Goal: Information Seeking & Learning: Find specific fact

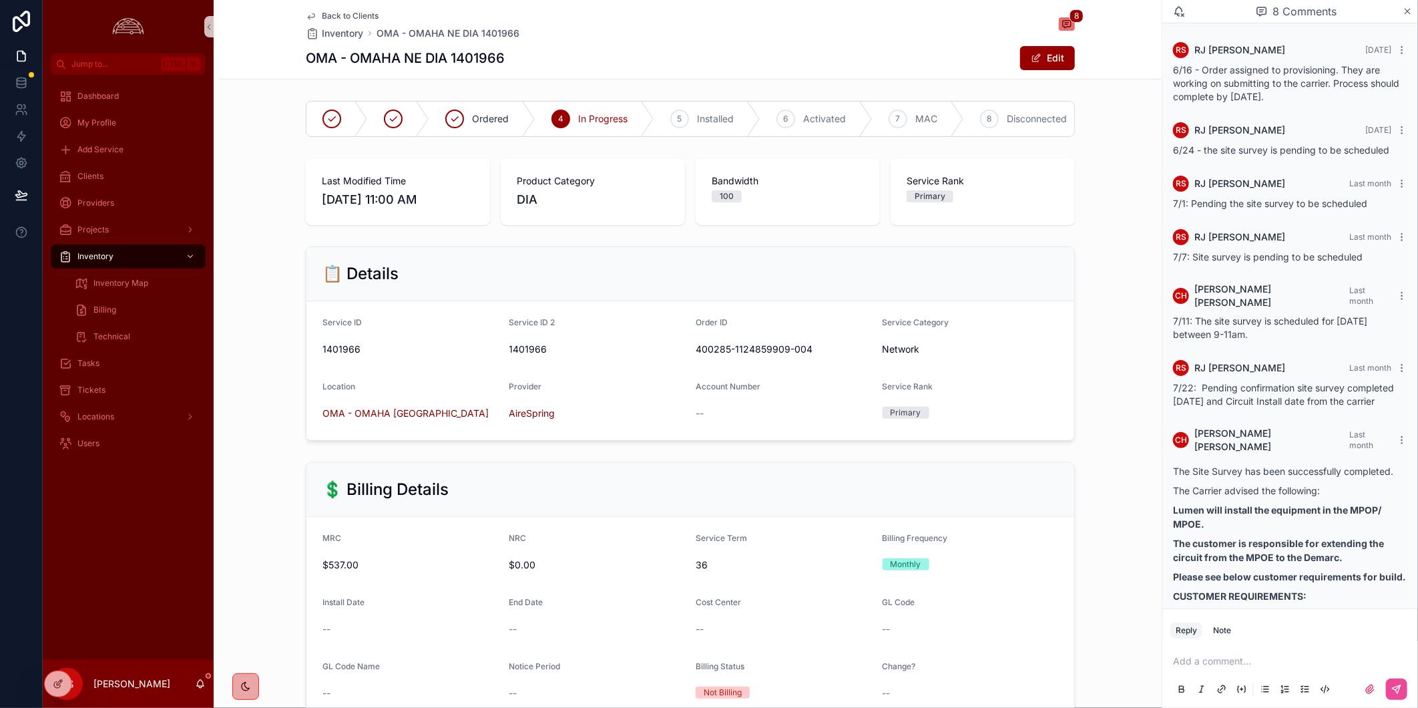
scroll to position [271, 0]
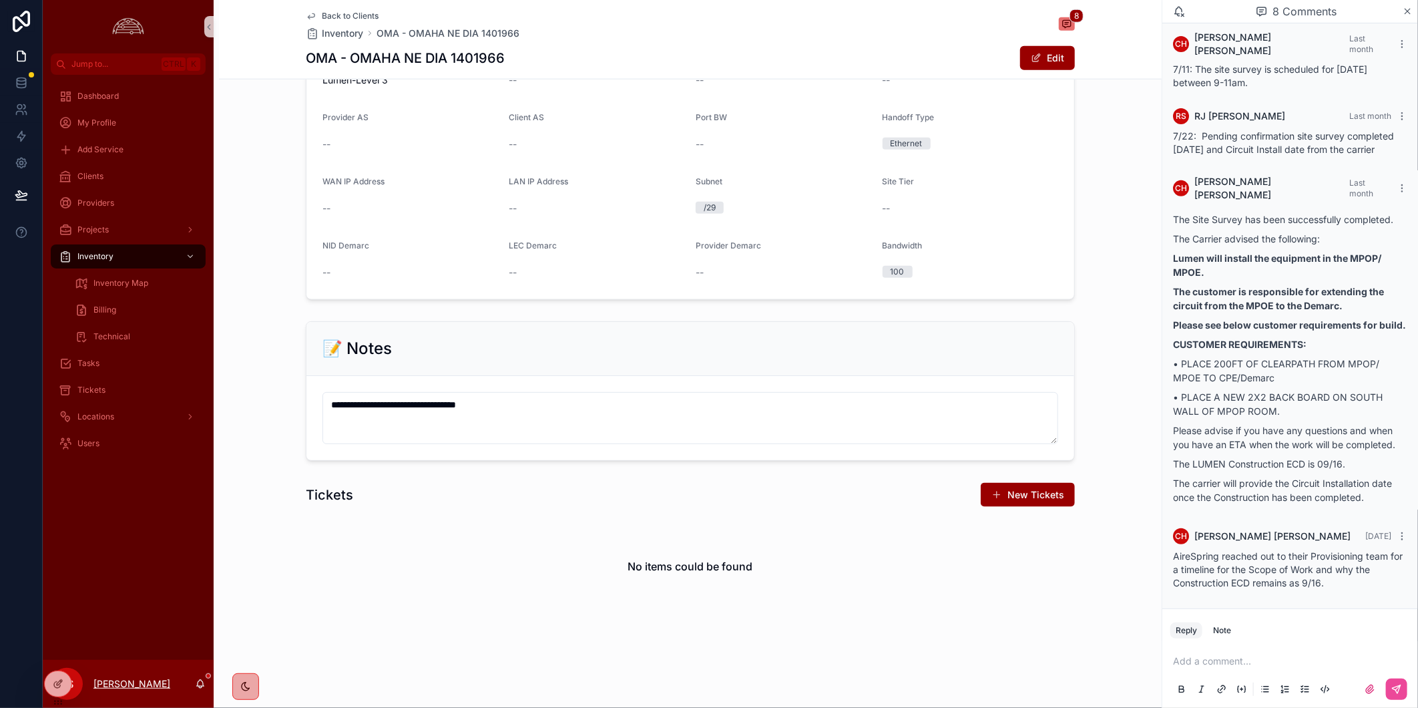
click at [109, 686] on p "[PERSON_NAME]" at bounding box center [131, 683] width 77 height 13
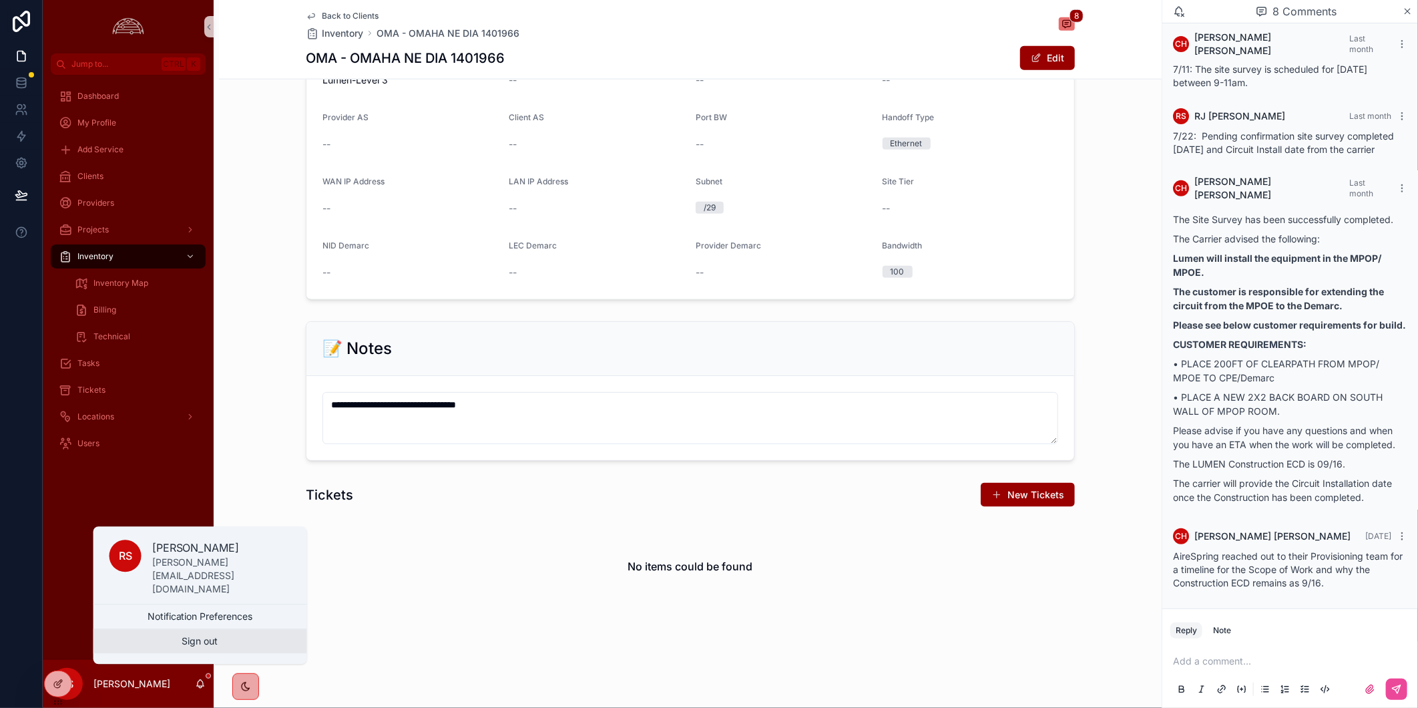
click at [198, 634] on button "Sign out" at bounding box center [200, 641] width 214 height 24
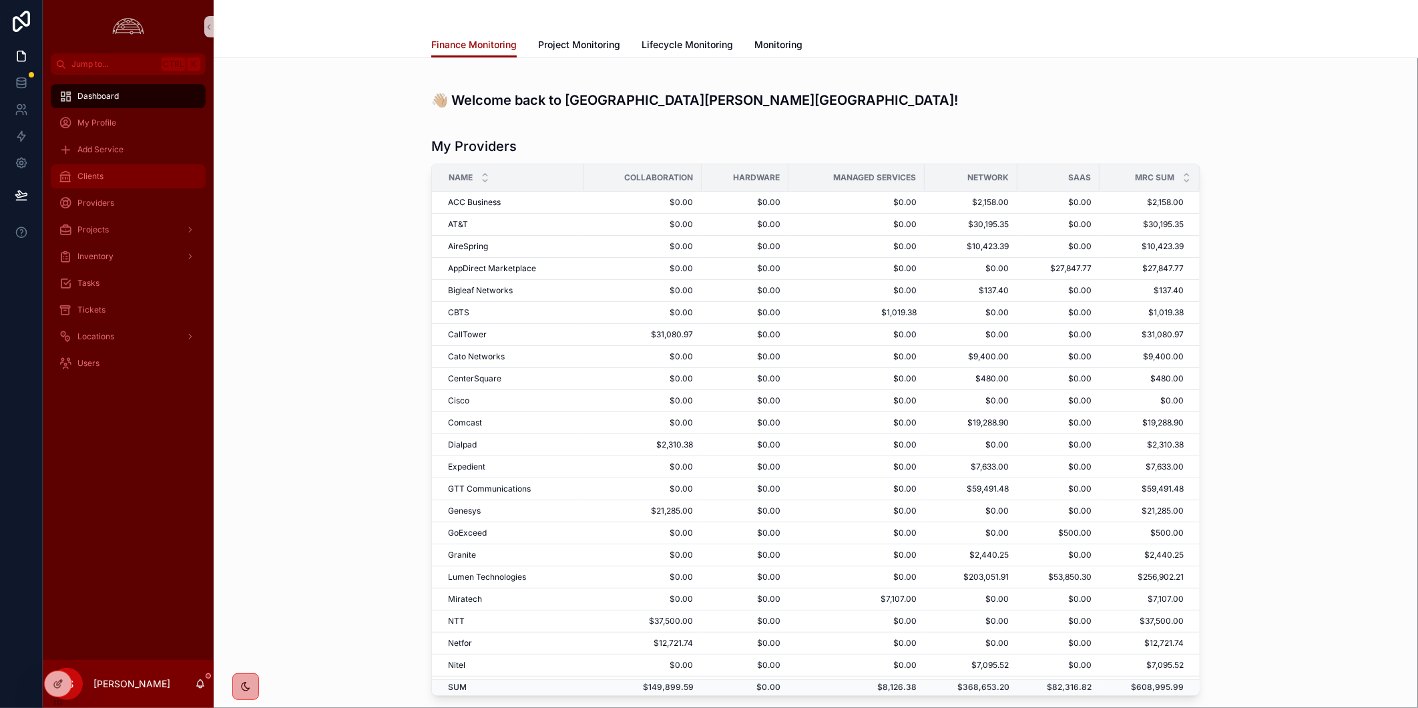
click at [107, 182] on div "Clients" at bounding box center [128, 176] width 139 height 21
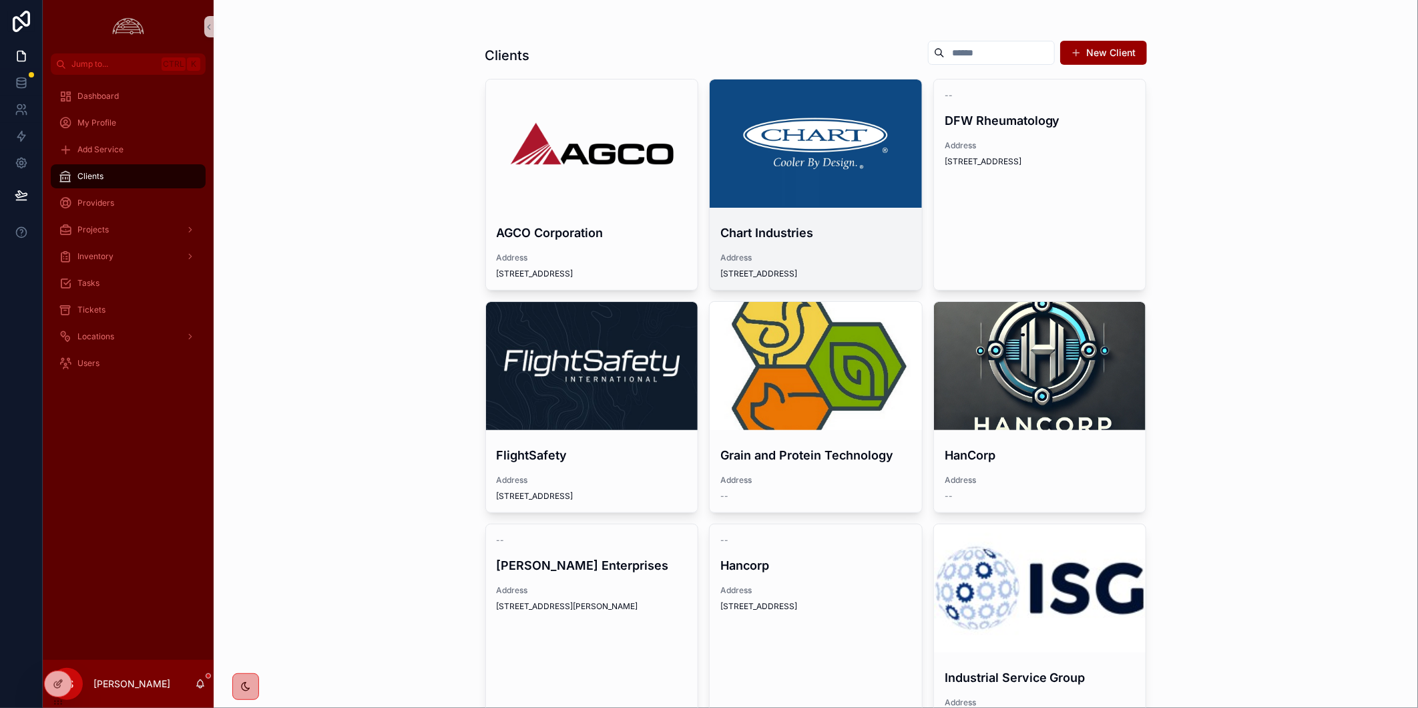
click at [822, 155] on div "scrollable content" at bounding box center [816, 143] width 212 height 128
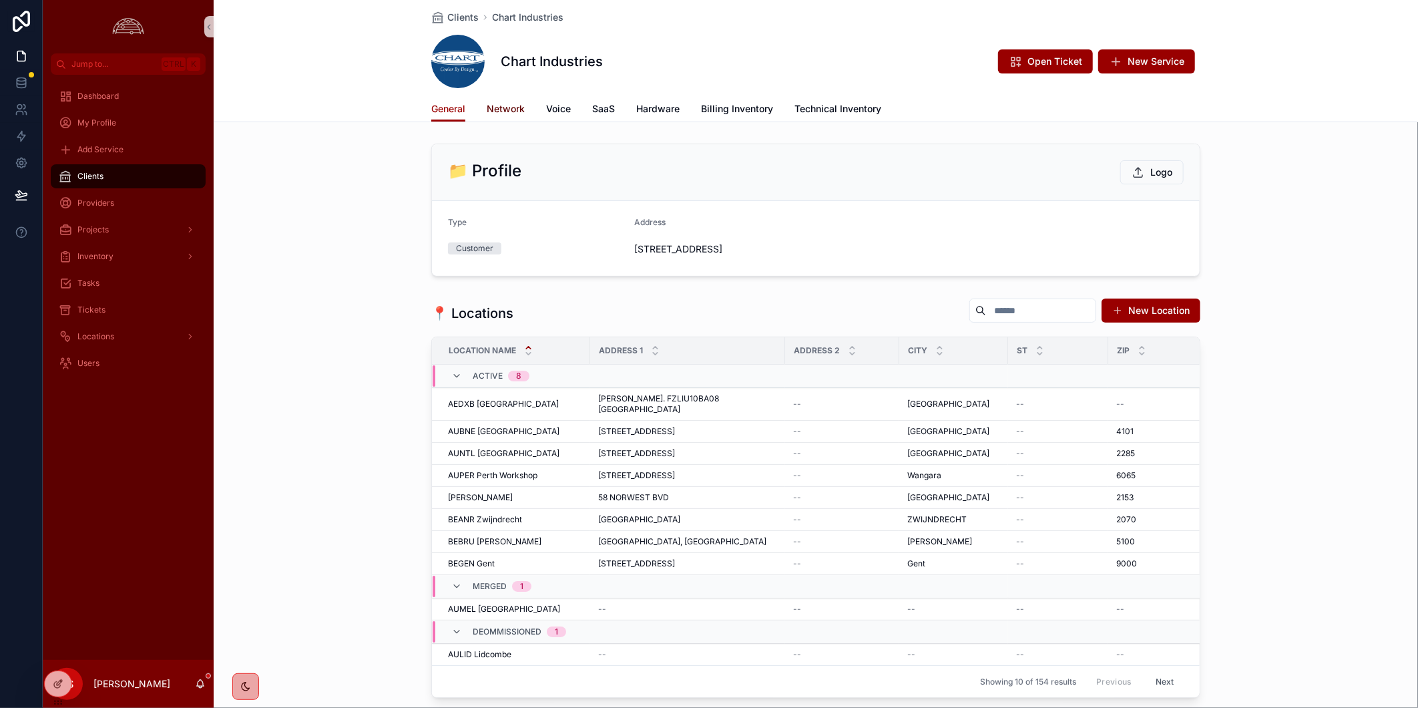
click at [495, 113] on span "Network" at bounding box center [506, 108] width 38 height 13
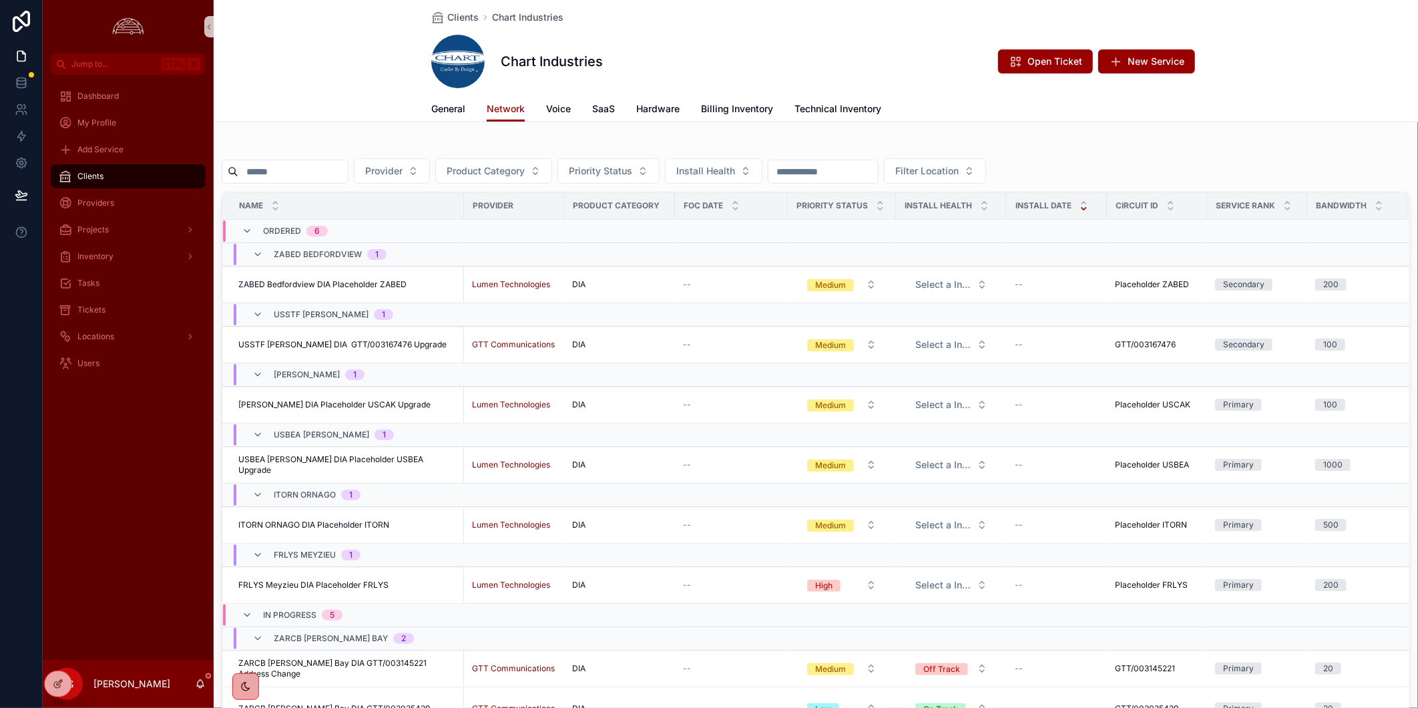
click at [344, 168] on input "scrollable content" at bounding box center [292, 171] width 109 height 19
paste input "*********"
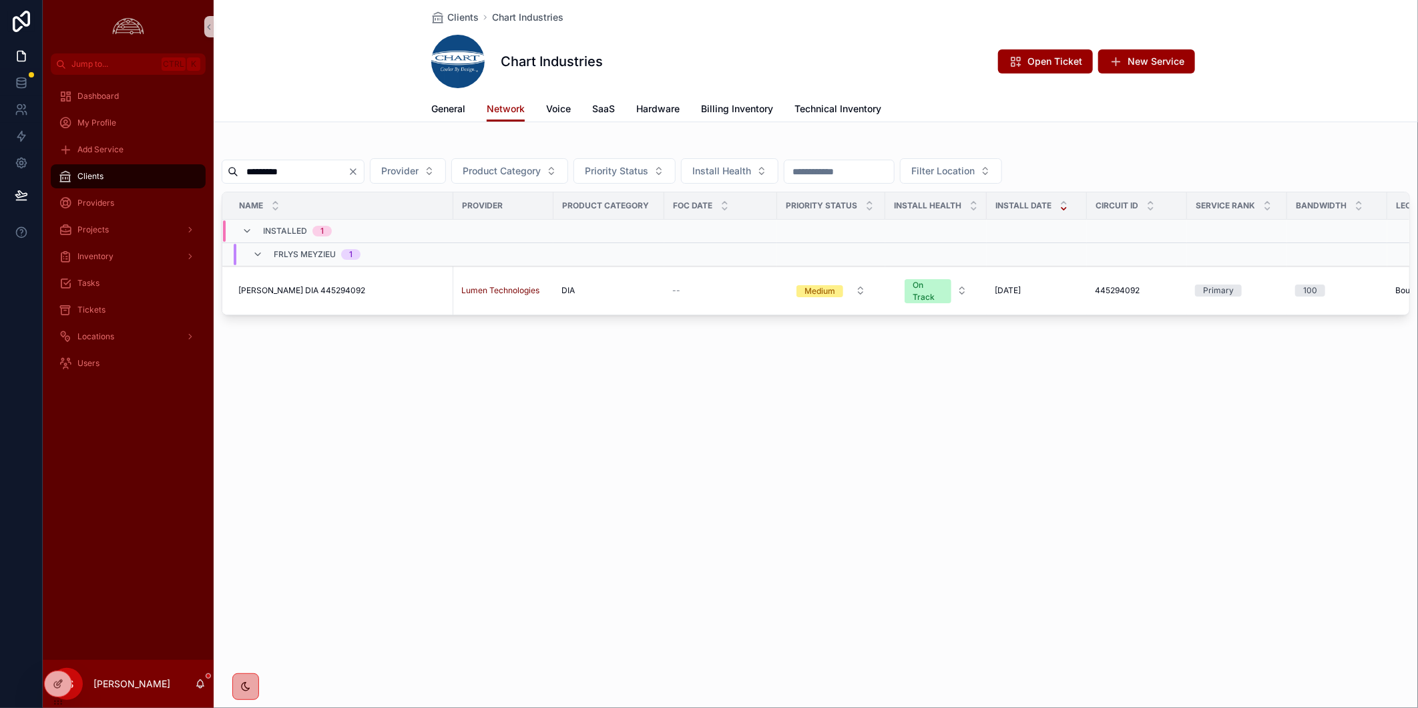
type input "*********"
drag, startPoint x: 421, startPoint y: 575, endPoint x: 421, endPoint y: 555, distance: 19.4
click at [421, 562] on div "Clients Chart Industries Chart Industries Open Ticket New Service Network Gener…" at bounding box center [816, 354] width 1204 height 708
click at [318, 282] on td "FRLYS Meyzieu DIA 445294092 FRLYS Meyzieu DIA 445294092" at bounding box center [337, 290] width 231 height 49
click at [320, 294] on span "[PERSON_NAME] DIA 445294092" at bounding box center [301, 290] width 127 height 11
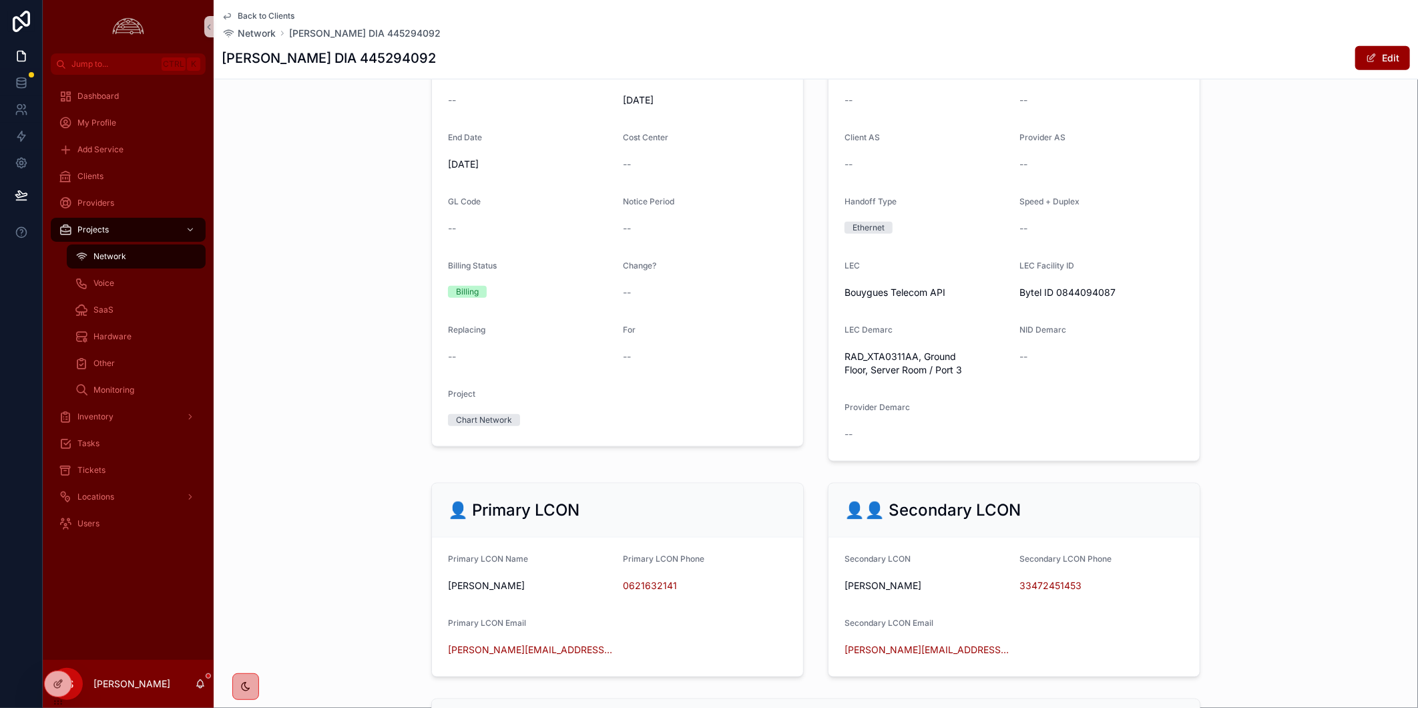
scroll to position [964, 0]
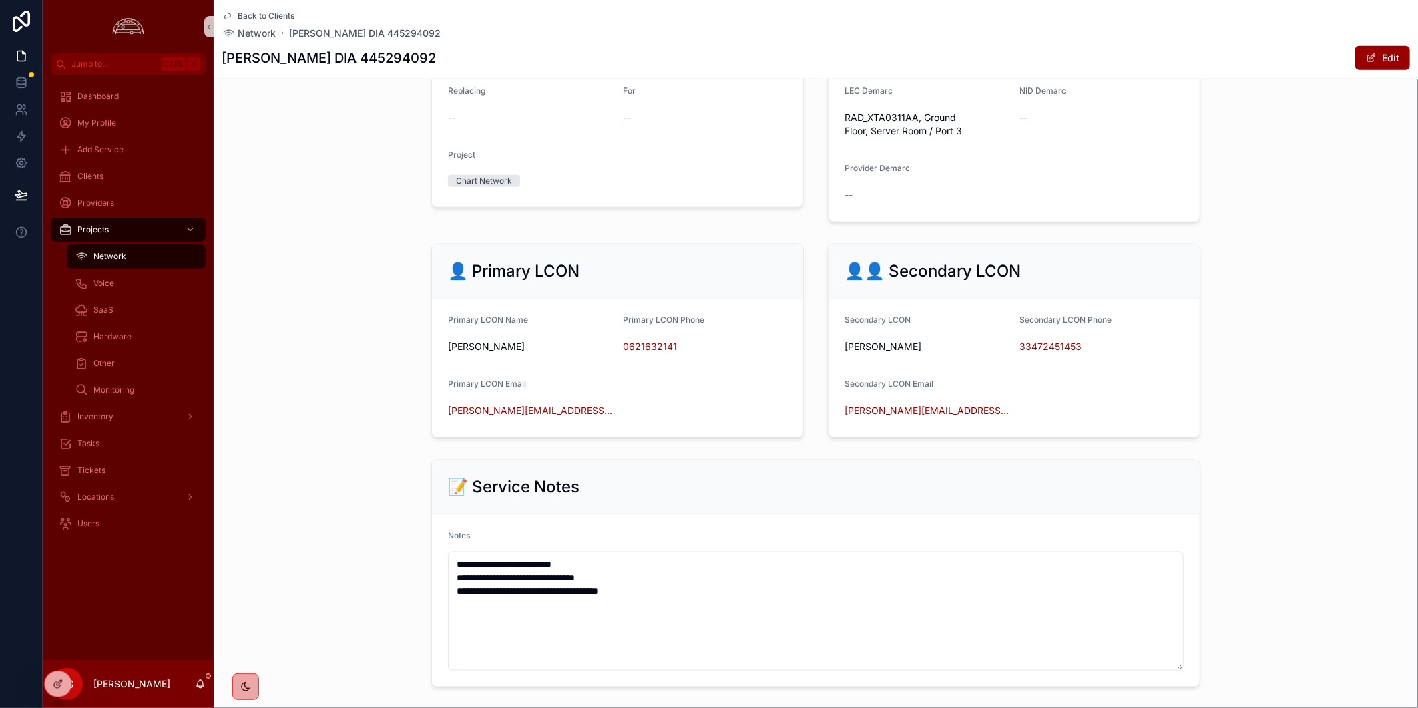
click at [258, 52] on h1 "[PERSON_NAME] DIA 445294092" at bounding box center [329, 58] width 214 height 19
click at [244, 57] on h1 "[PERSON_NAME] DIA 445294092" at bounding box center [329, 58] width 214 height 19
copy h1 "FRLYS"
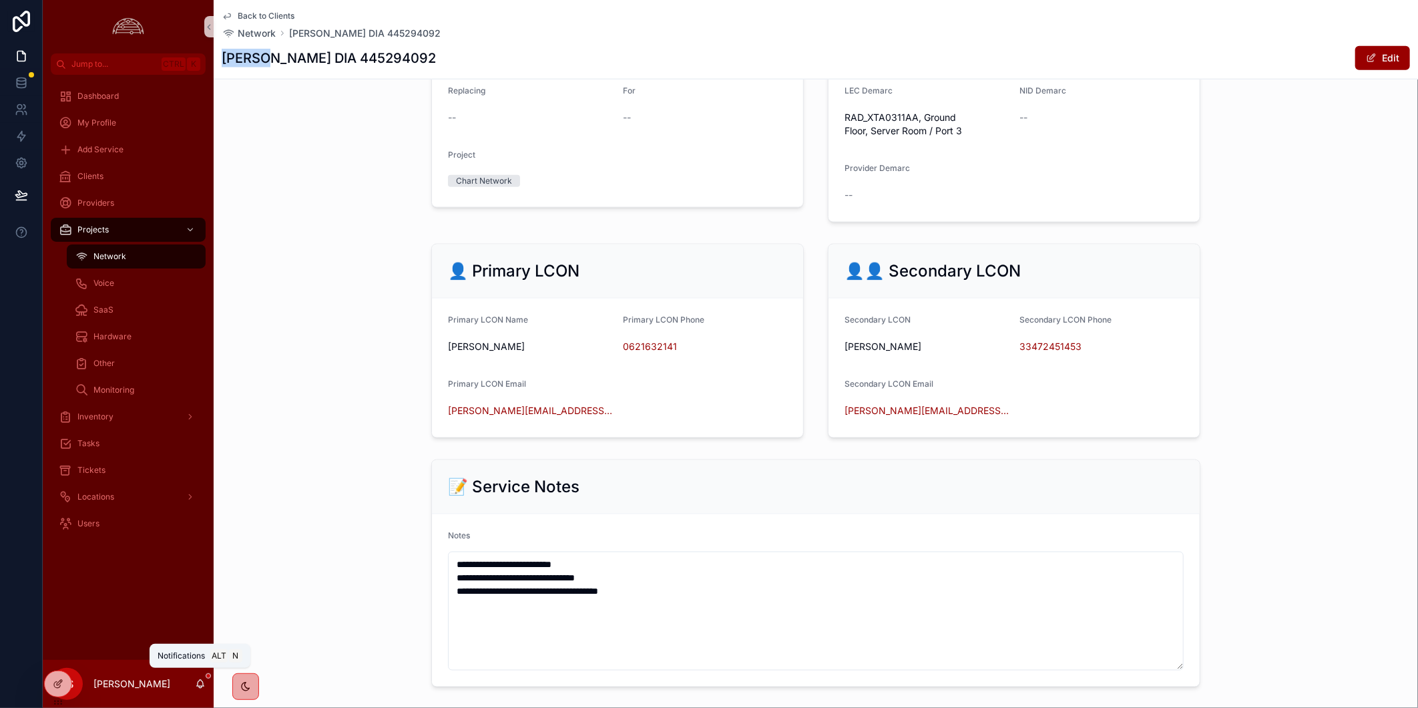
click at [195, 683] on icon "scrollable content" at bounding box center [200, 683] width 11 height 11
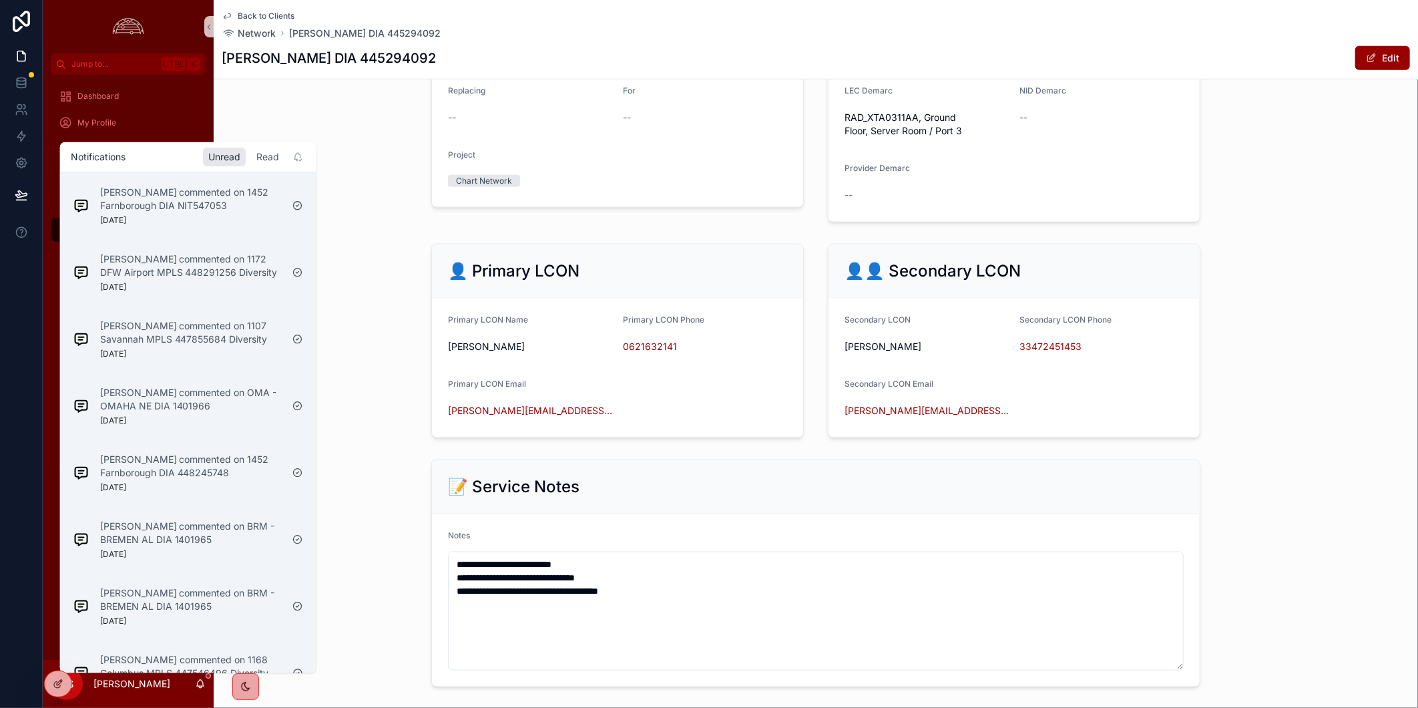
click at [270, 158] on div "Read" at bounding box center [267, 157] width 33 height 19
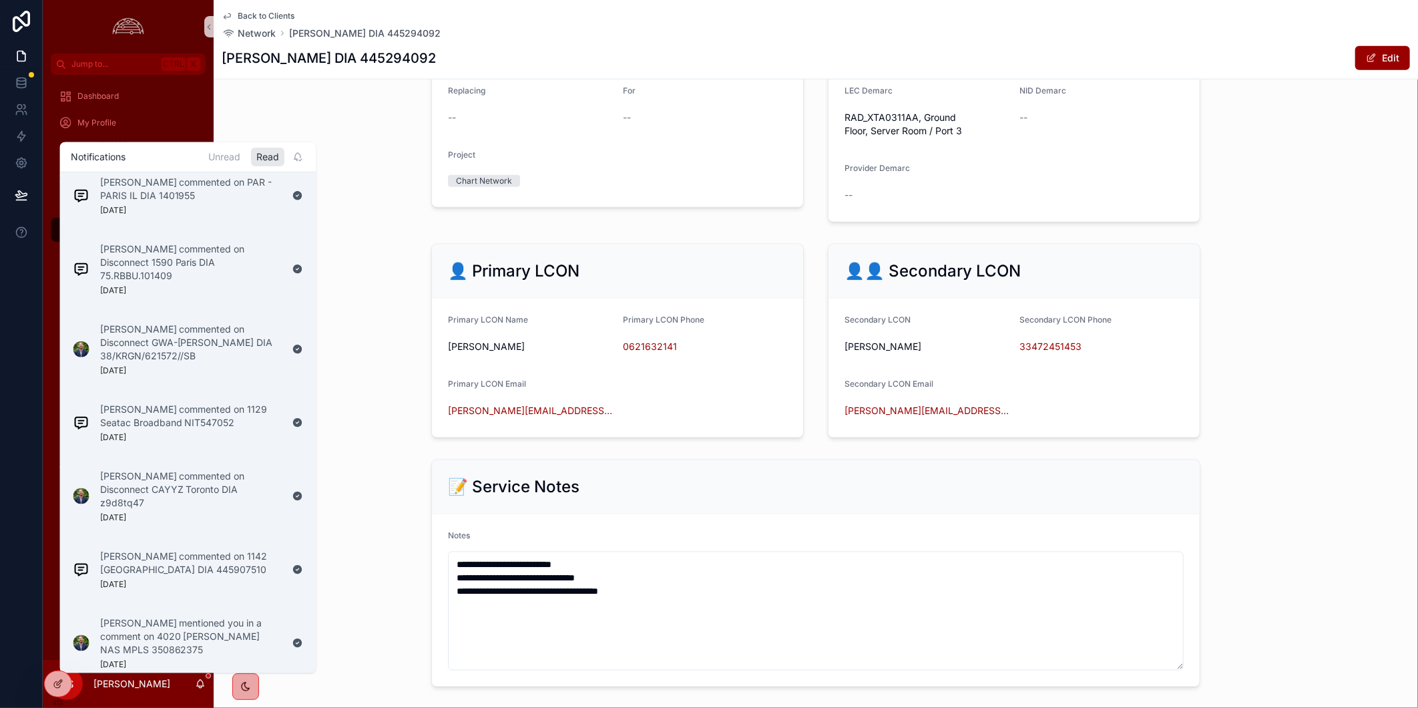
scroll to position [445, 0]
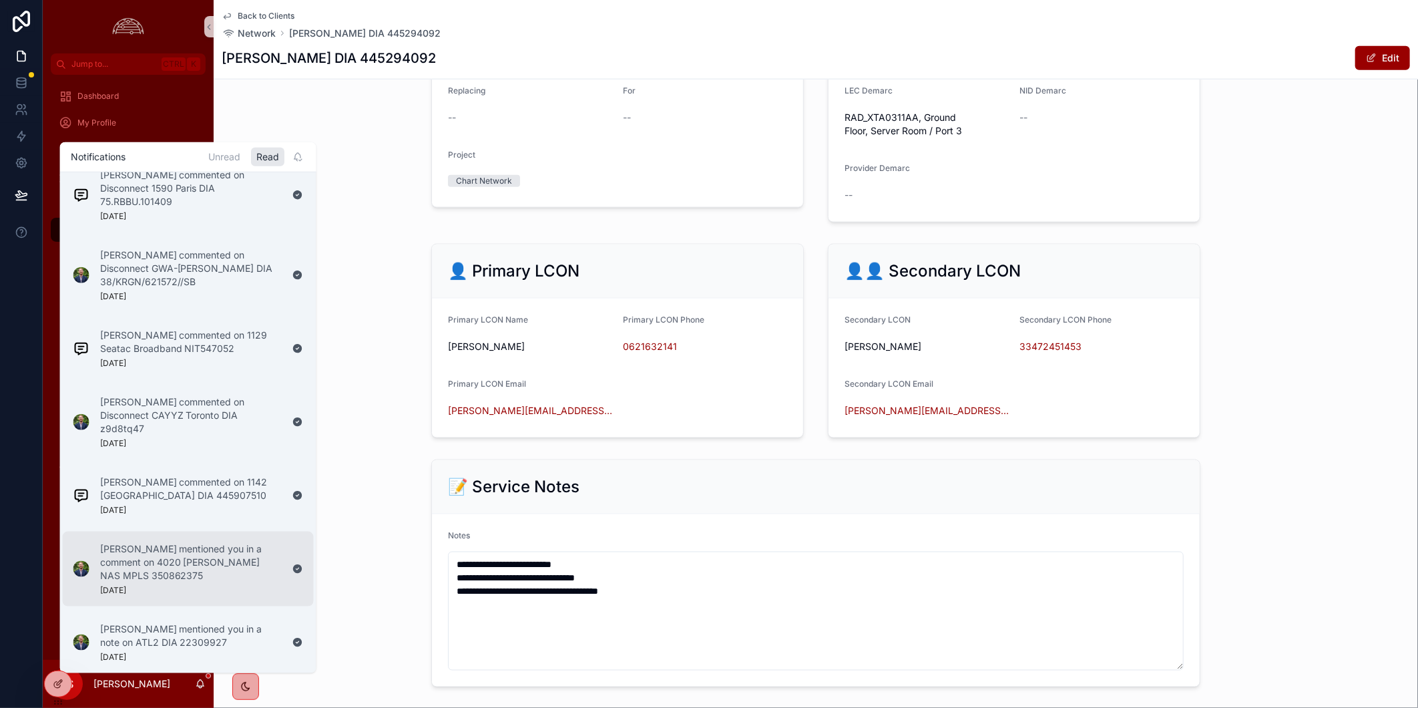
click at [203, 571] on p "Stephen Hancock mentioned you in a comment on 4020 Whiting NAS MPLS 350862375" at bounding box center [191, 562] width 182 height 40
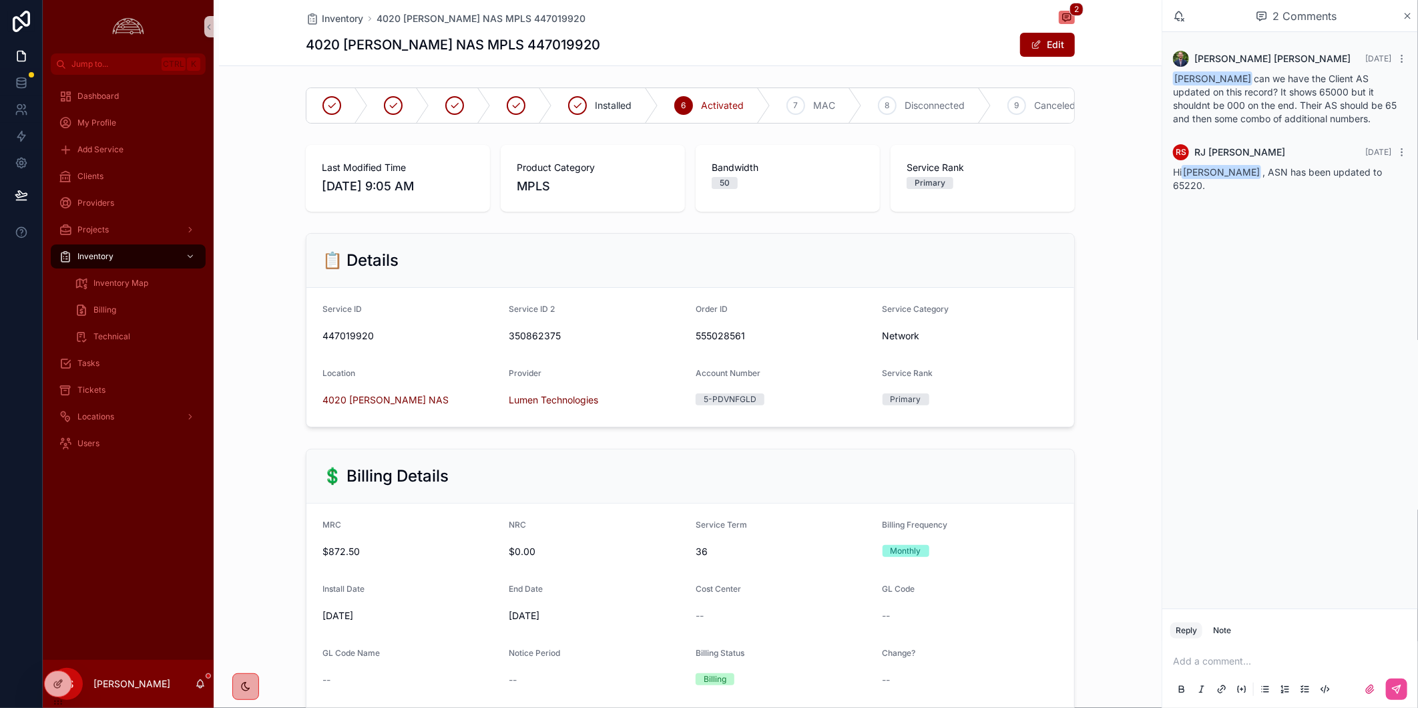
click at [499, 49] on h1 "4020 Whiting NAS MPLS 447019920" at bounding box center [453, 44] width 294 height 19
copy h1 "447019920"
click at [308, 43] on h1 "4020 Whiting NAS MPLS 447019920" at bounding box center [453, 44] width 294 height 19
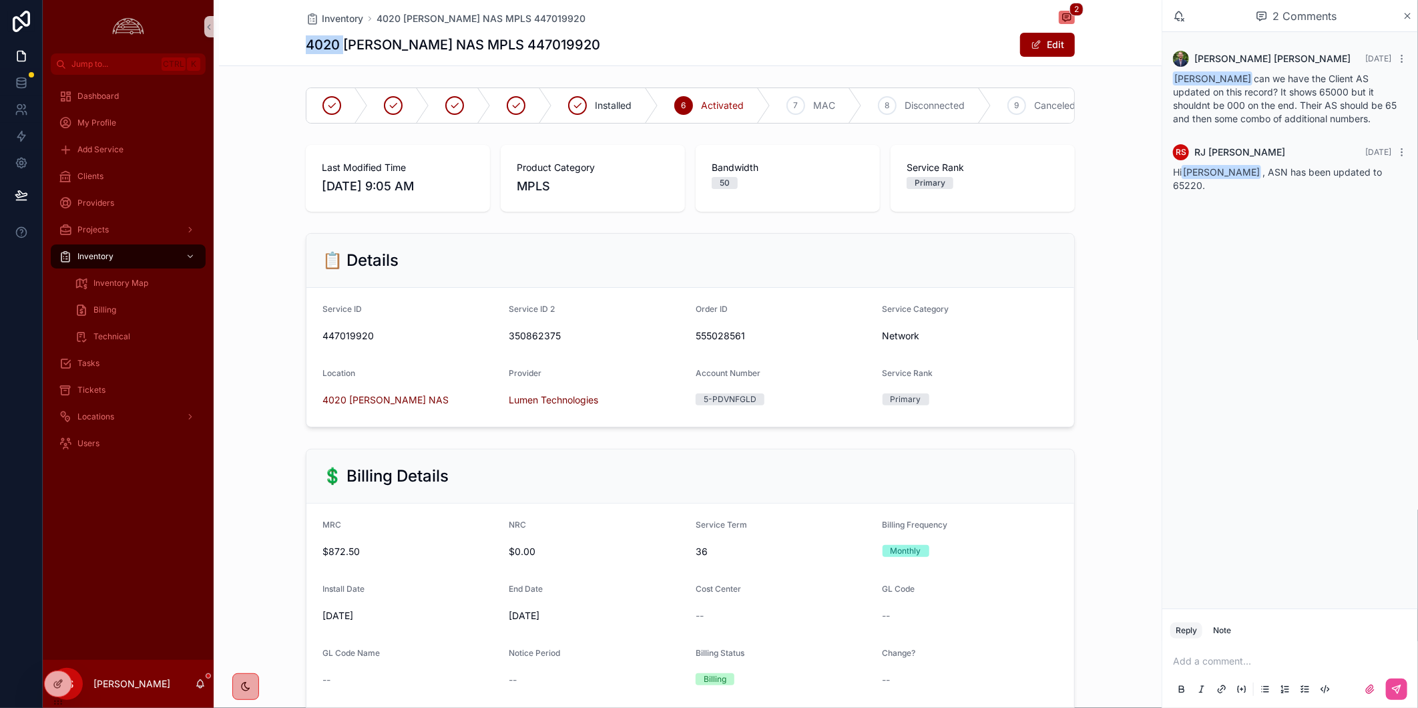
copy h1 "4020"
drag, startPoint x: 1252, startPoint y: 269, endPoint x: 1228, endPoint y: 223, distance: 51.9
click at [1252, 269] on div "Stephen Hancock 3 months ago RJ Sarilla can we have the Client AS updated on th…" at bounding box center [1290, 320] width 256 height 576
click at [1195, 182] on span "Hi Stephen Hancock , ASN has been updated to 65220." at bounding box center [1277, 178] width 209 height 25
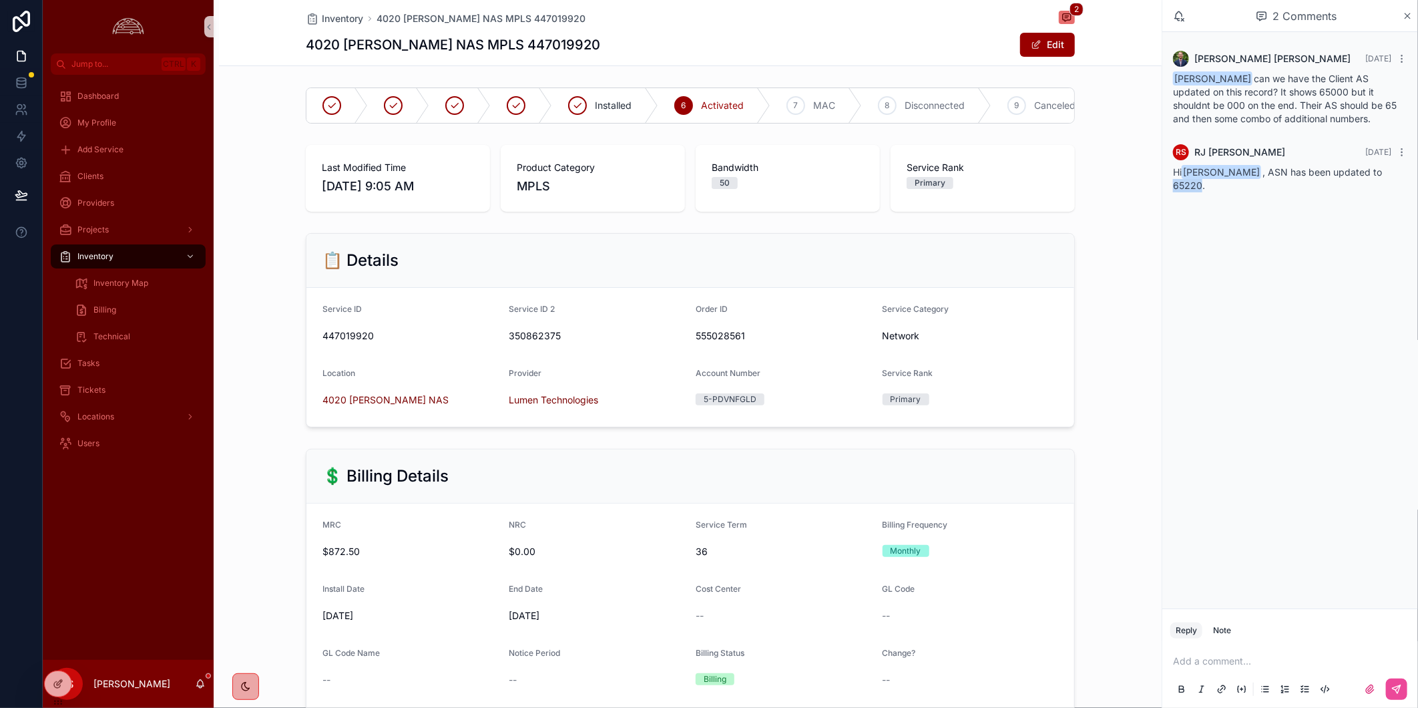
copy span "65220"
click at [1132, 539] on div "💲 Billing Details MRC $872.50 NRC $0.00 Service Term 36 Billing Frequency Month…" at bounding box center [690, 641] width 942 height 397
click at [28, 81] on link at bounding box center [21, 82] width 42 height 27
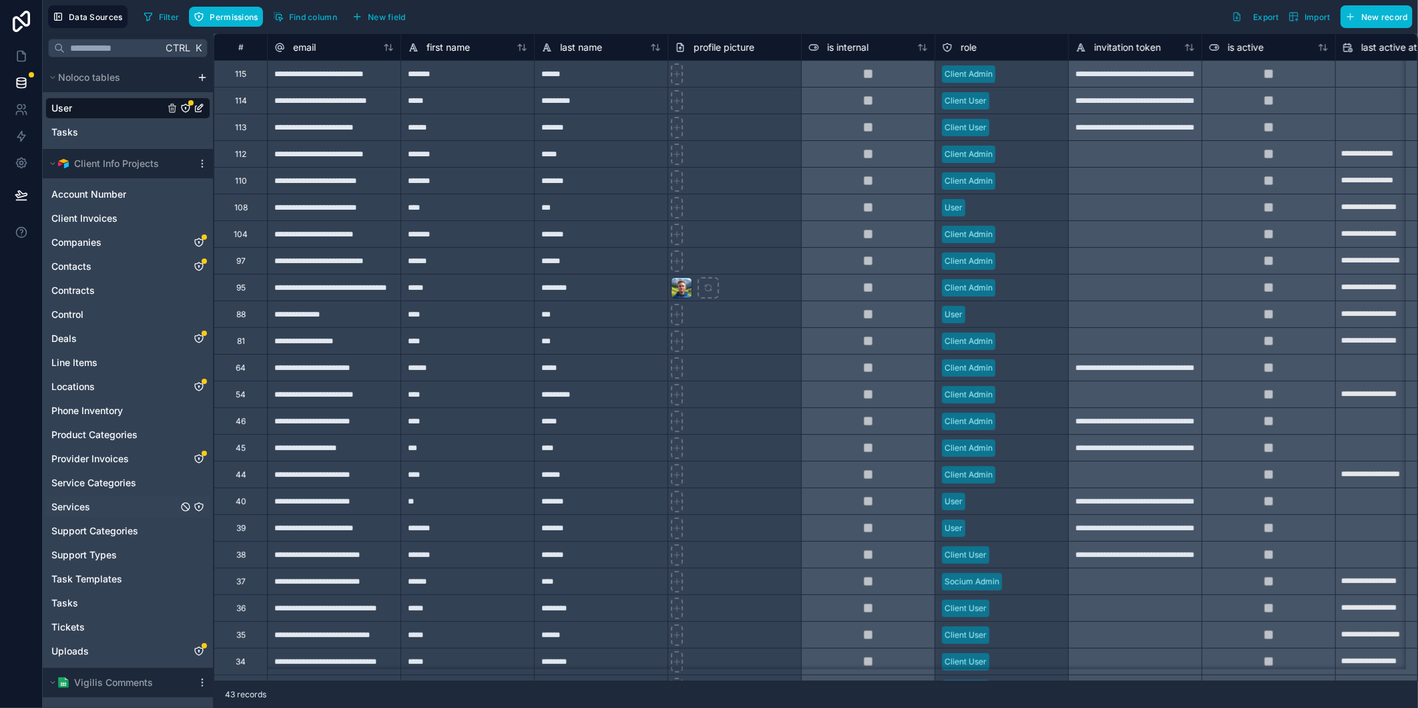
click at [80, 505] on span "Services" at bounding box center [70, 506] width 39 height 13
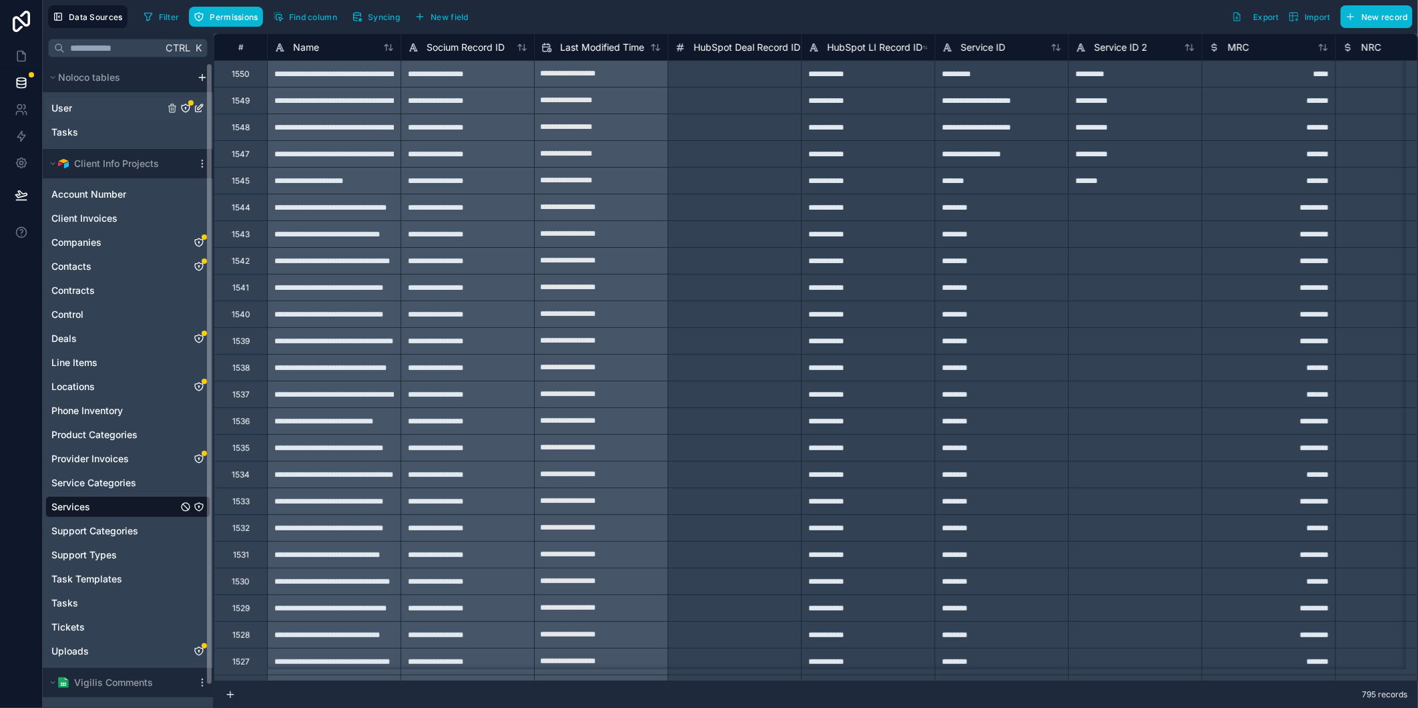
click at [81, 107] on div "User" at bounding box center [127, 107] width 165 height 21
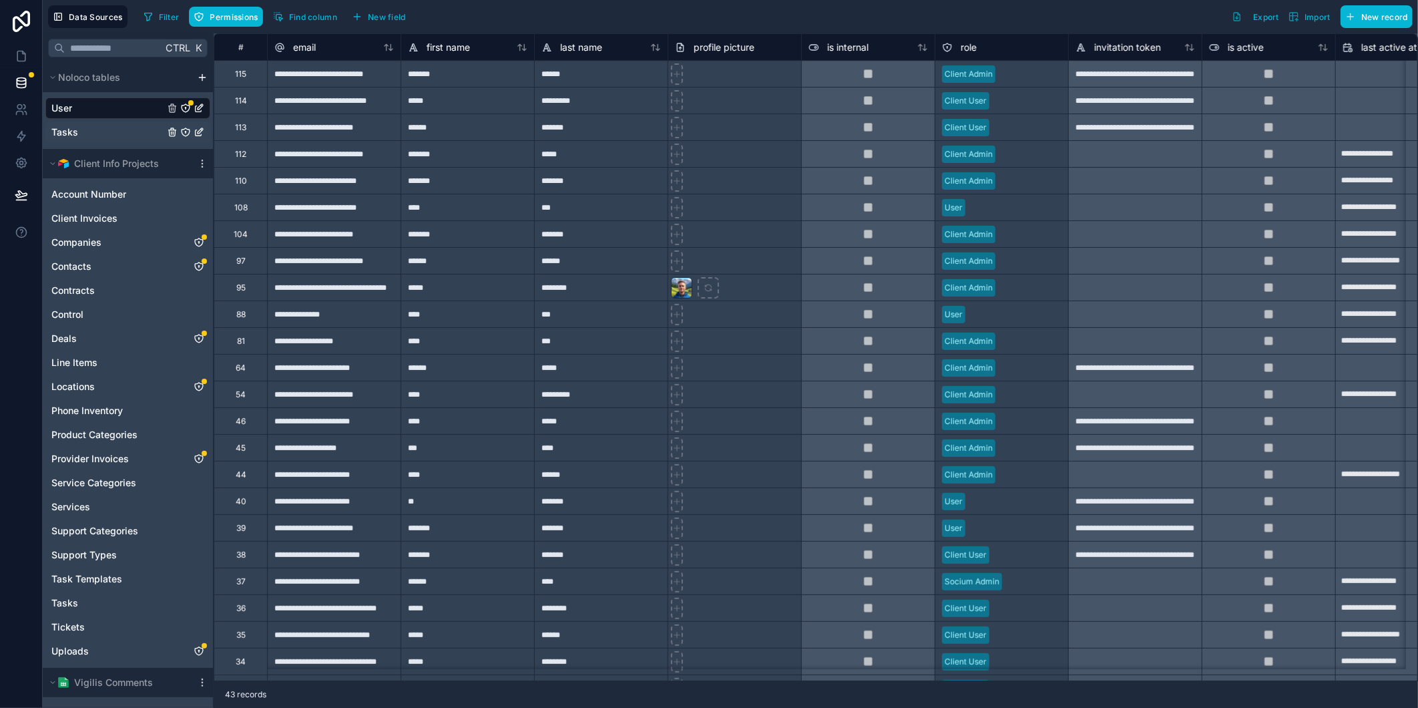
click at [96, 135] on div "Tasks" at bounding box center [127, 131] width 165 height 21
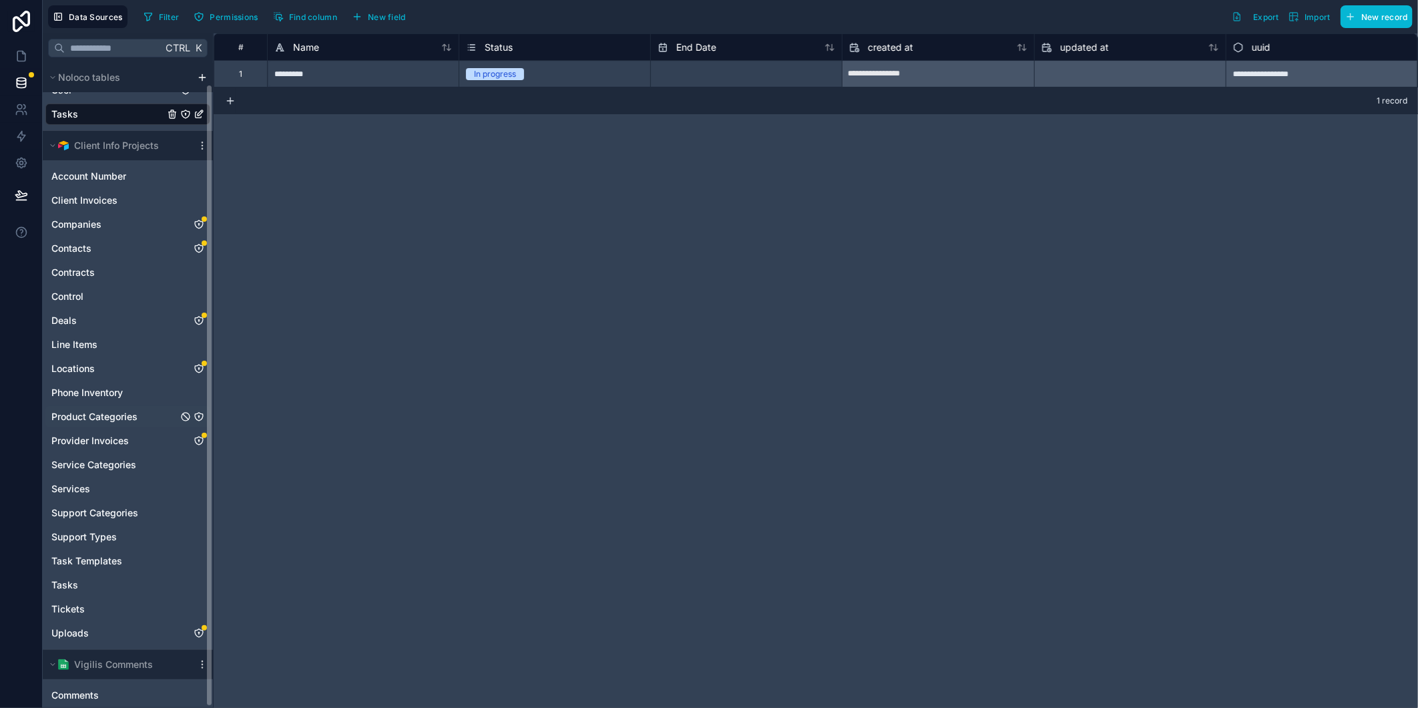
scroll to position [23, 0]
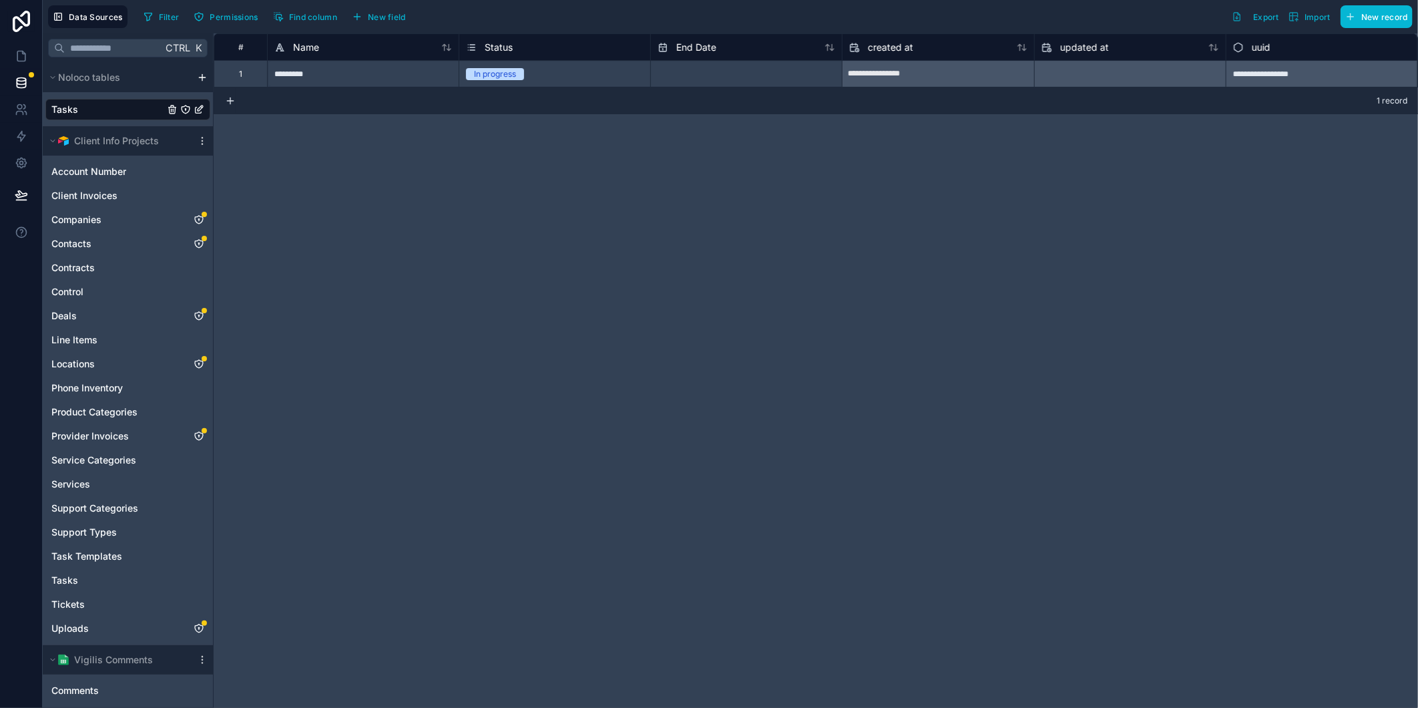
click at [912, 545] on div "**********" at bounding box center [816, 370] width 1204 height 674
click at [53, 655] on icon "scrollable content" at bounding box center [53, 659] width 8 height 8
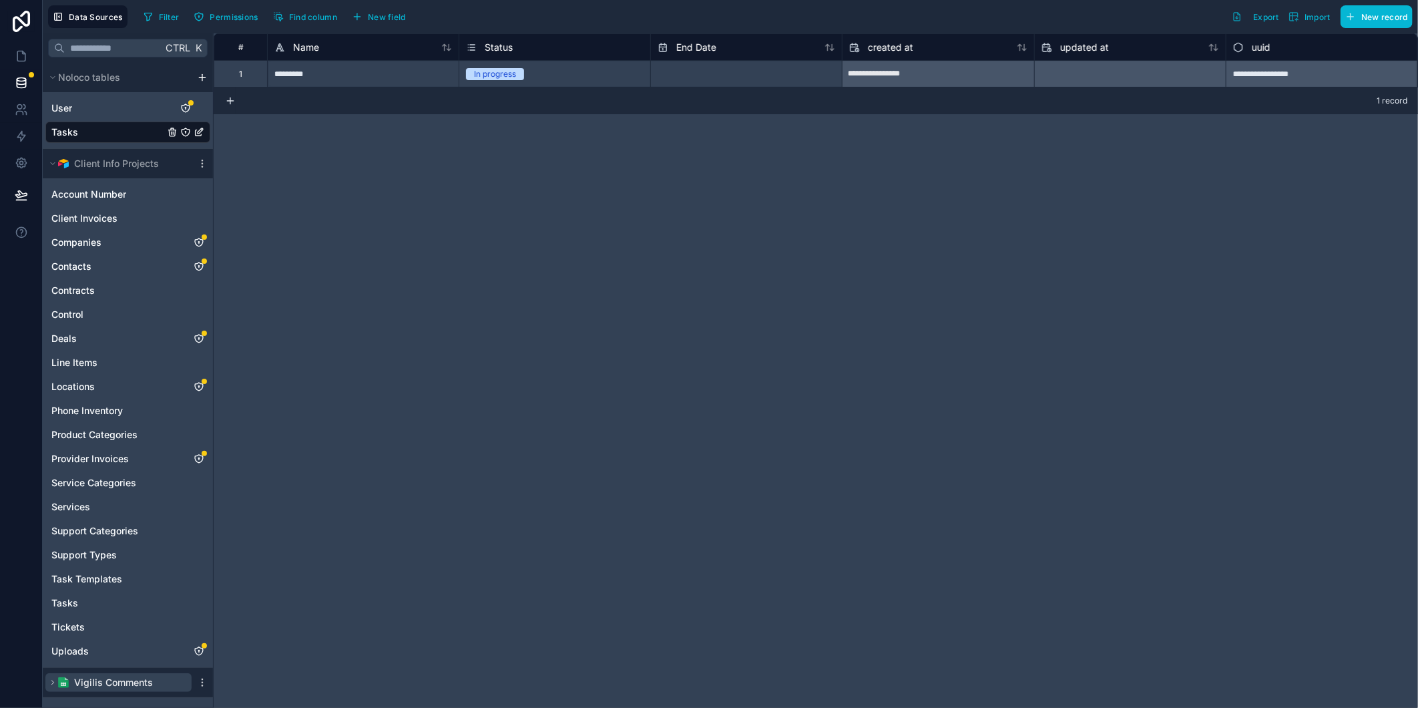
scroll to position [0, 0]
click at [52, 678] on icon "scrollable content" at bounding box center [53, 682] width 8 height 8
click at [21, 47] on link at bounding box center [21, 56] width 42 height 27
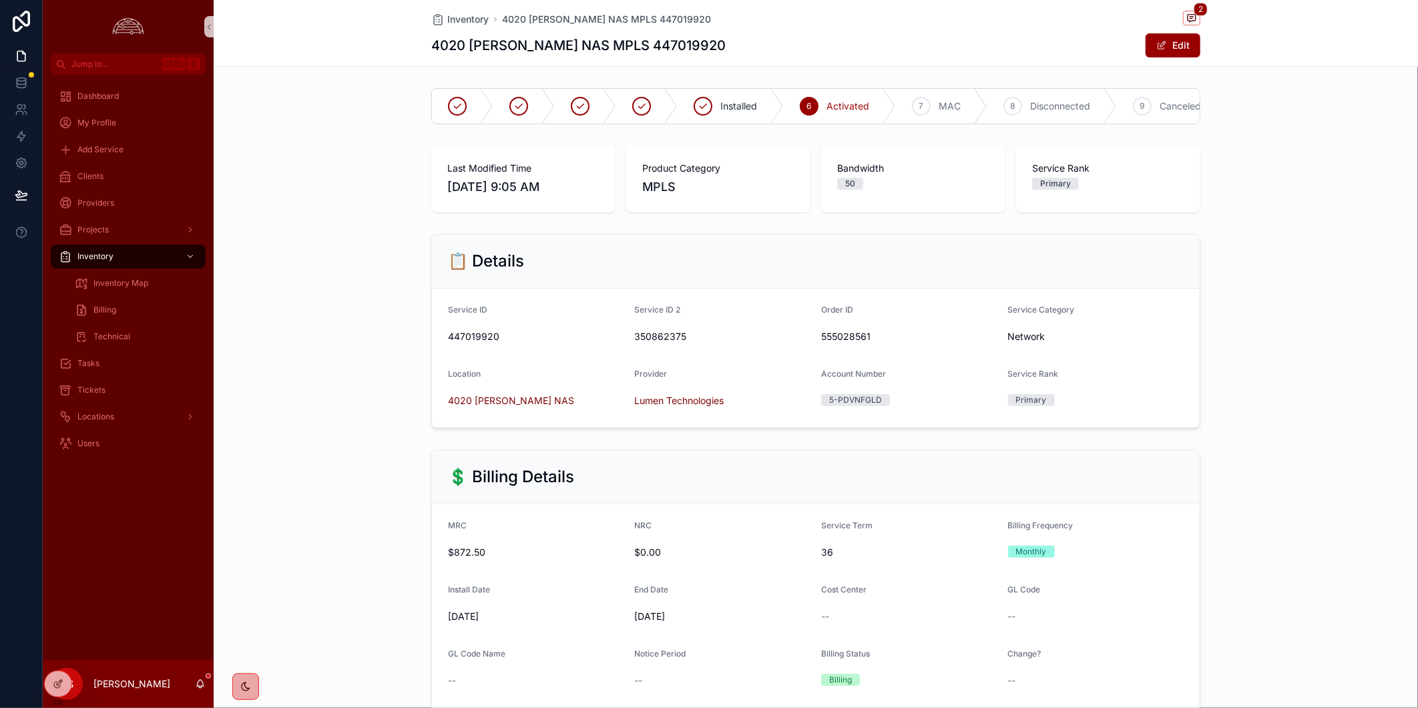
click at [875, 301] on form "Service ID 447019920 Service ID 2 350862375 Order ID 555028561 Service Category…" at bounding box center [816, 357] width 768 height 139
drag, startPoint x: 148, startPoint y: 170, endPoint x: 230, endPoint y: 150, distance: 83.7
click at [148, 170] on div "Clients" at bounding box center [128, 176] width 139 height 21
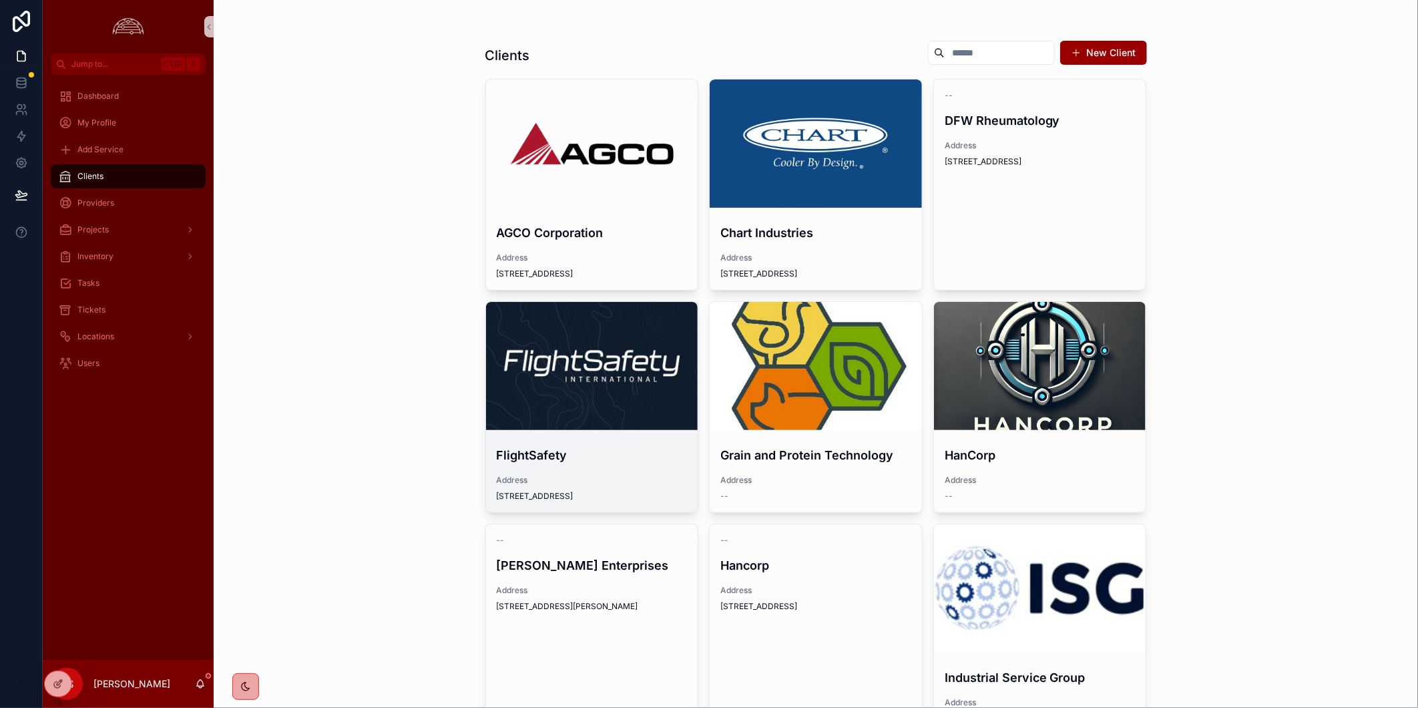
click at [543, 372] on div "scrollable content" at bounding box center [592, 366] width 212 height 16
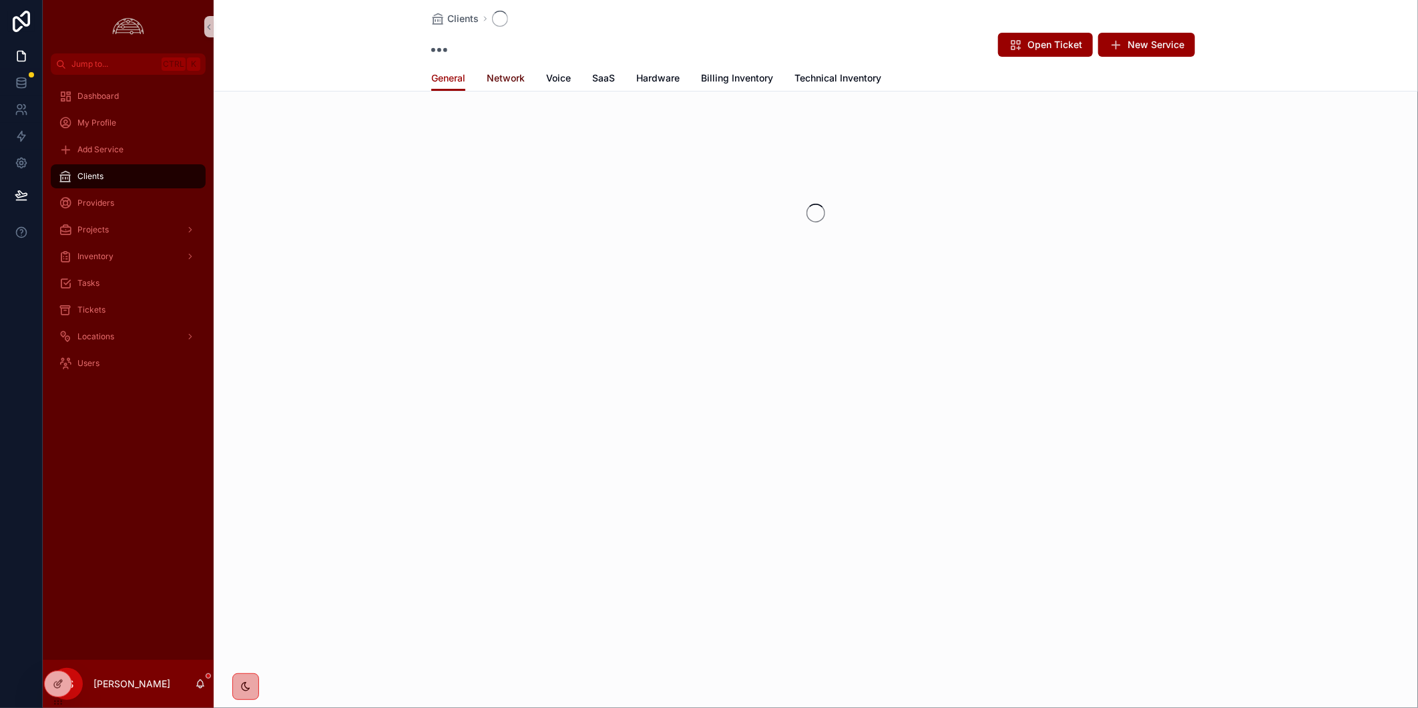
click at [515, 79] on span "Network" at bounding box center [506, 77] width 38 height 13
click at [722, 75] on span "Billing Inventory" at bounding box center [737, 77] width 72 height 13
click at [886, 585] on div "Clients Open Ticket New Service Billing Inventory General Network Voice SaaS Ha…" at bounding box center [816, 354] width 1204 height 708
click at [790, 27] on div "Clients Open Ticket New Service" at bounding box center [815, 32] width 769 height 65
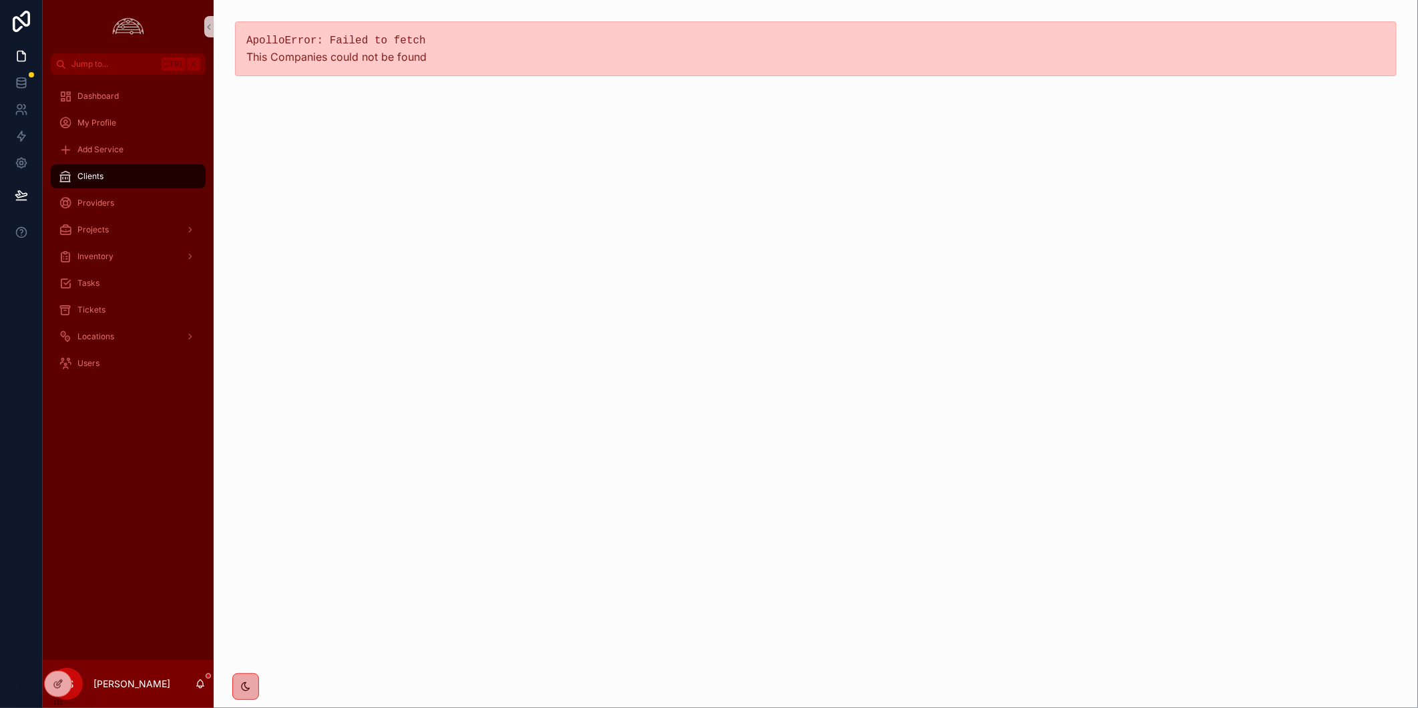
drag, startPoint x: 818, startPoint y: 347, endPoint x: 772, endPoint y: 304, distance: 63.8
click at [818, 345] on div "ApolloError: Failed to fetch This Companies could not be found" at bounding box center [816, 354] width 1204 height 708
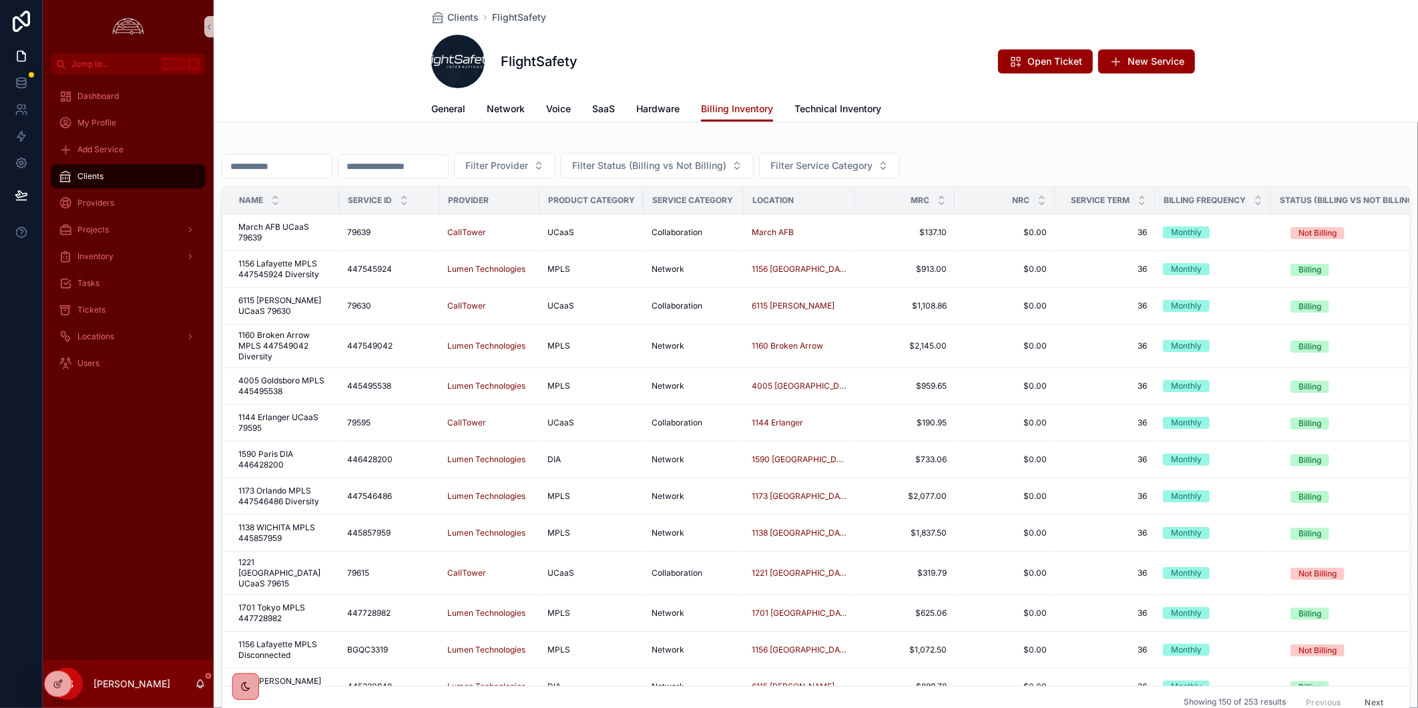
click at [268, 164] on input "scrollable content" at bounding box center [276, 166] width 109 height 19
paste input "*********"
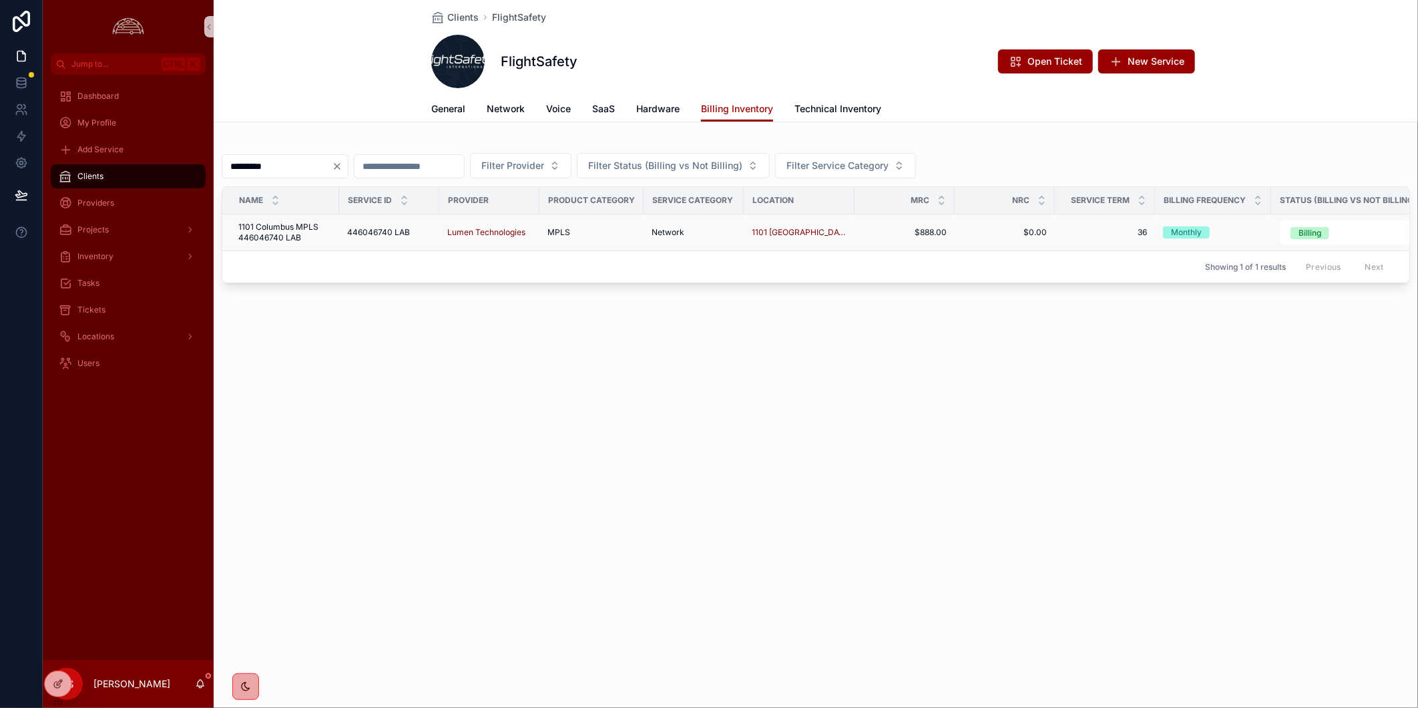
type input "*********"
click at [296, 238] on span "1101 Columbus MPLS 446046740 LAB" at bounding box center [284, 232] width 93 height 21
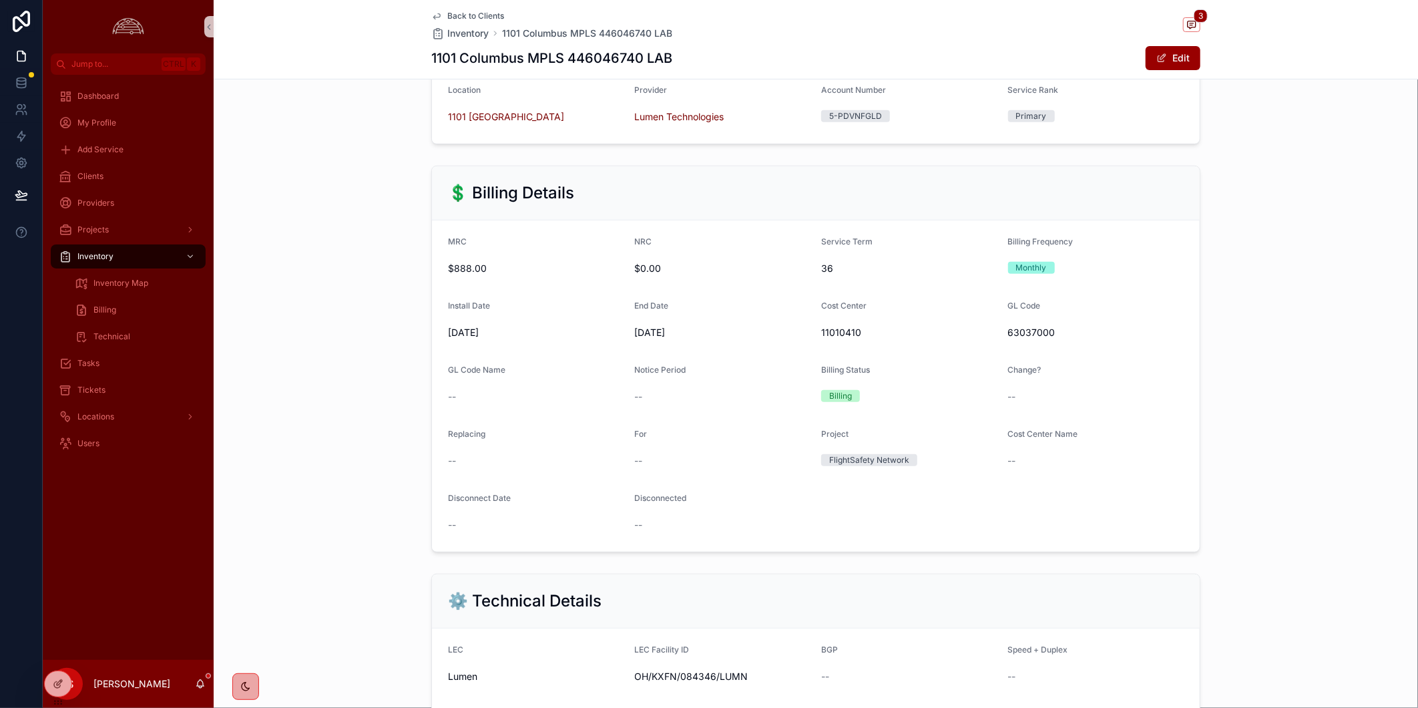
scroll to position [593, 0]
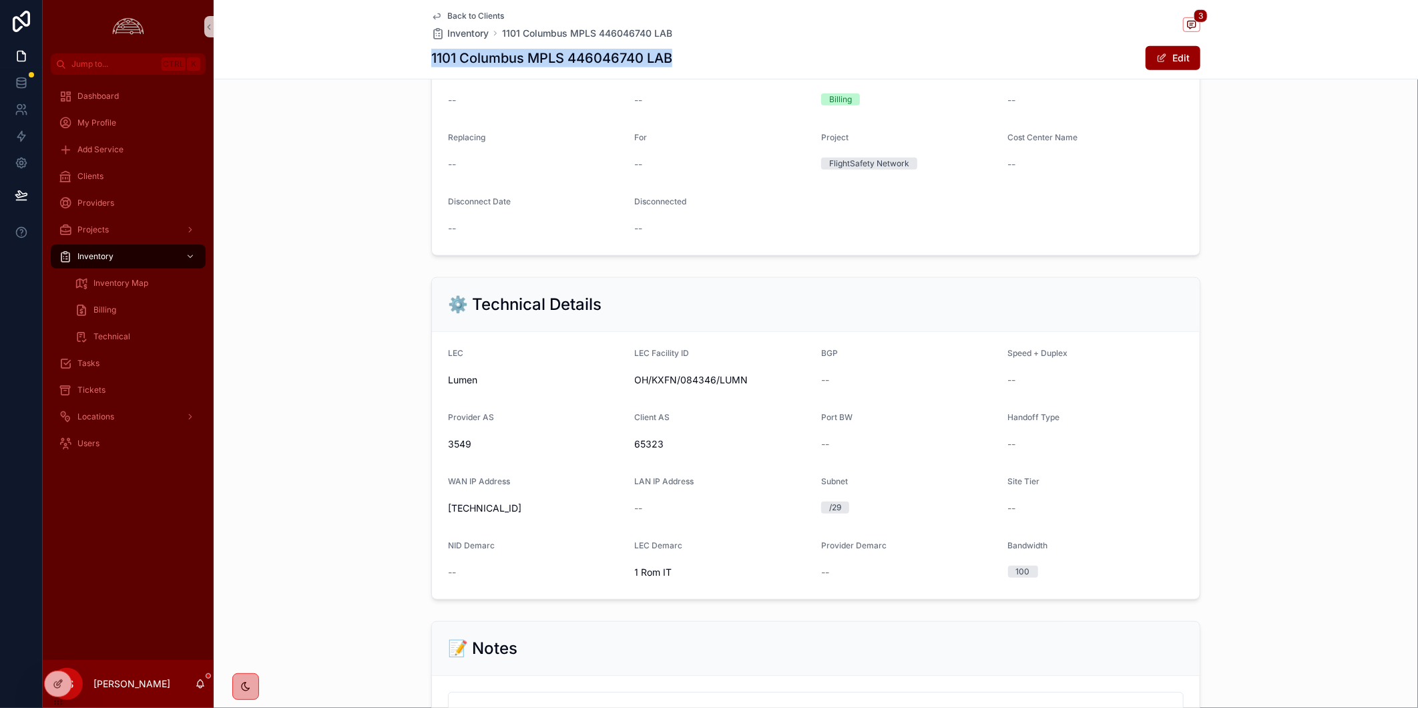
drag, startPoint x: 424, startPoint y: 50, endPoint x: 702, endPoint y: 47, distance: 277.7
click at [702, 47] on div "Back to Clients Inventory 1101 Columbus MPLS 446046740 LAB 3 1101 Columbus MPLS…" at bounding box center [816, 39] width 1204 height 79
copy h1 "1101 Columbus MPLS 446046740 LAB"
click at [653, 451] on span "65323" at bounding box center [723, 443] width 176 height 13
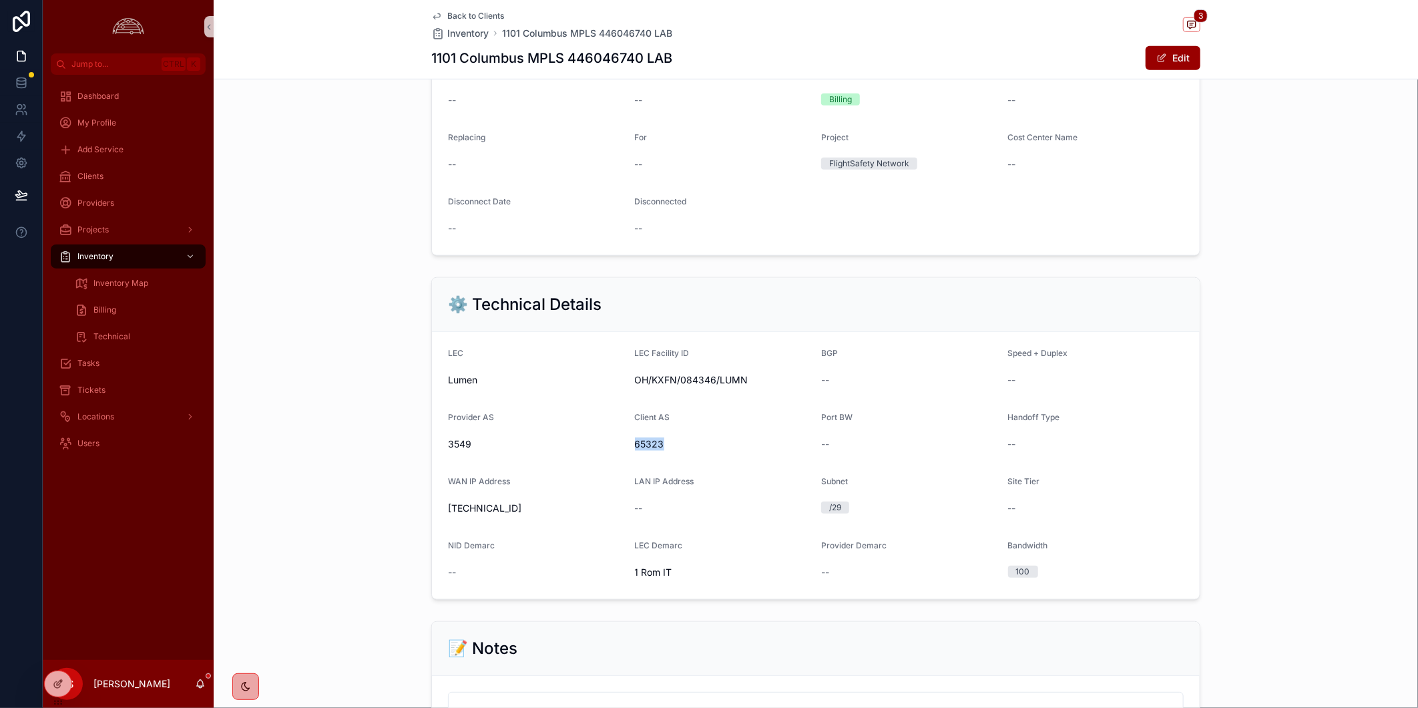
copy span "65323"
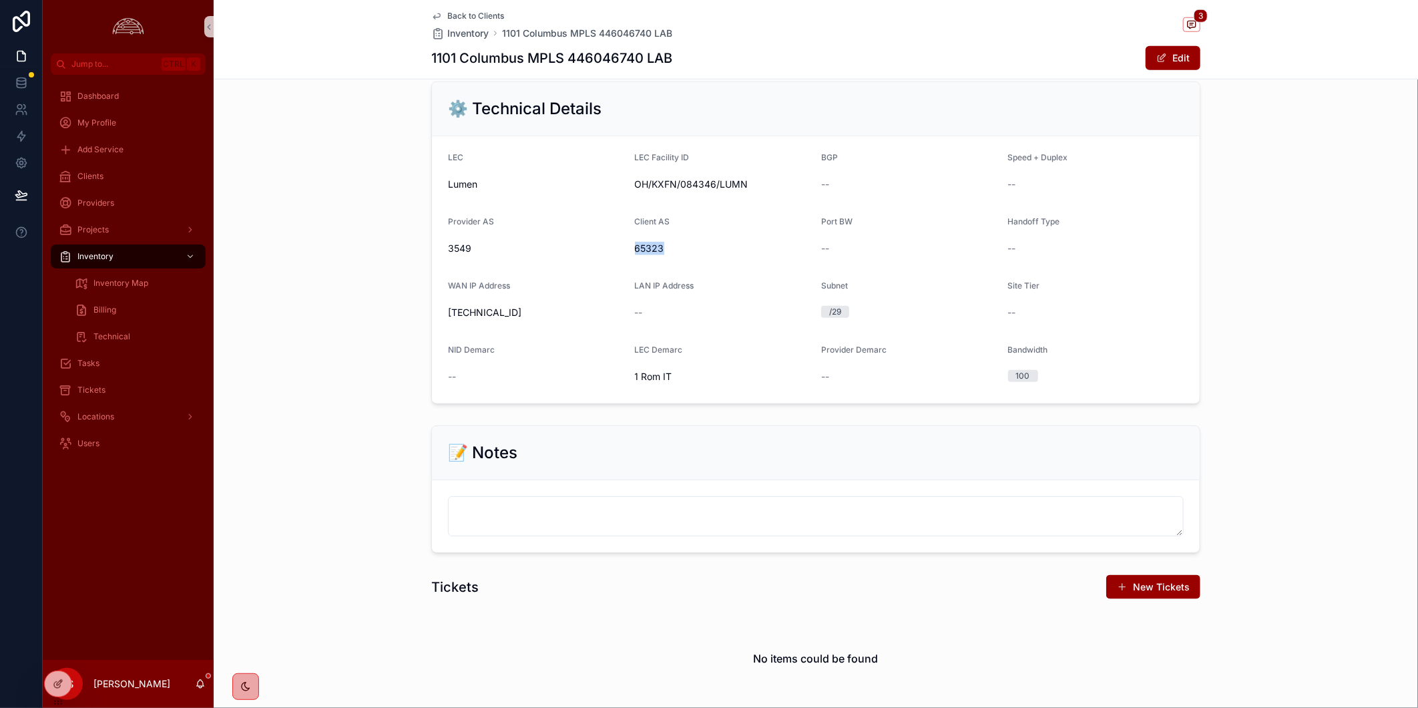
scroll to position [892, 0]
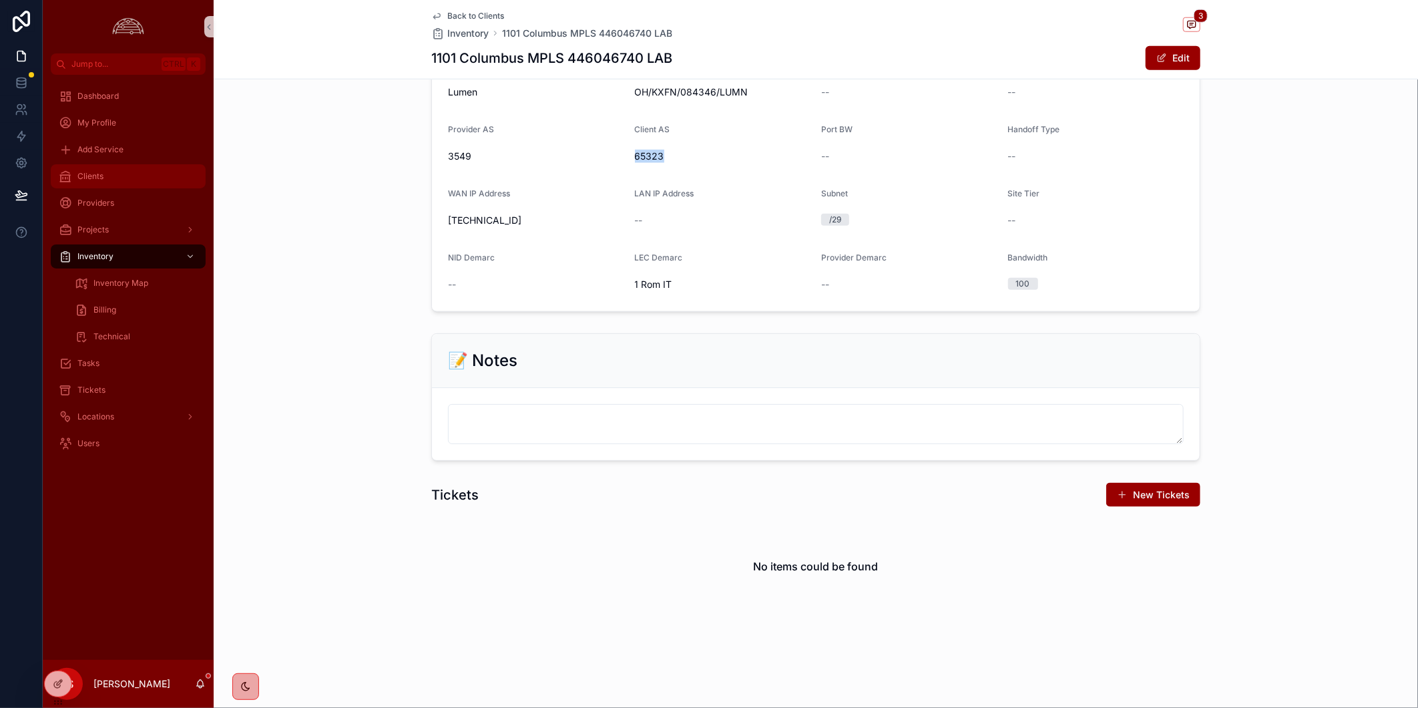
click at [127, 178] on div "Clients" at bounding box center [128, 176] width 139 height 21
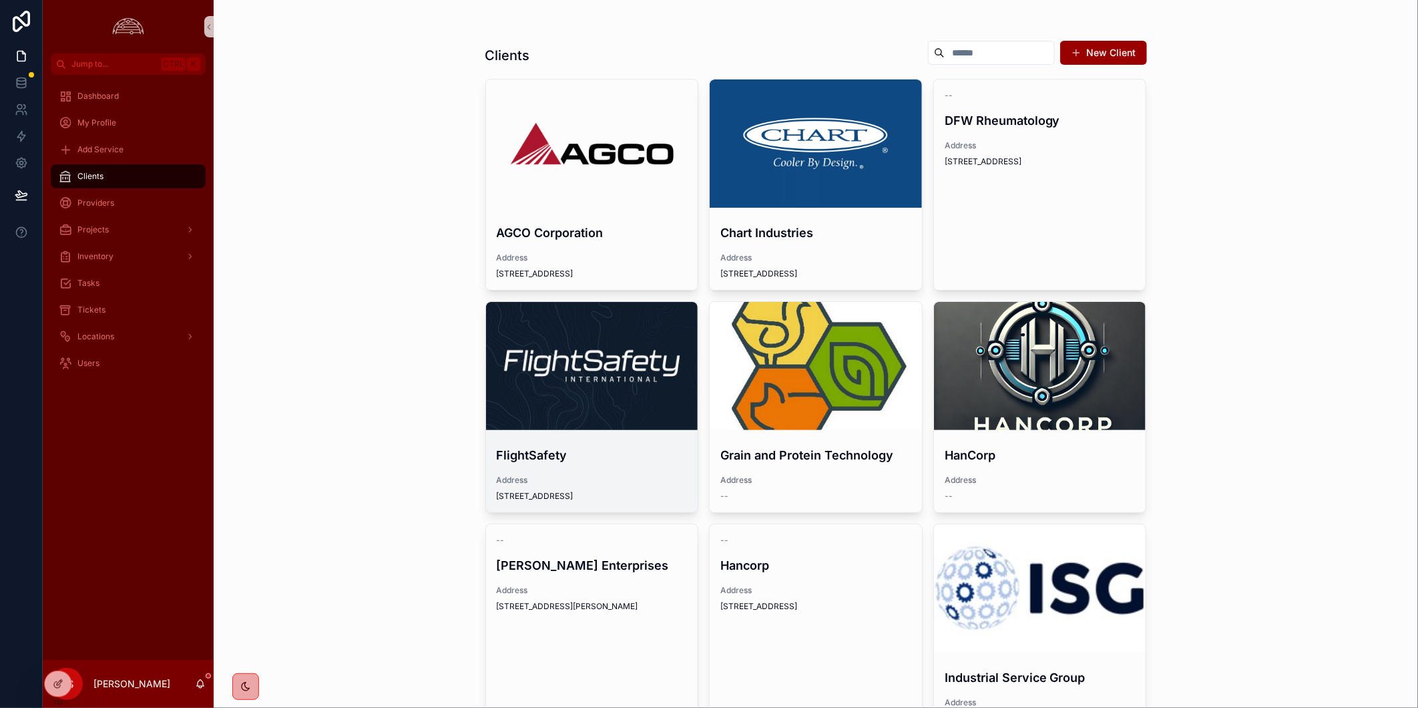
click at [628, 354] on div "scrollable content" at bounding box center [592, 366] width 212 height 128
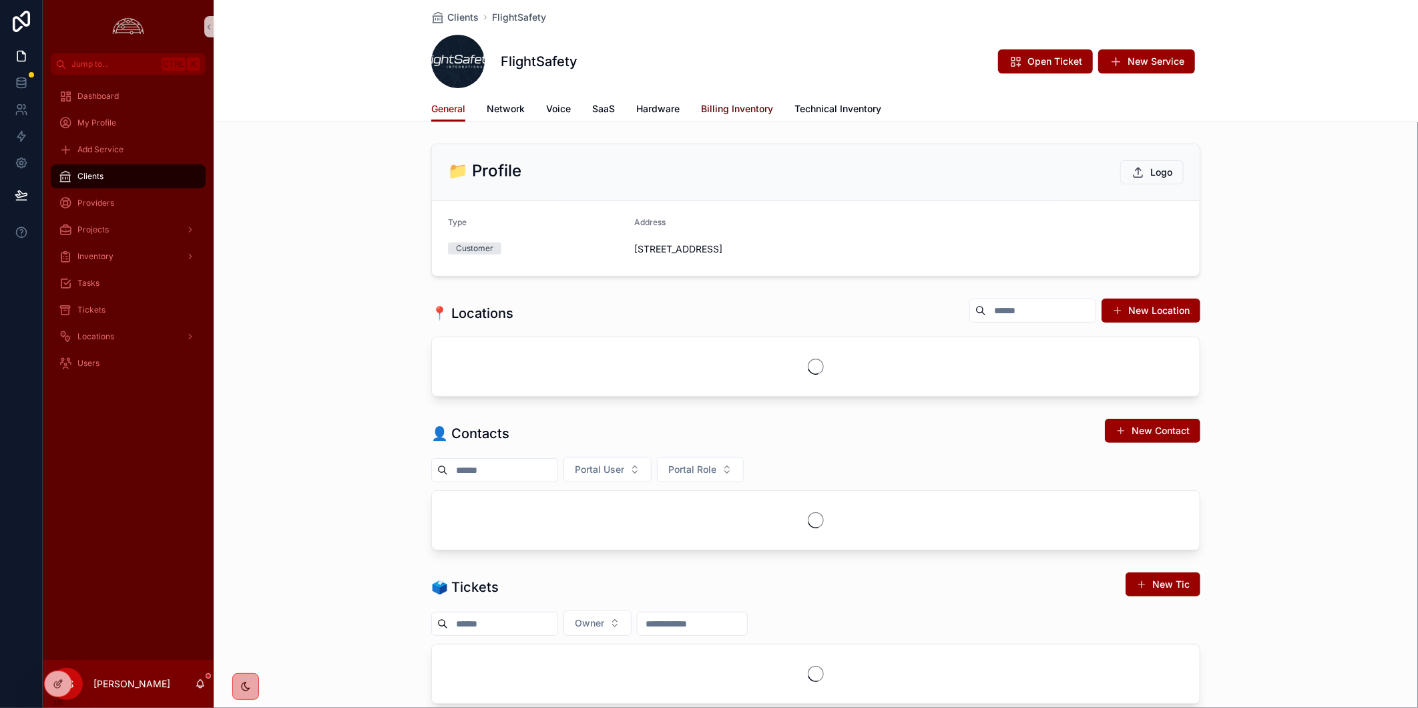
click at [737, 113] on span "Billing Inventory" at bounding box center [737, 108] width 72 height 13
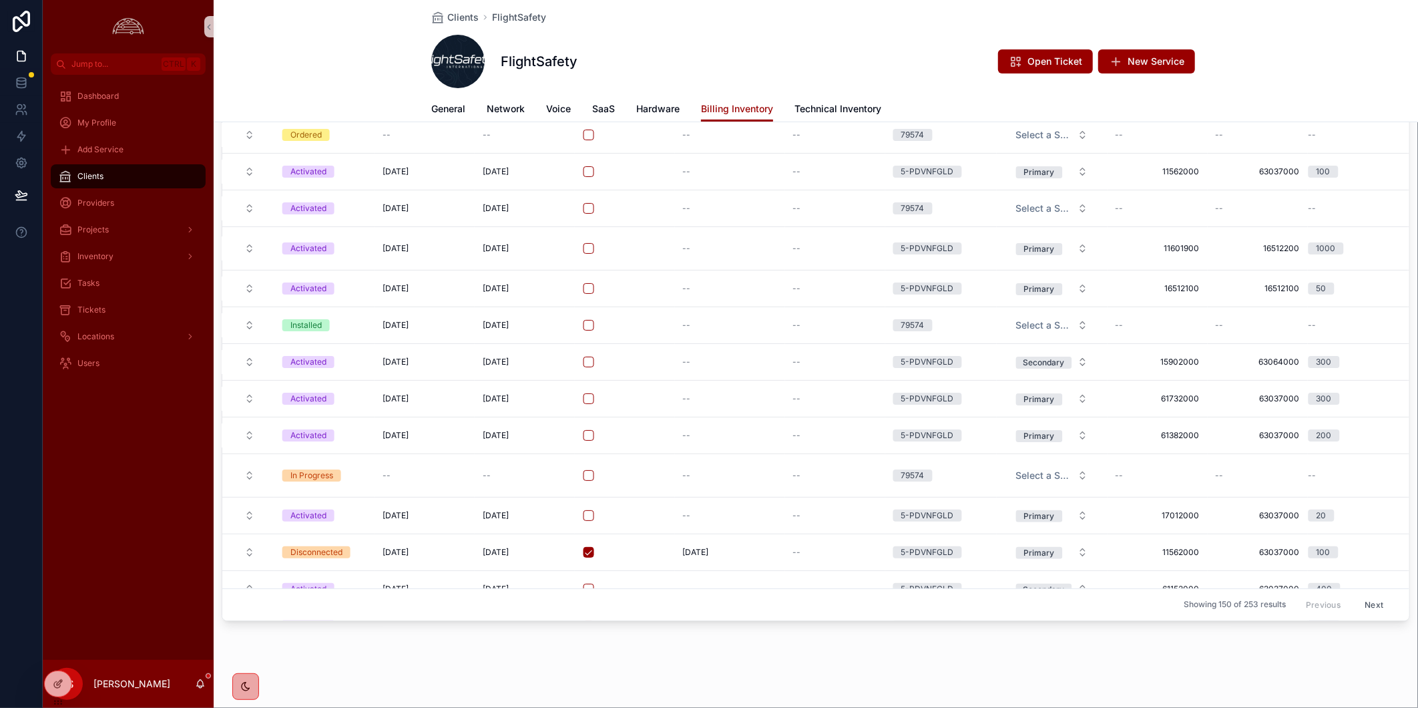
scroll to position [101, 0]
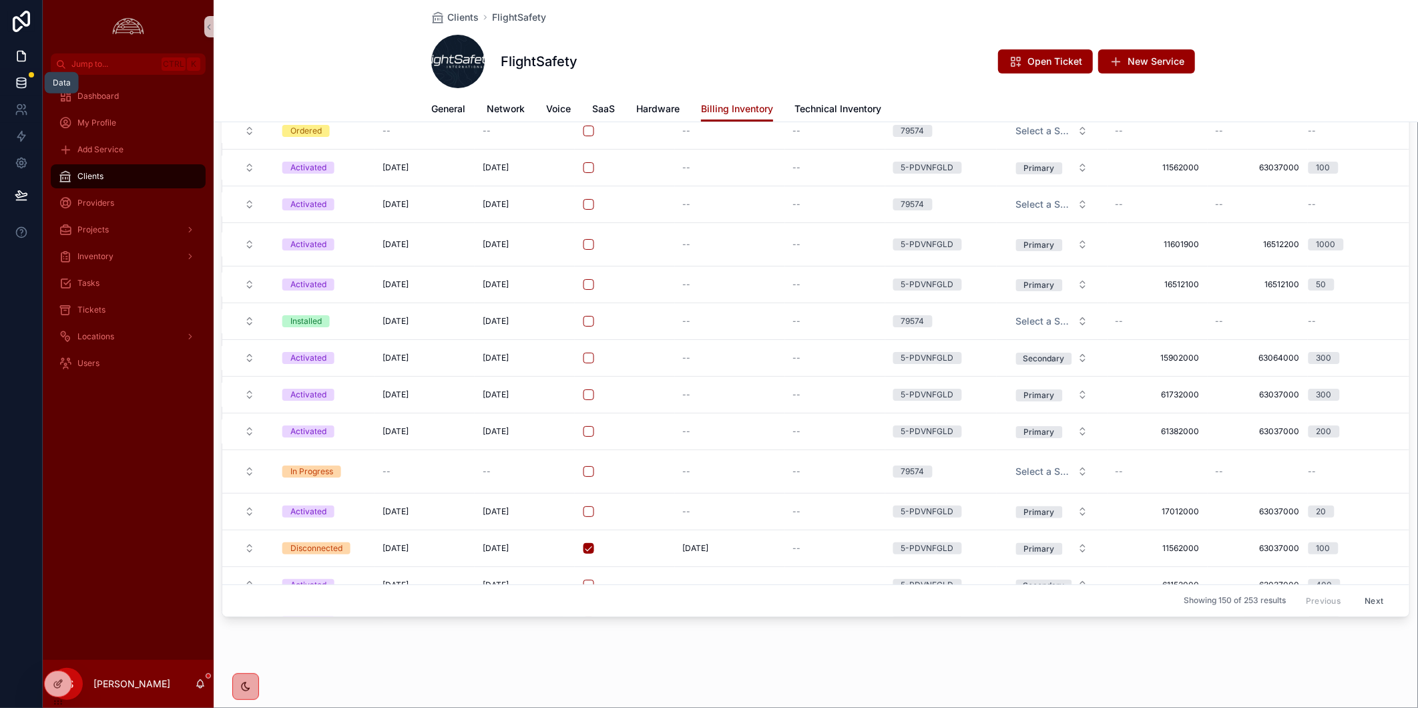
click at [20, 85] on icon at bounding box center [21, 82] width 13 height 13
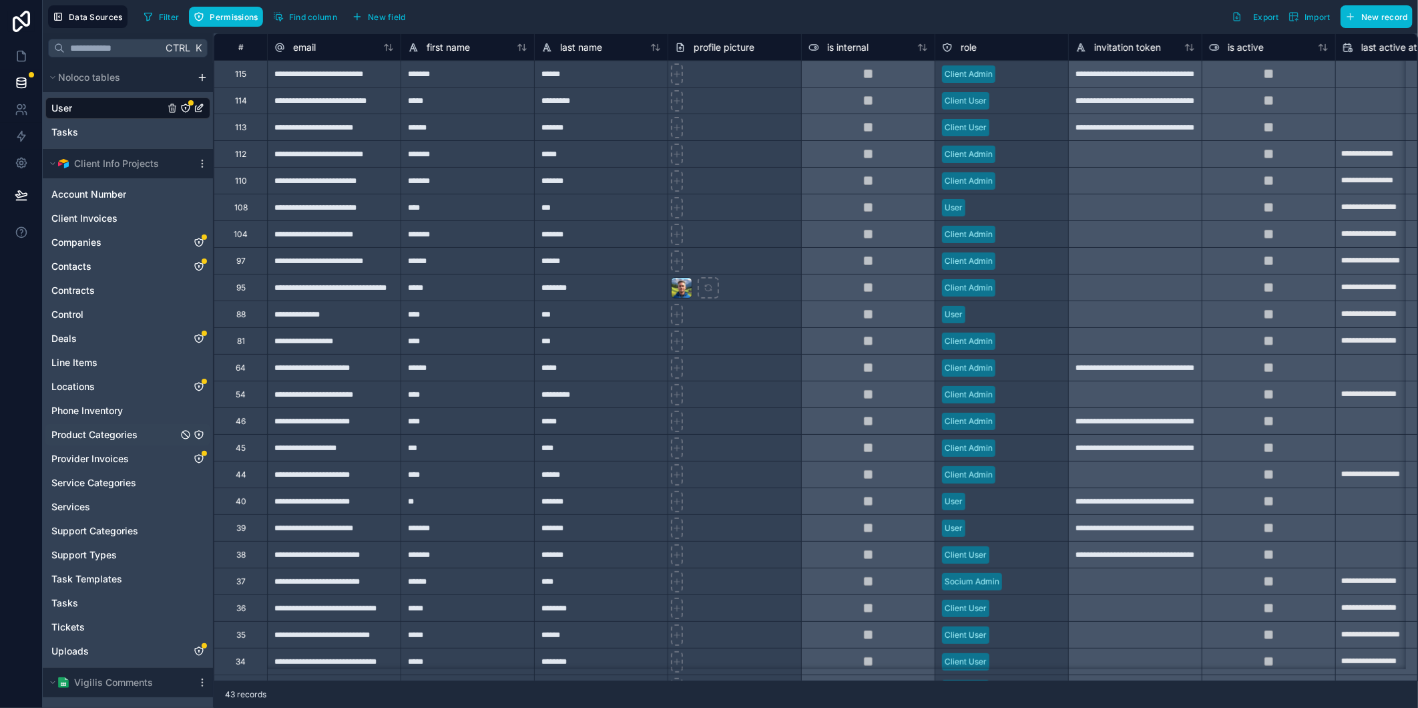
click at [132, 439] on span "Product Categories" at bounding box center [94, 434] width 86 height 13
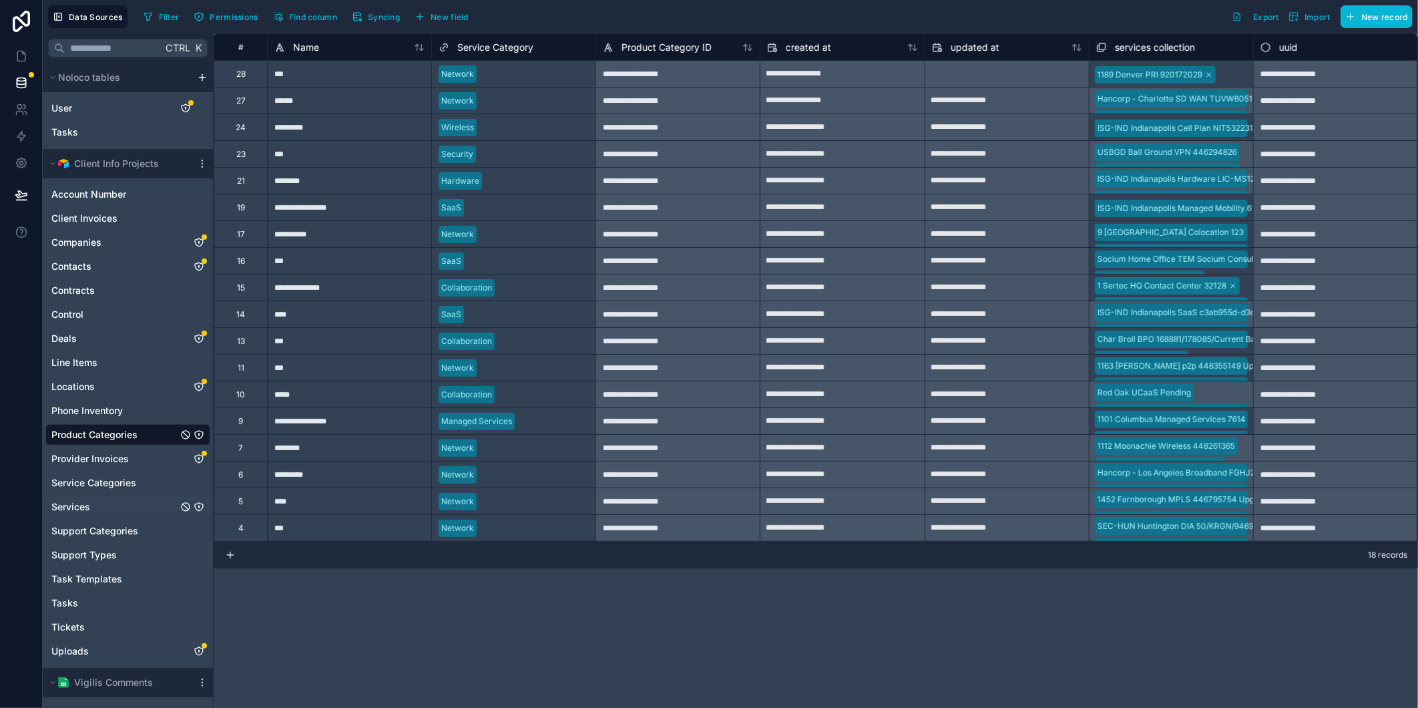
click at [132, 509] on div "Services" at bounding box center [127, 506] width 165 height 21
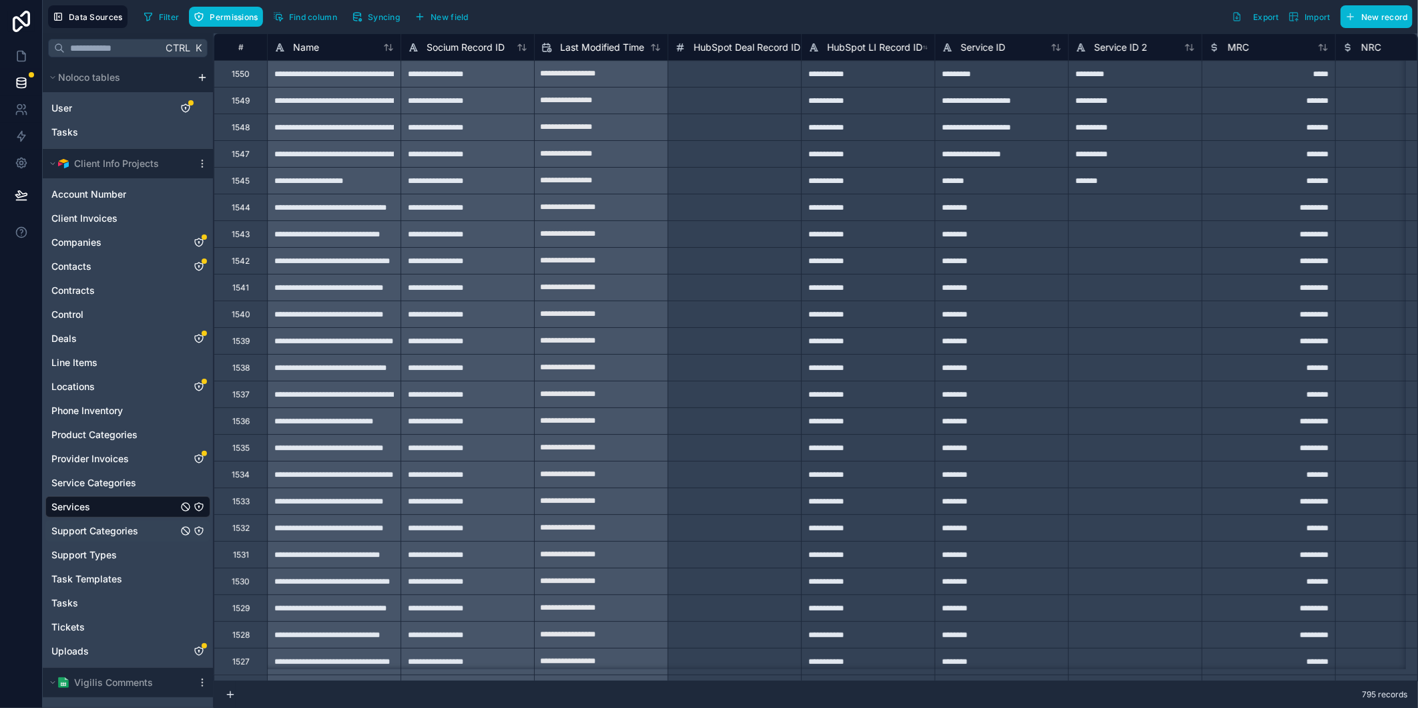
click at [91, 533] on span "Support Categories" at bounding box center [94, 530] width 87 height 13
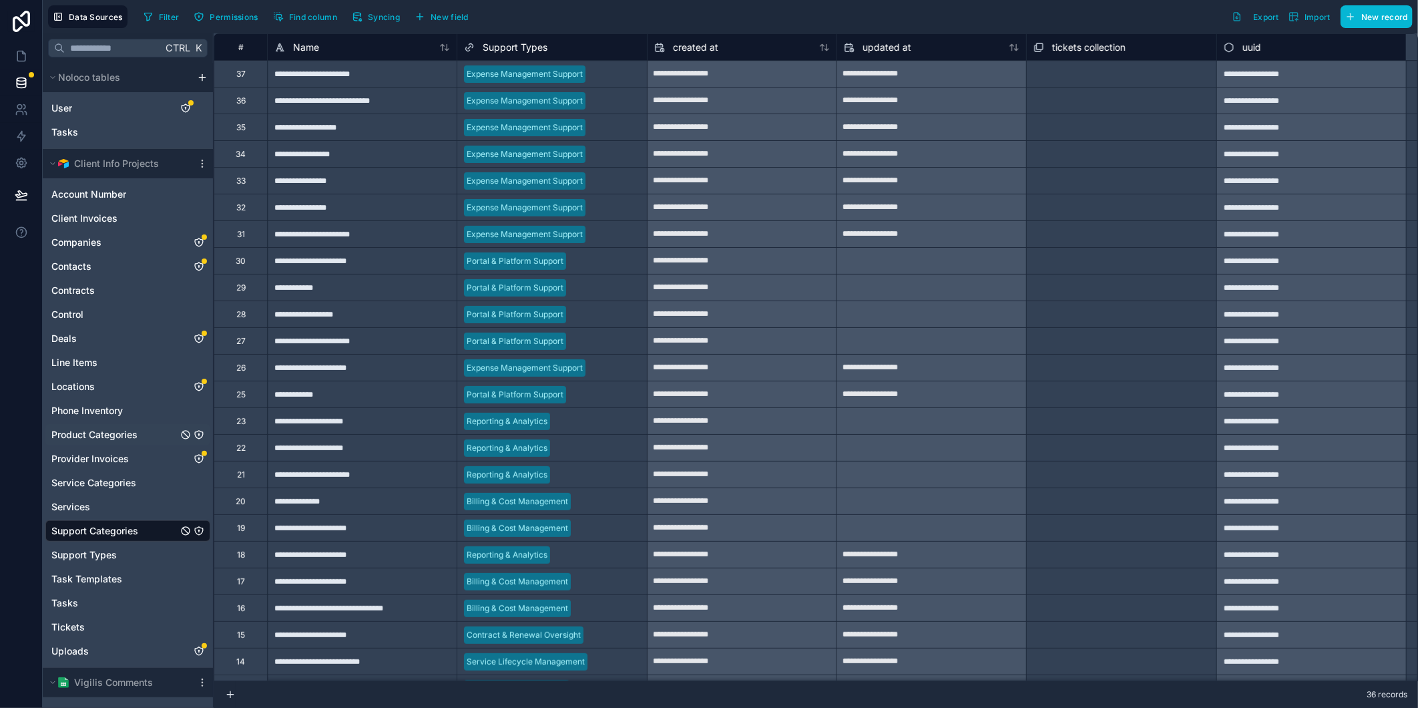
click at [154, 436] on div "Product Categories" at bounding box center [127, 434] width 165 height 21
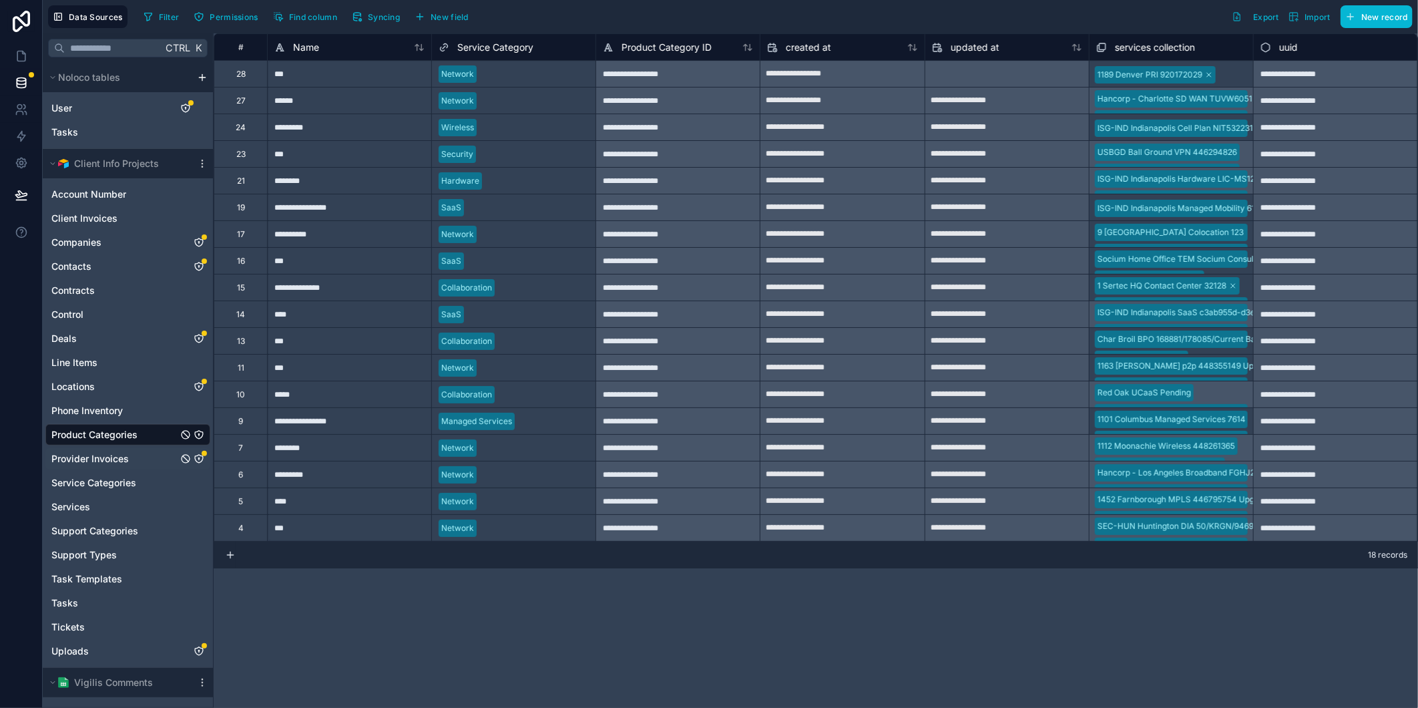
click at [151, 451] on div "Provider Invoices" at bounding box center [127, 458] width 165 height 21
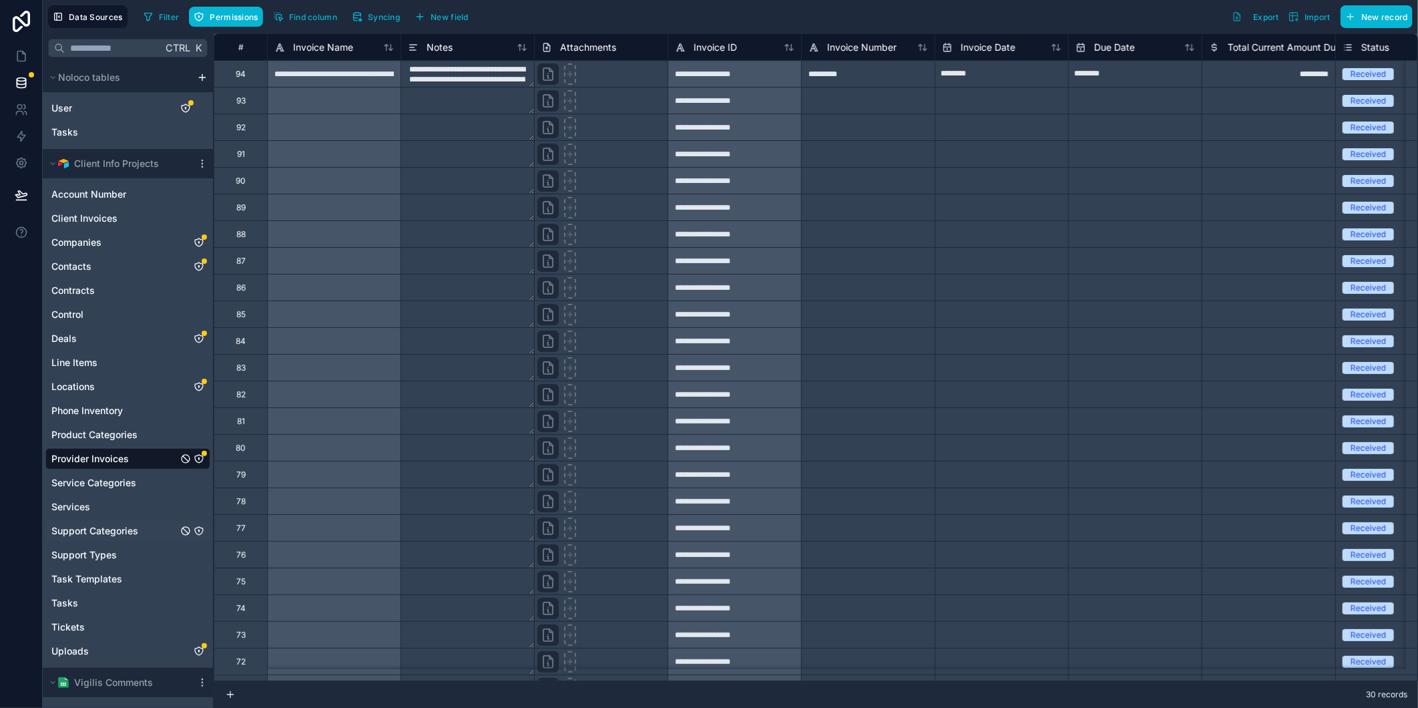
click at [131, 527] on span "Support Categories" at bounding box center [94, 530] width 87 height 13
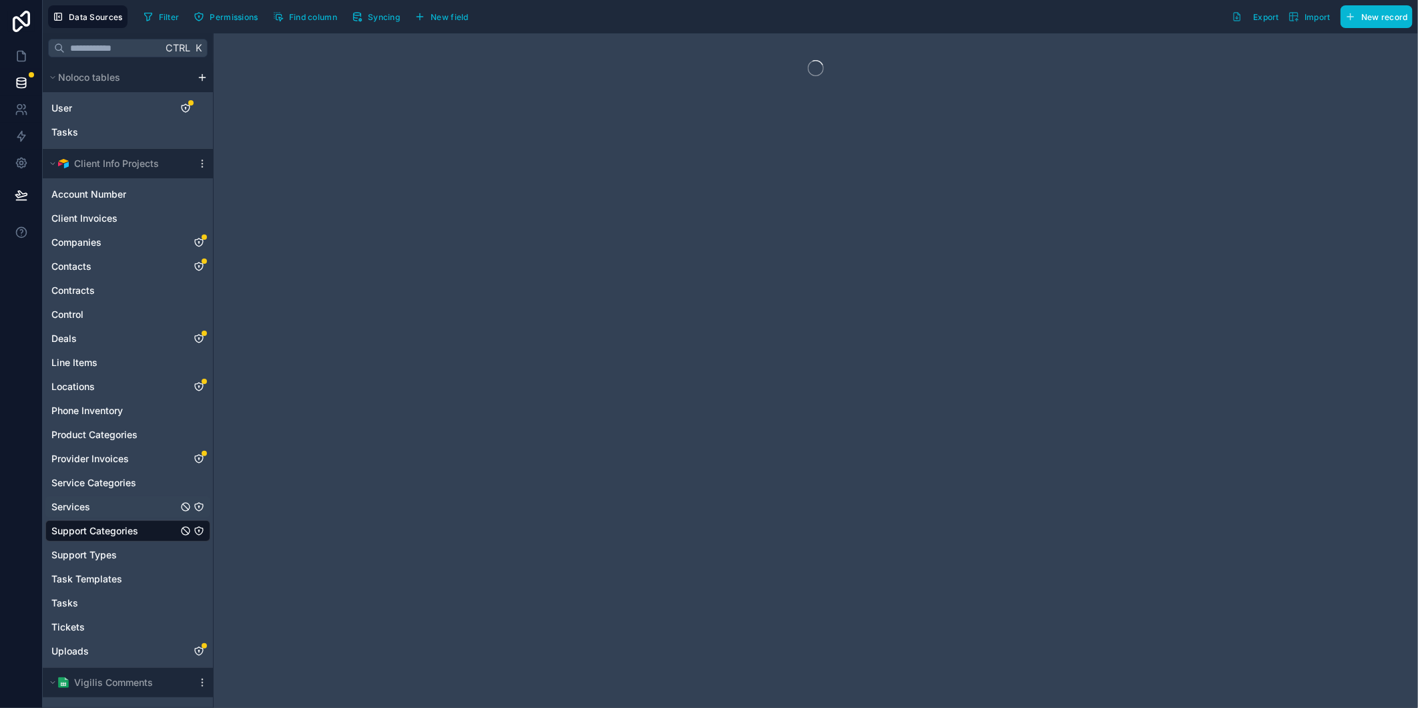
click at [111, 501] on div "Services" at bounding box center [127, 506] width 165 height 21
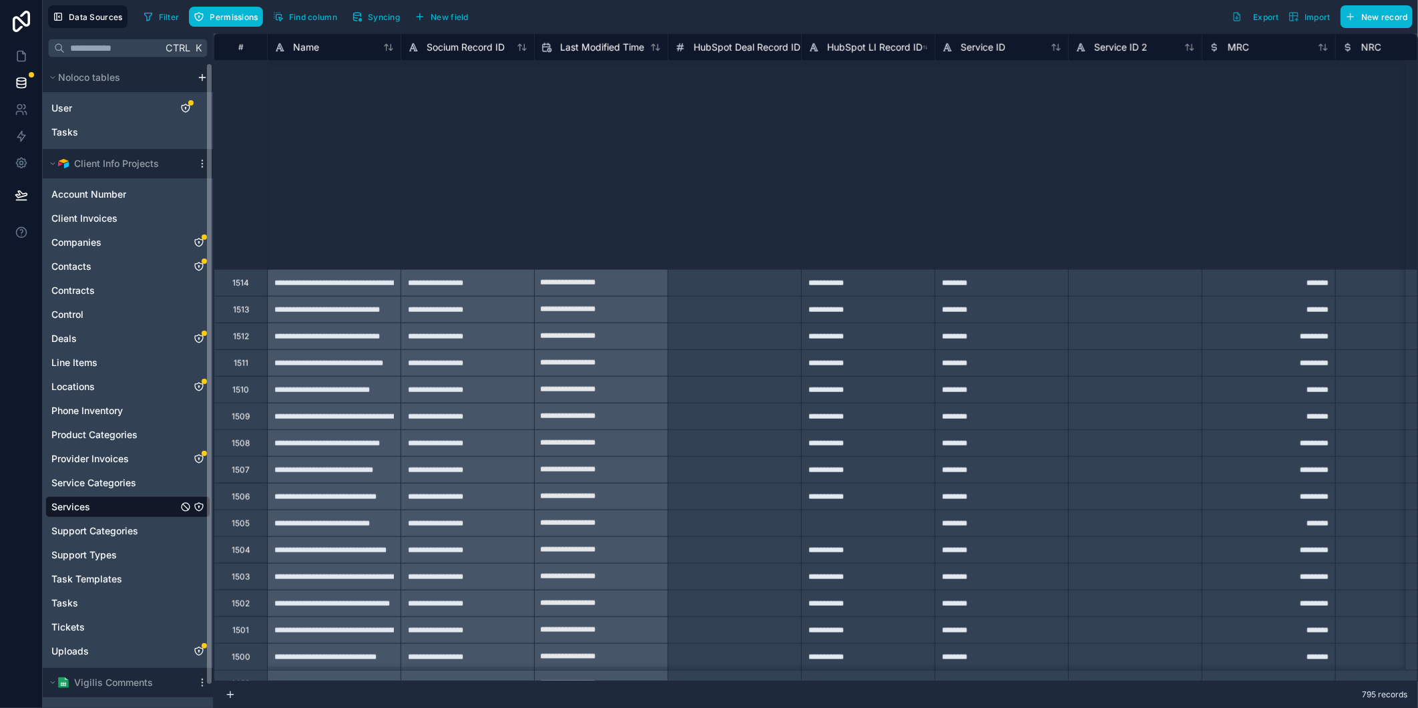
scroll to position [1097, 0]
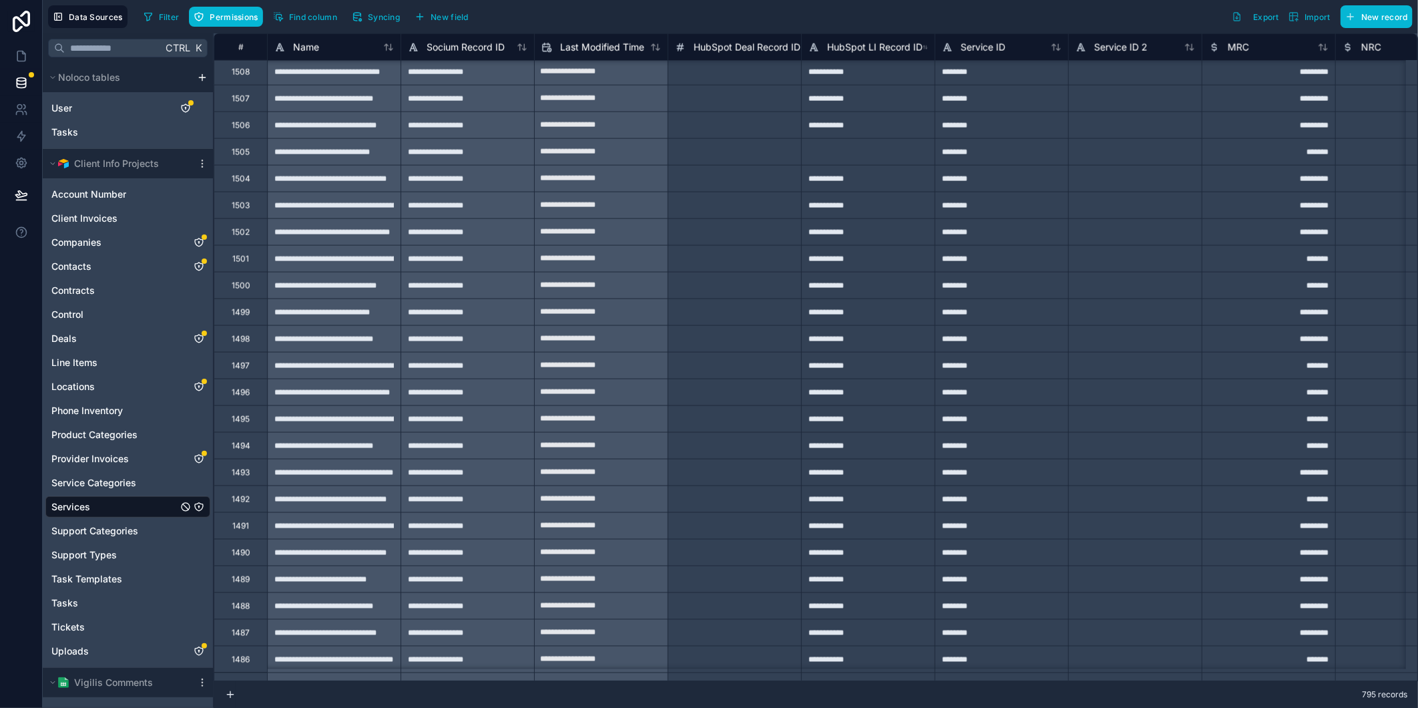
click at [301, 683] on div "795 records" at bounding box center [816, 694] width 1204 height 27
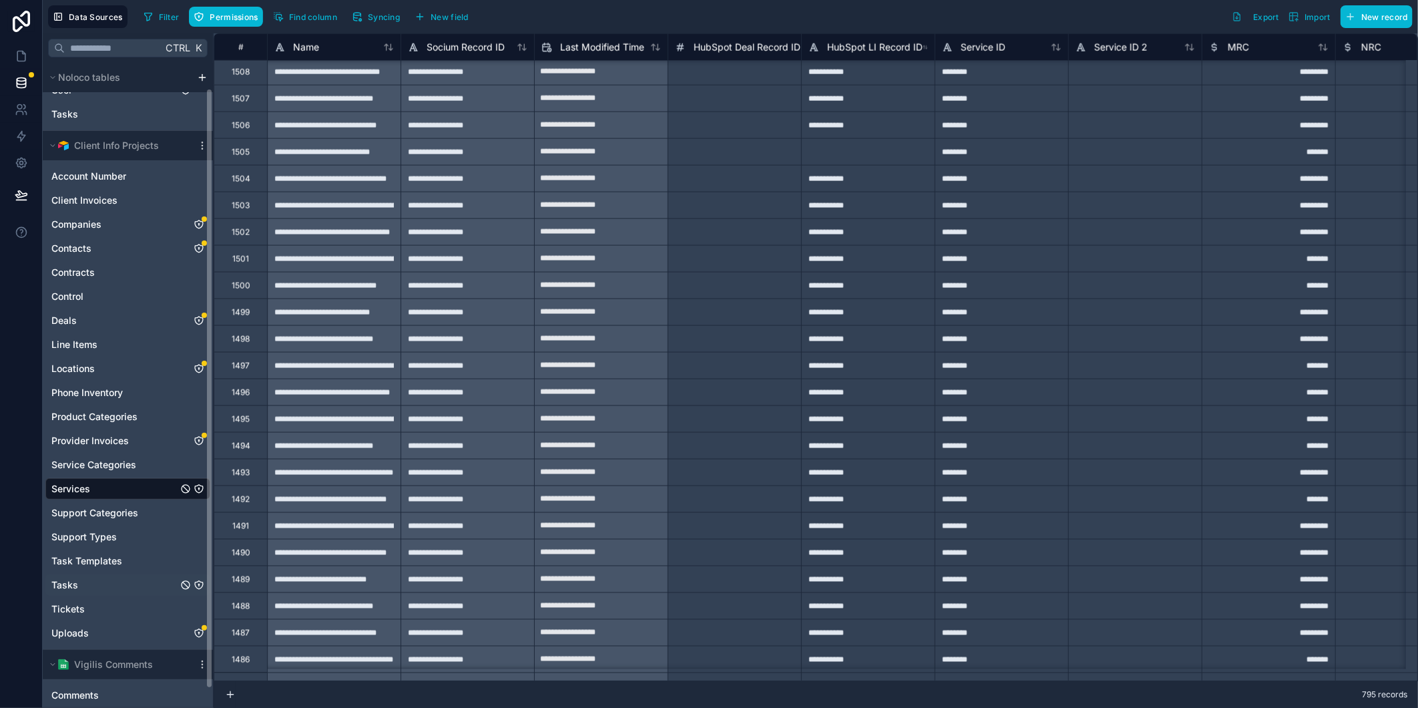
scroll to position [0, 0]
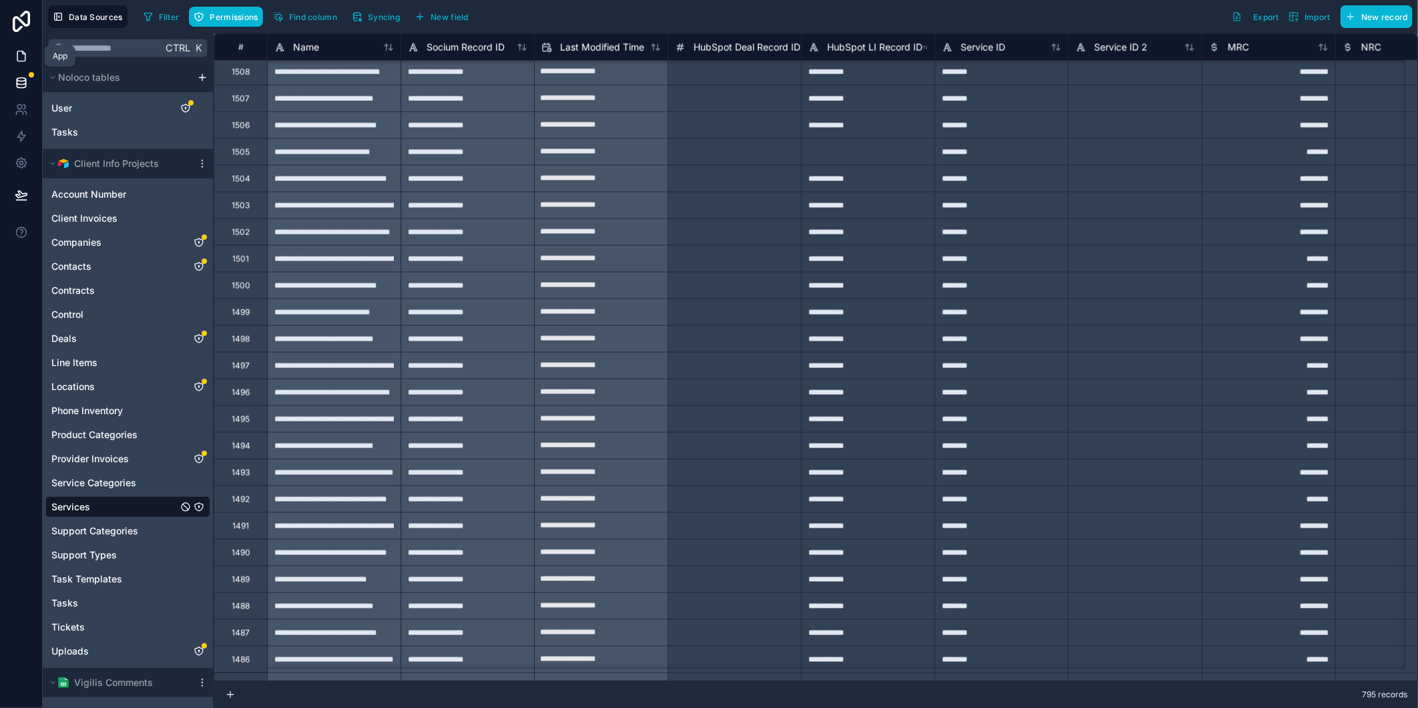
click at [17, 51] on icon at bounding box center [21, 56] width 8 height 10
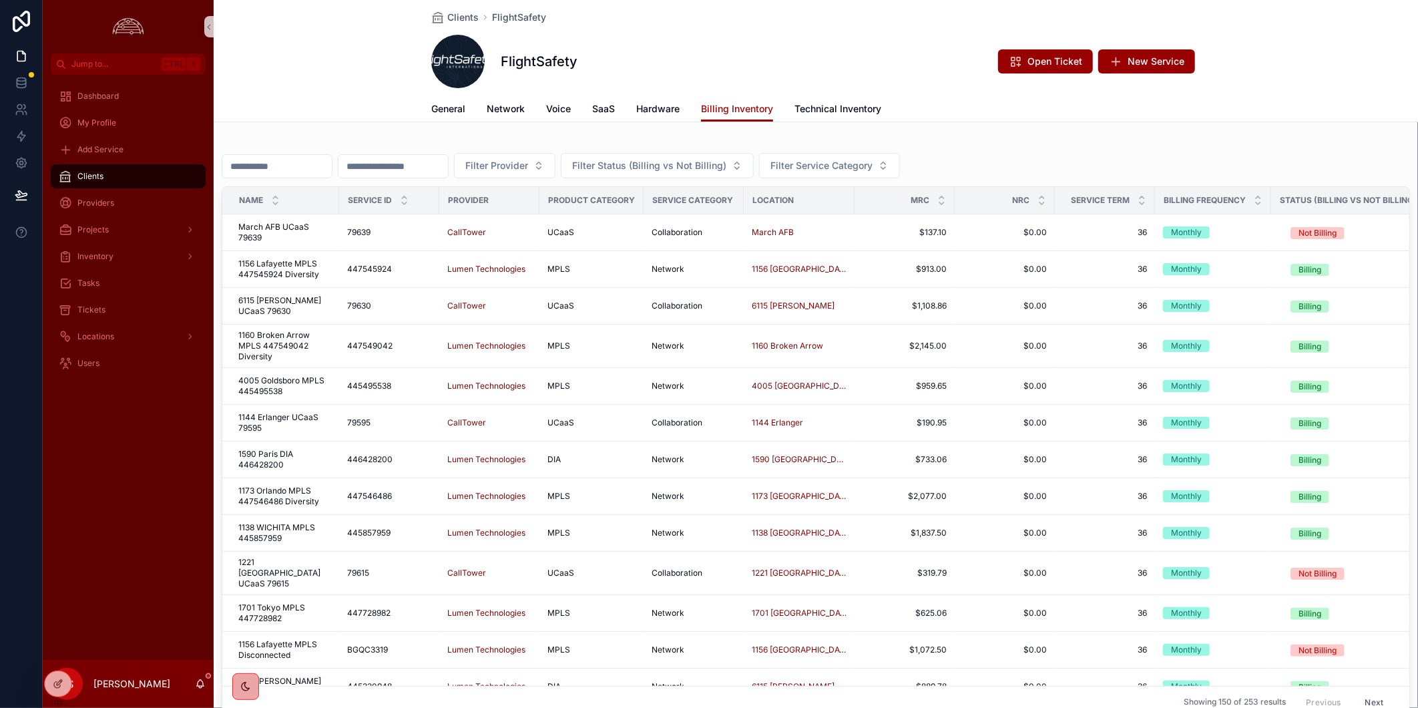
click at [328, 170] on input "scrollable content" at bounding box center [276, 166] width 109 height 19
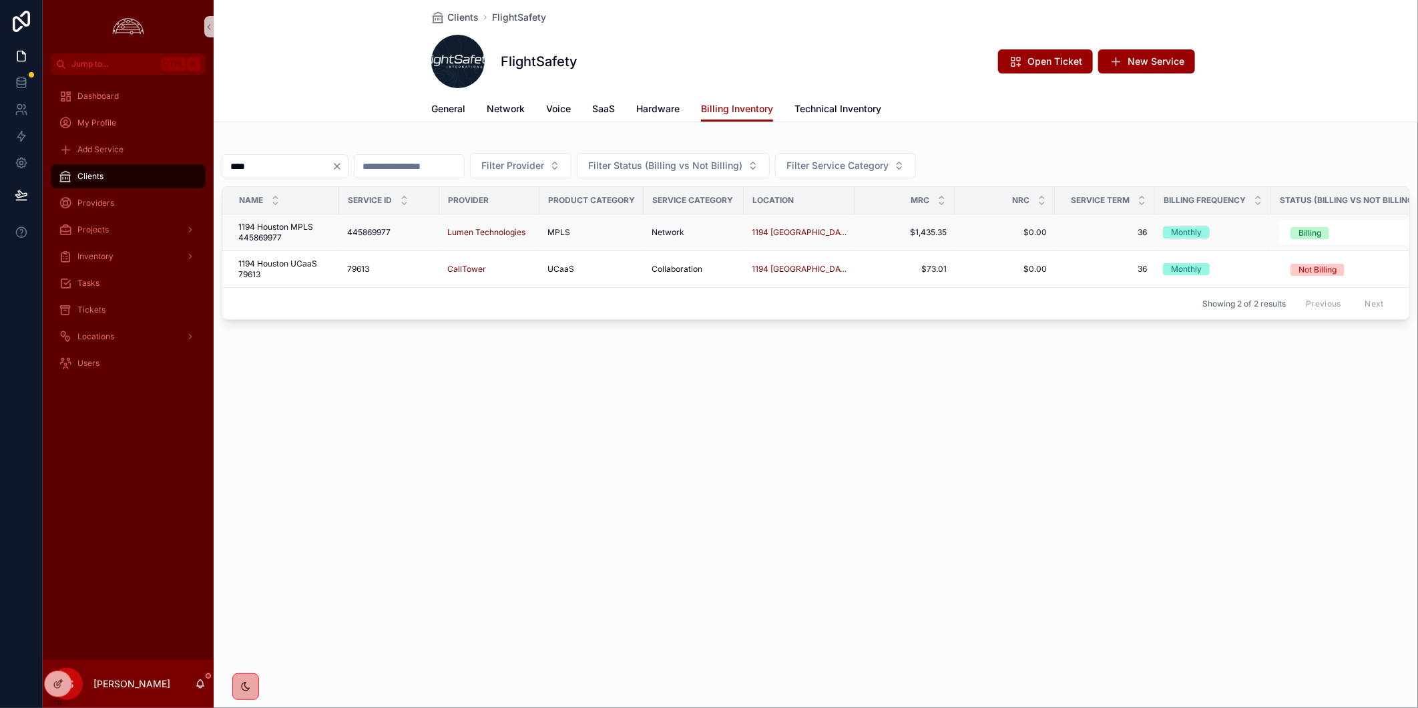
type input "****"
click at [267, 234] on span "1194 Houston MPLS 445869977" at bounding box center [284, 232] width 93 height 21
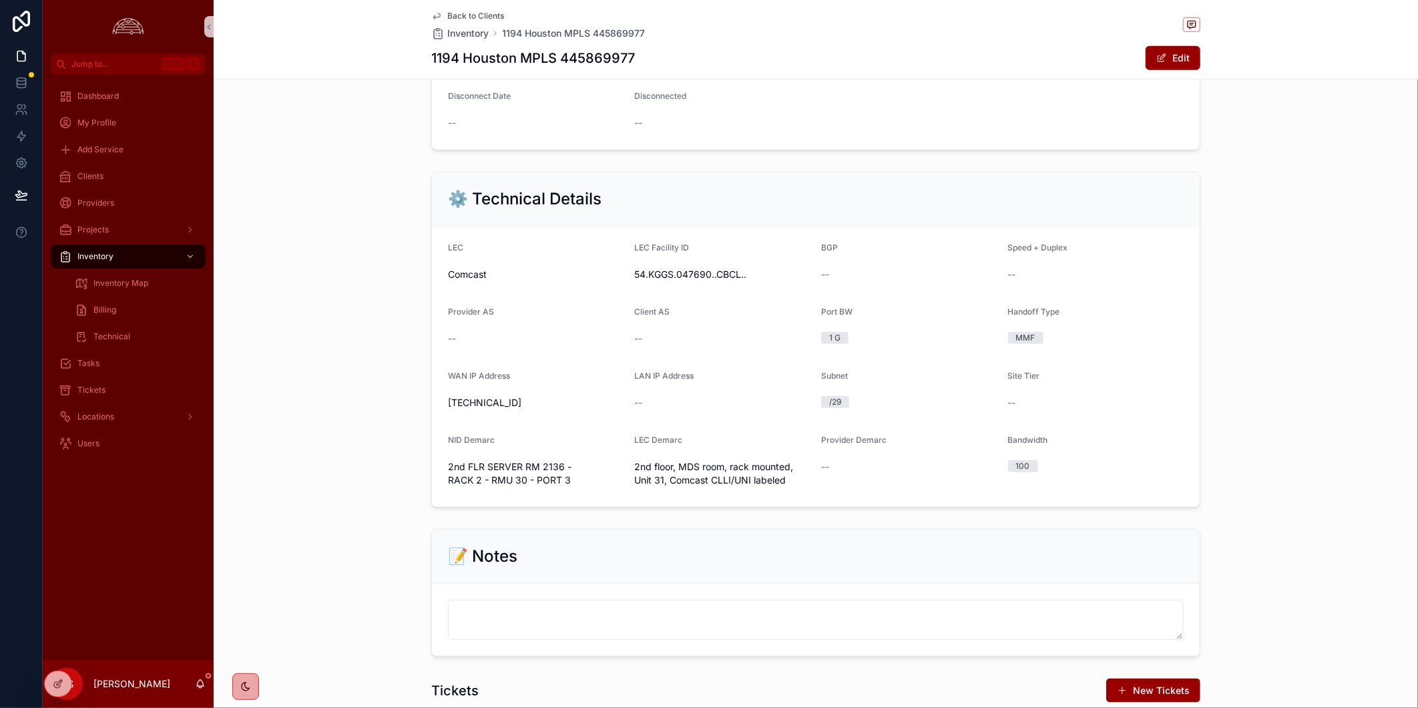
scroll to position [816, 0]
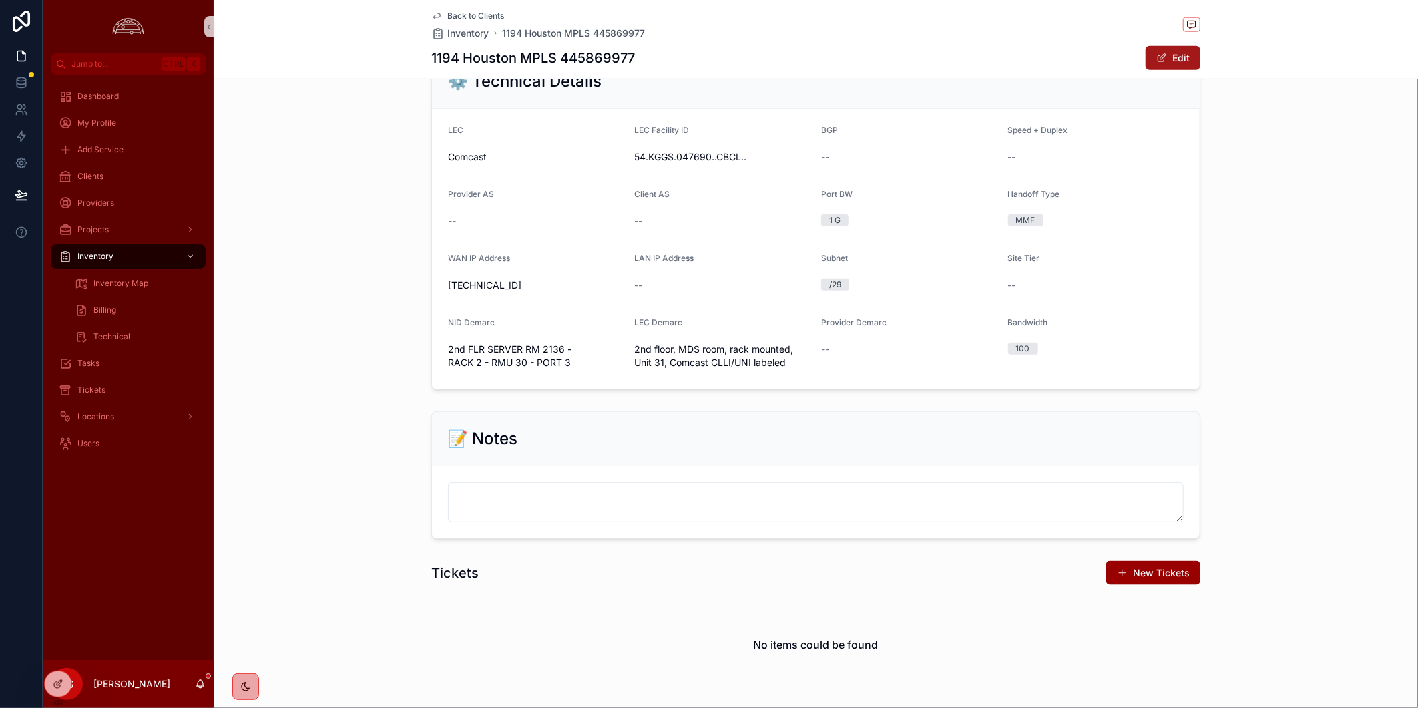
click at [1157, 53] on span "scrollable content" at bounding box center [1161, 58] width 11 height 11
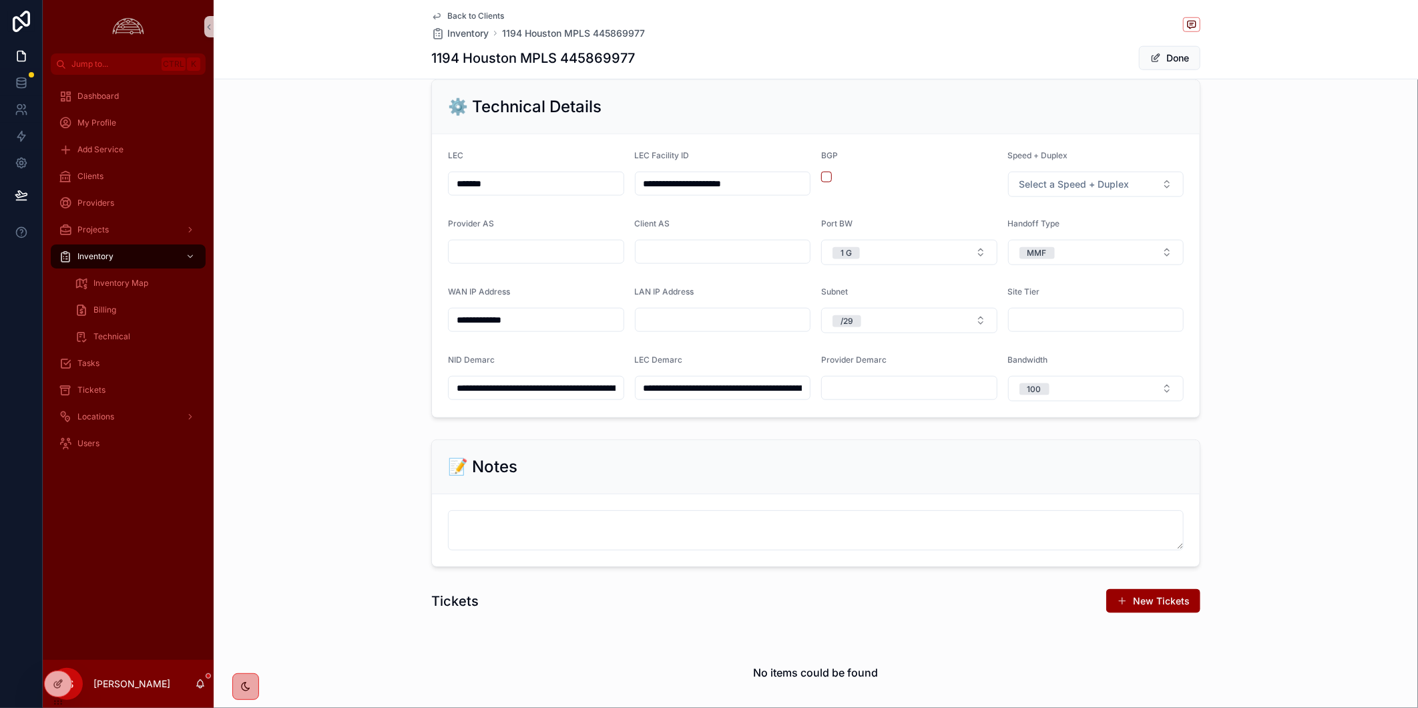
scroll to position [839, 0]
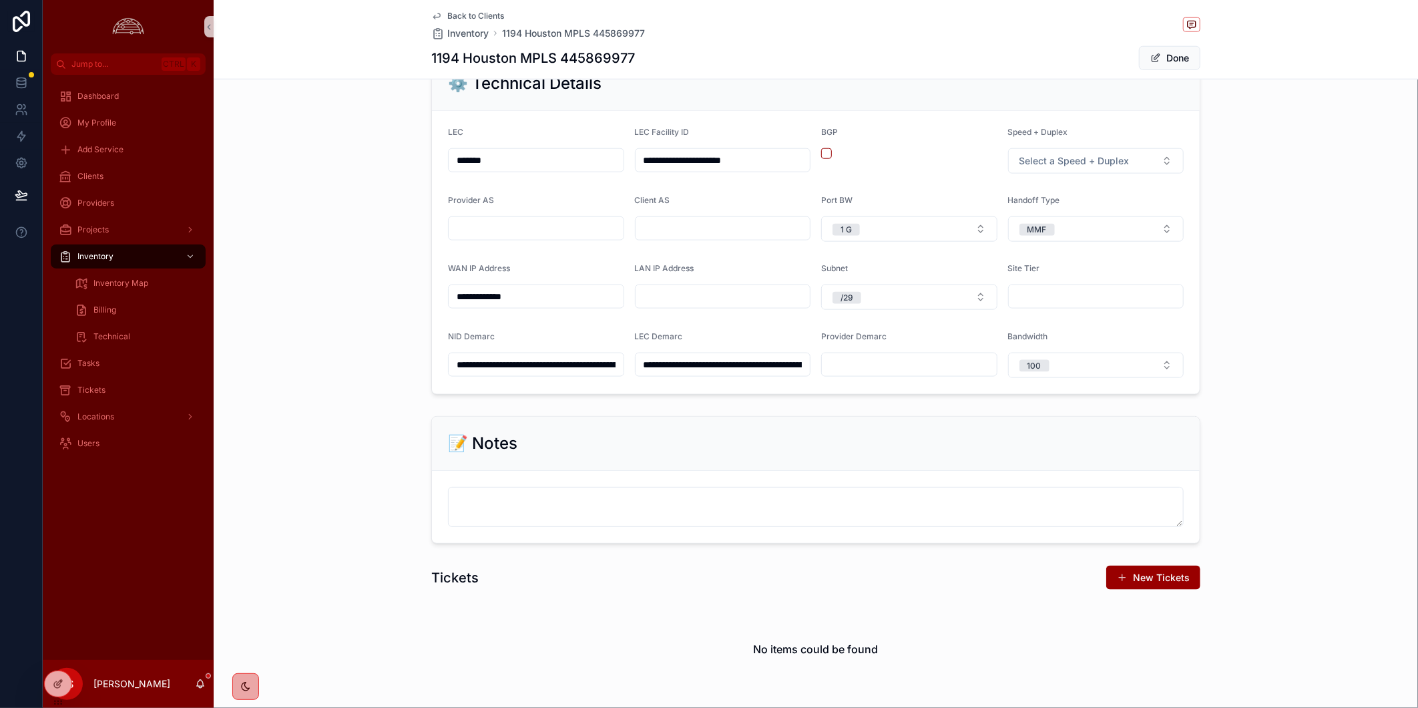
click at [708, 234] on input "scrollable content" at bounding box center [722, 228] width 175 height 19
paste input "*****"
type input "*****"
click at [501, 238] on input "scrollable content" at bounding box center [536, 228] width 175 height 19
paste input "****"
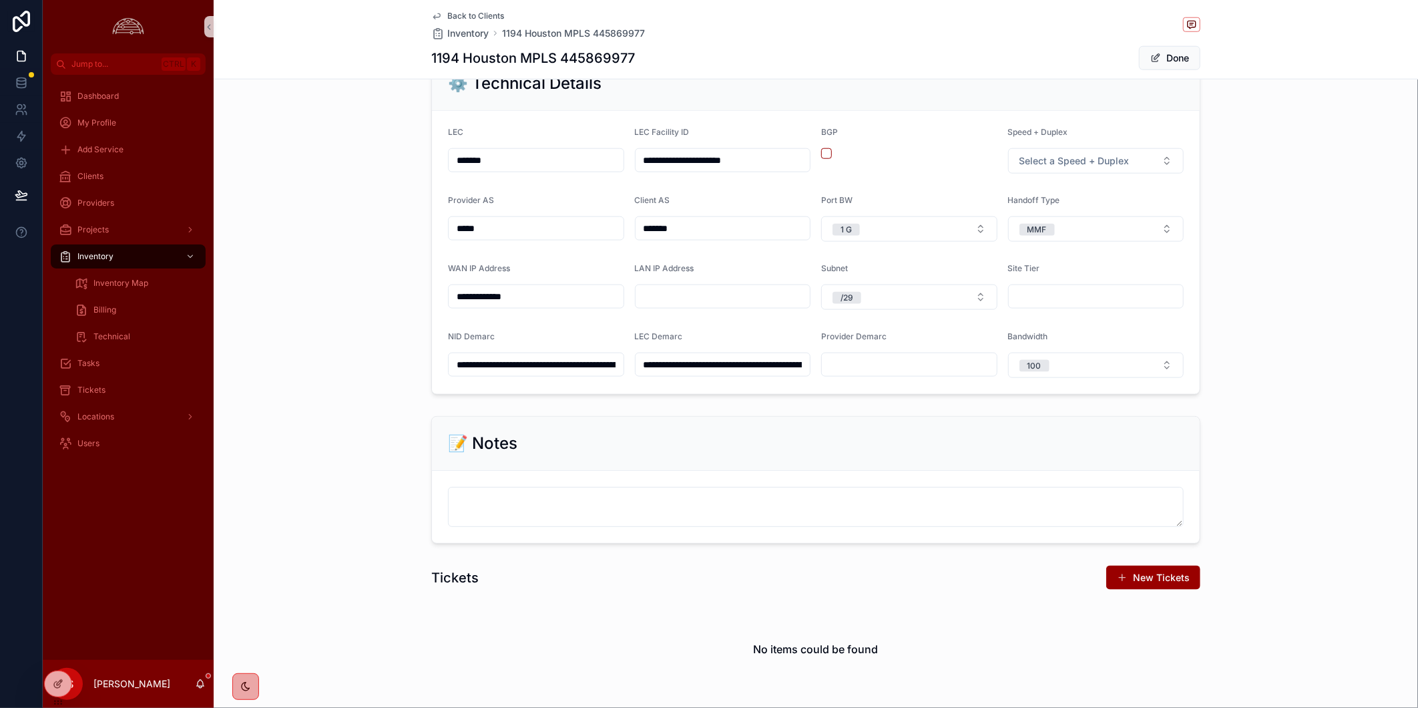
type input "****"
click at [449, 9] on div "Back to Clients Inventory 1194 Houston MPLS 445869977 1194 Houston MPLS 4458699…" at bounding box center [815, 39] width 769 height 79
click at [490, 17] on span "Back to Clients" at bounding box center [475, 16] width 57 height 11
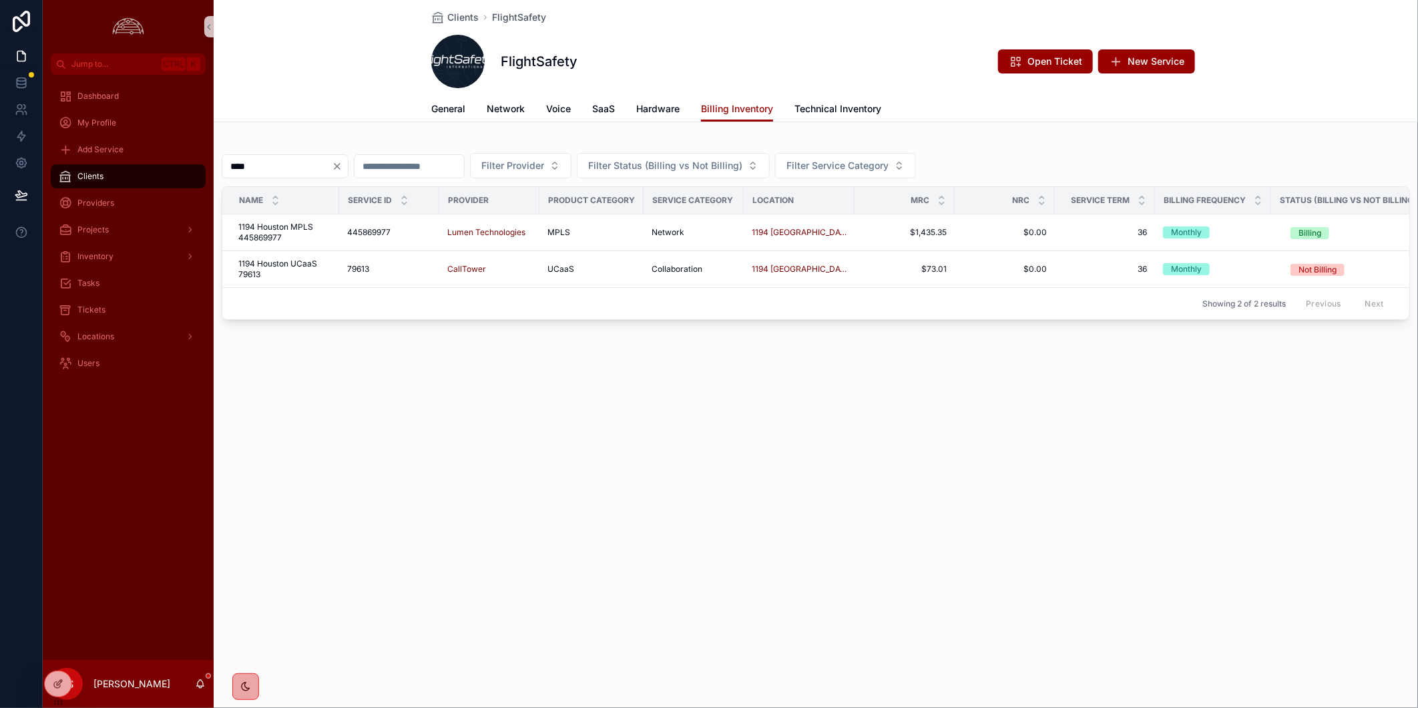
click at [298, 165] on input "****" at bounding box center [276, 166] width 109 height 19
paste input "*****"
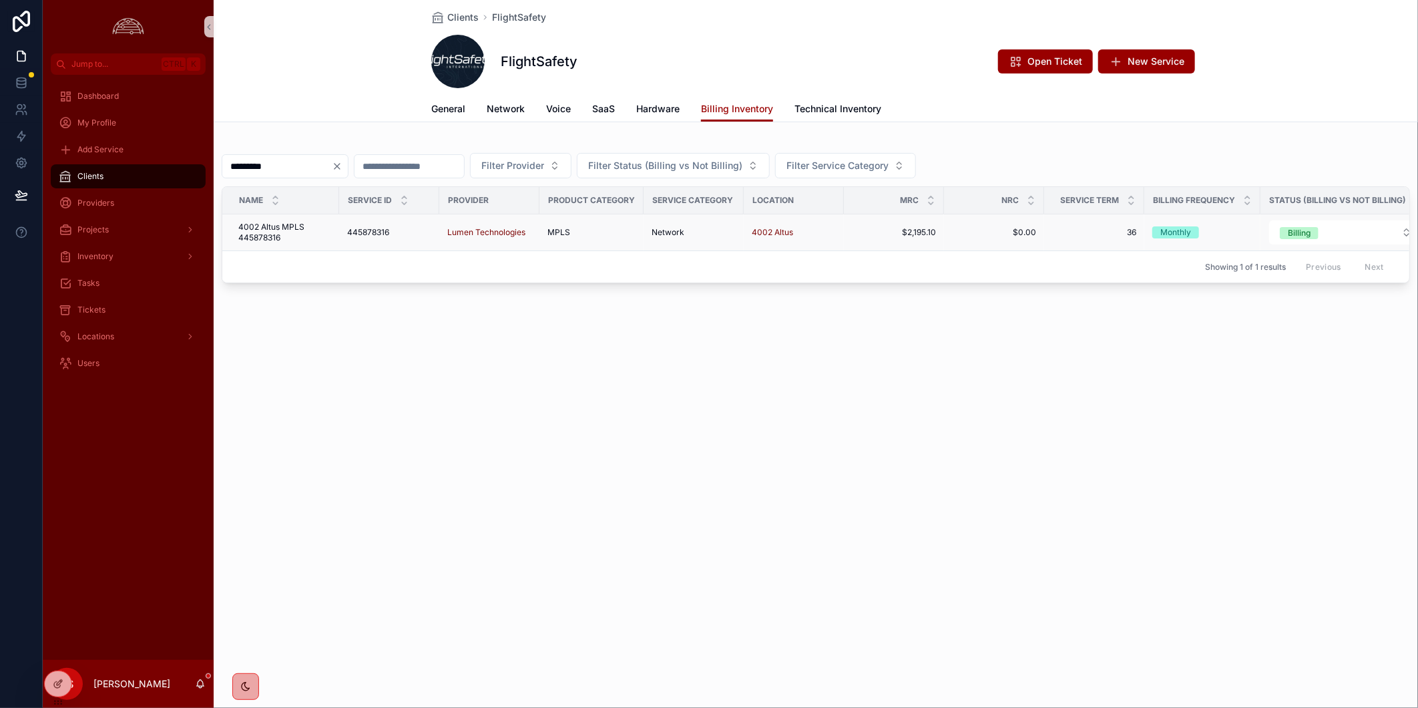
type input "*********"
click at [271, 238] on span "4002 Altus MPLS 445878316" at bounding box center [284, 232] width 93 height 21
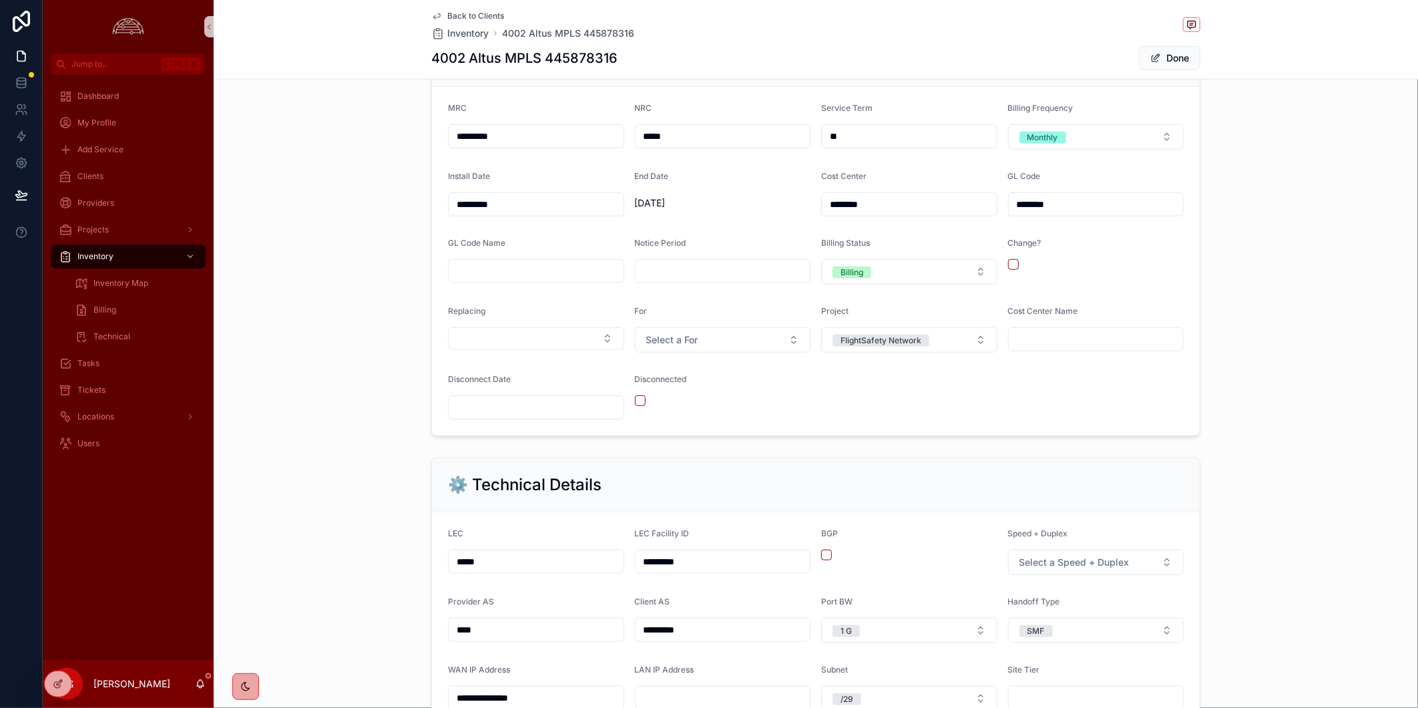
scroll to position [445, 0]
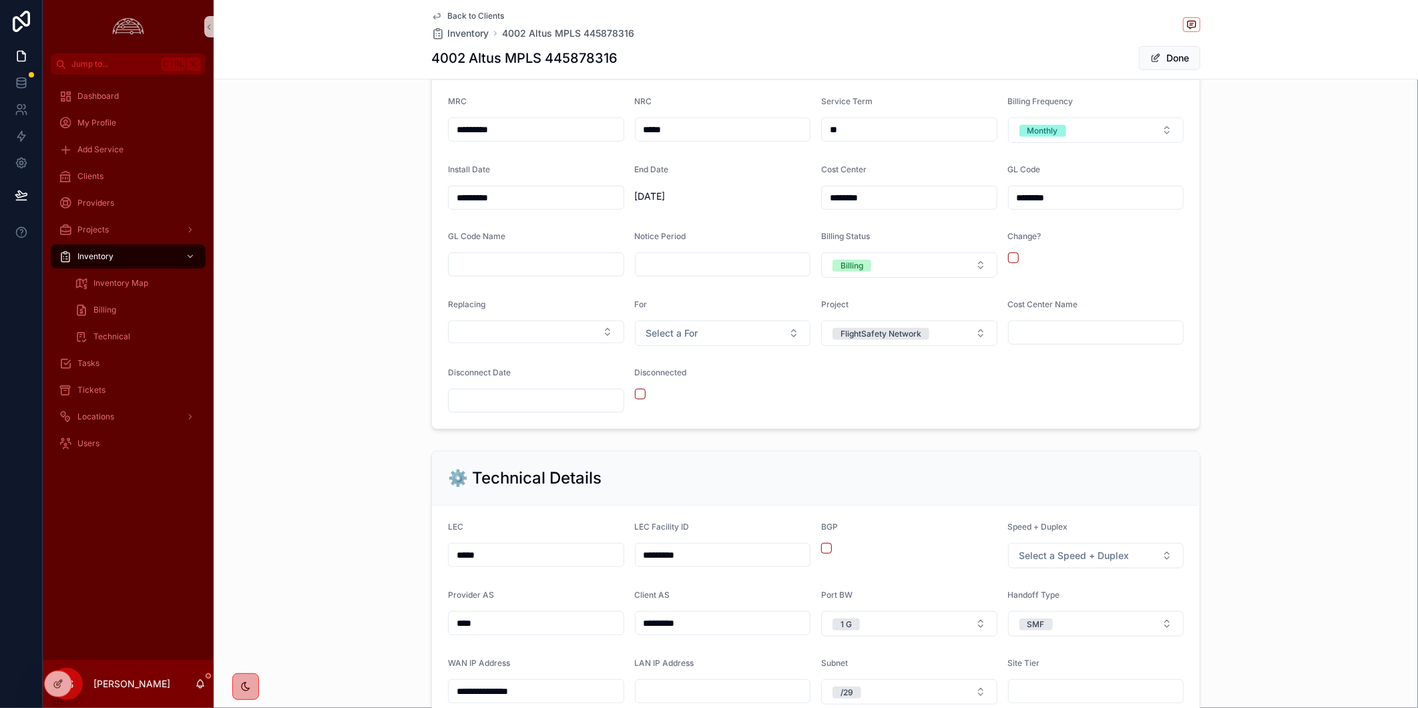
click at [649, 632] on input "*****" at bounding box center [722, 622] width 175 height 19
click at [569, 52] on h1 "4002 Altus MPLS 445878316" at bounding box center [524, 58] width 186 height 19
copy h1 "445878316"
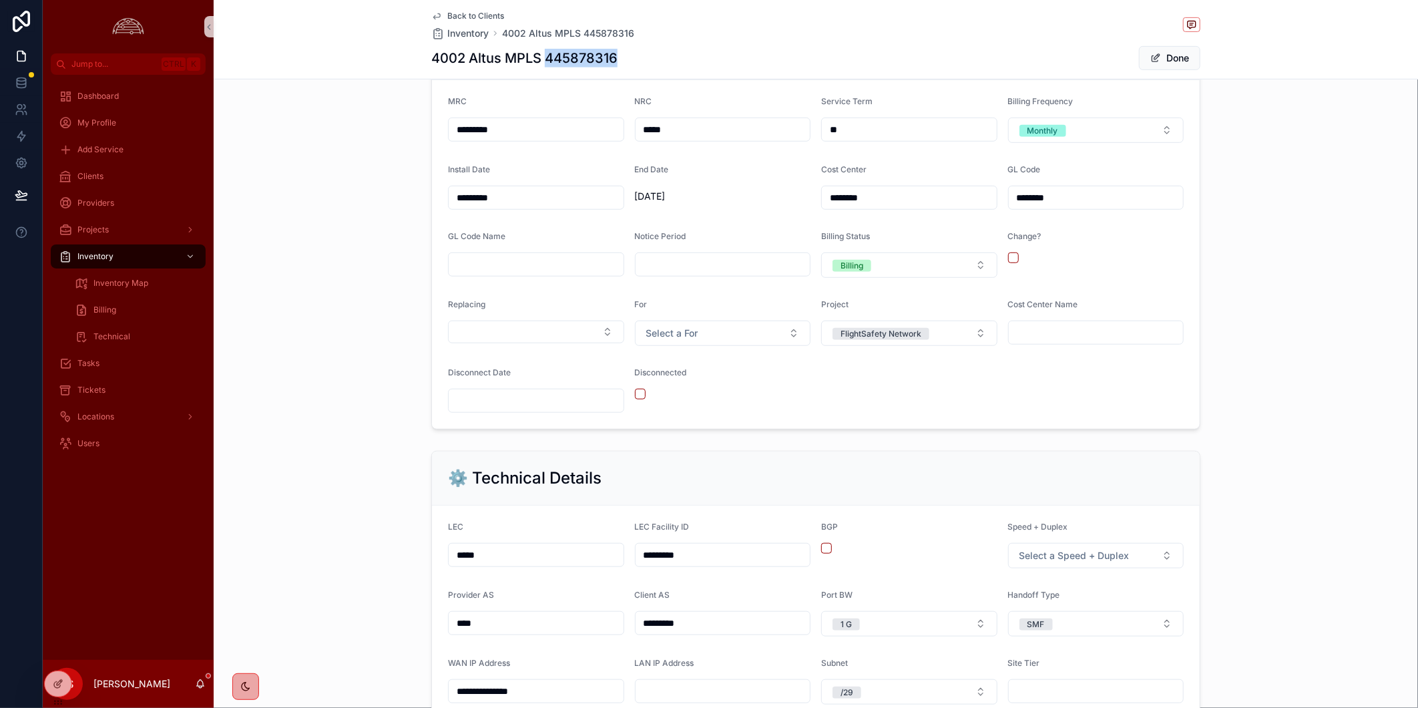
click at [649, 55] on div "4002 Altus MPLS 445878316 Done" at bounding box center [815, 57] width 769 height 25
click at [576, 63] on h1 "4002 Altus MPLS 445878316" at bounding box center [524, 58] width 186 height 19
copy h1 "445878316"
click at [1173, 59] on button "Done" at bounding box center [1169, 58] width 61 height 24
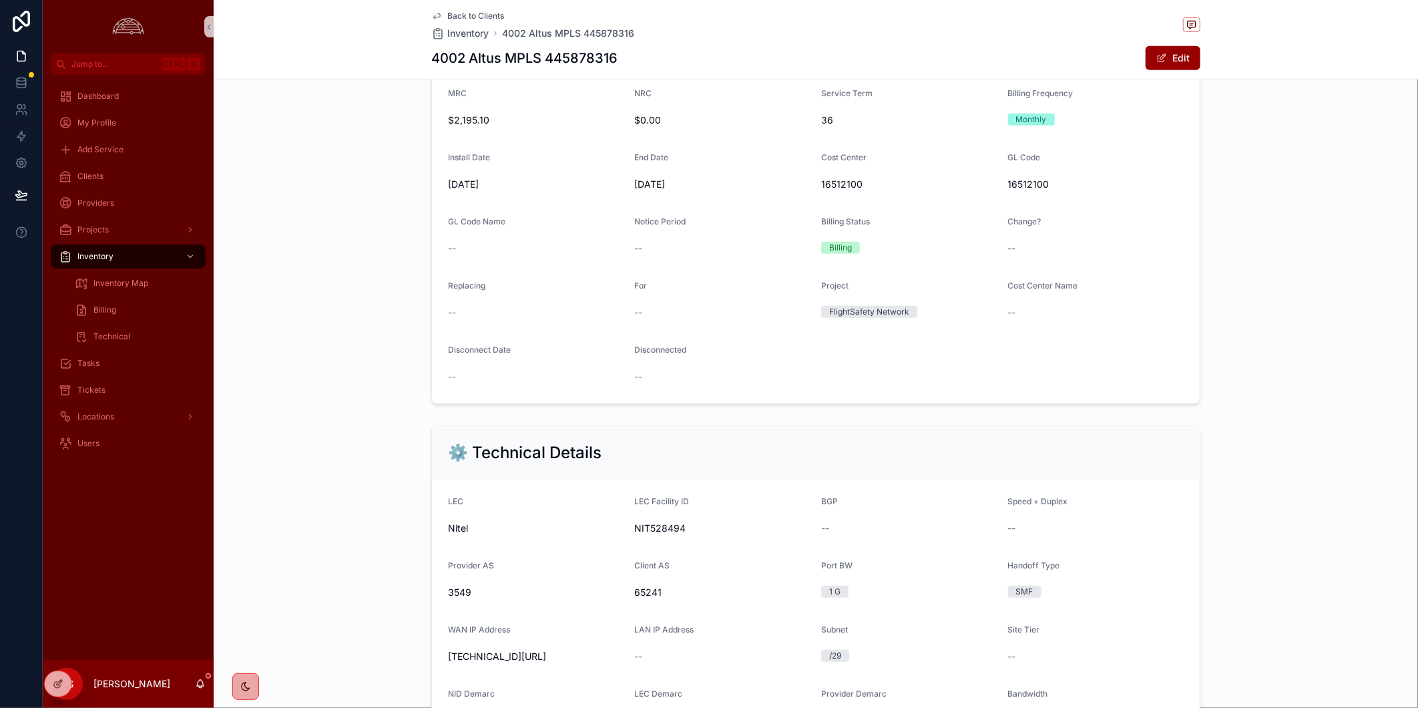
click at [1047, 41] on div "Back to Clients Inventory 4002 Altus MPLS 445878316 4002 Altus MPLS 445878316 E…" at bounding box center [815, 39] width 769 height 79
click at [461, 20] on span "Back to Clients" at bounding box center [475, 16] width 57 height 11
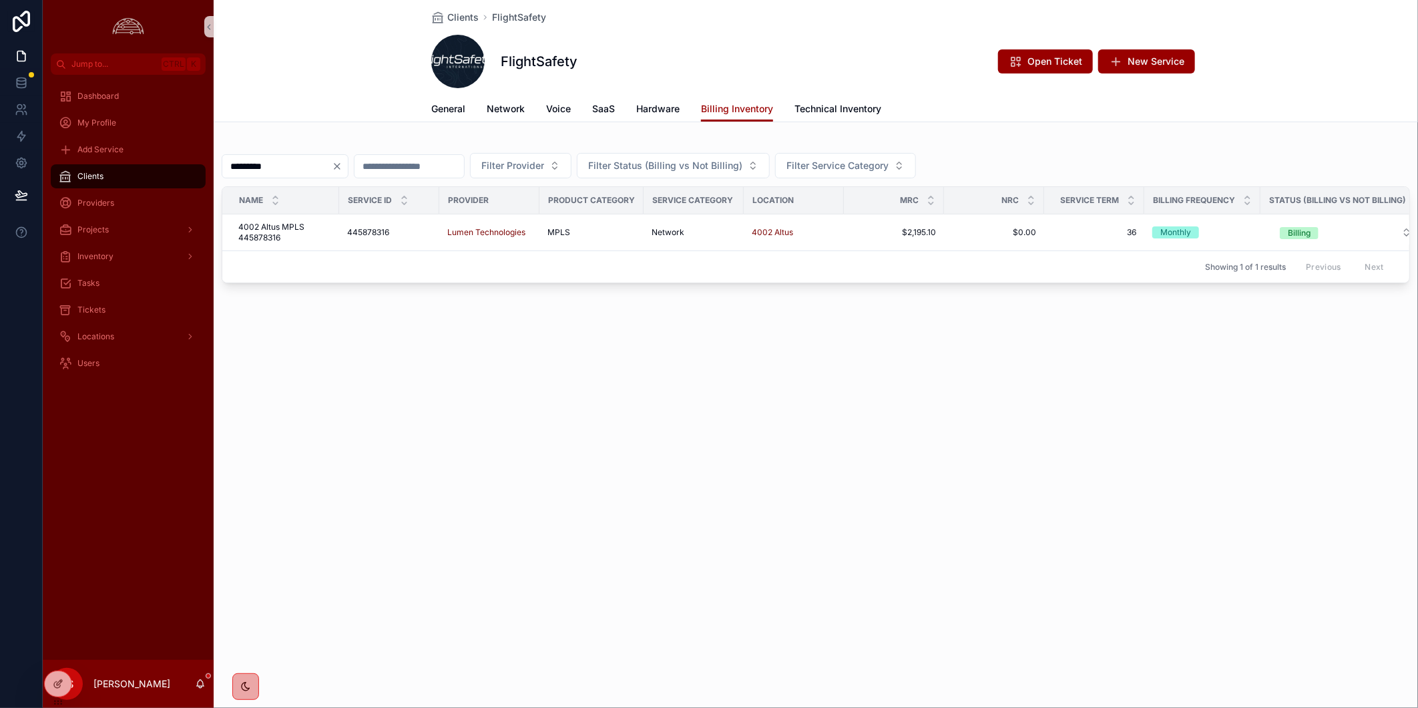
click at [315, 163] on input "*********" at bounding box center [276, 166] width 109 height 19
click at [332, 166] on input "*********" at bounding box center [276, 166] width 109 height 19
click at [332, 165] on input "*********" at bounding box center [276, 166] width 109 height 19
paste input "scrollable content"
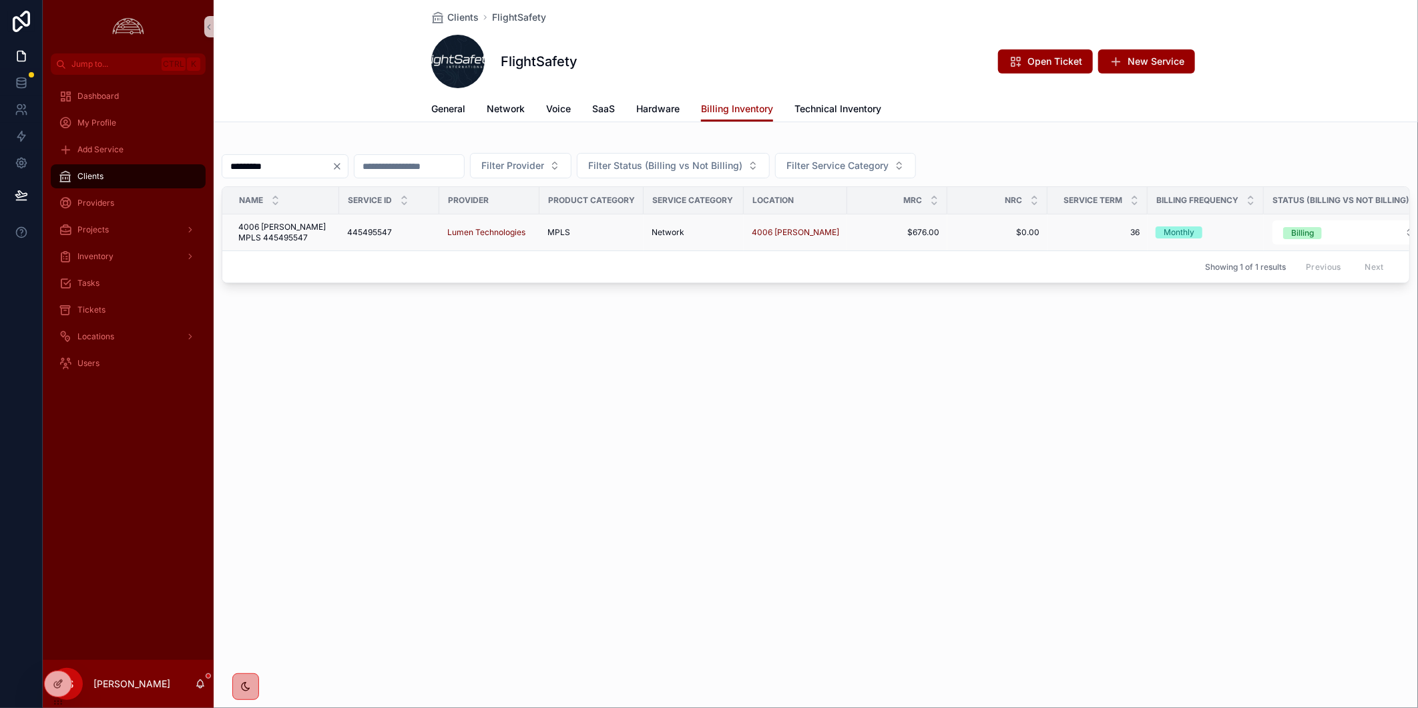
type input "*********"
click at [284, 240] on span "4006 [PERSON_NAME] MPLS 445495547" at bounding box center [284, 232] width 93 height 21
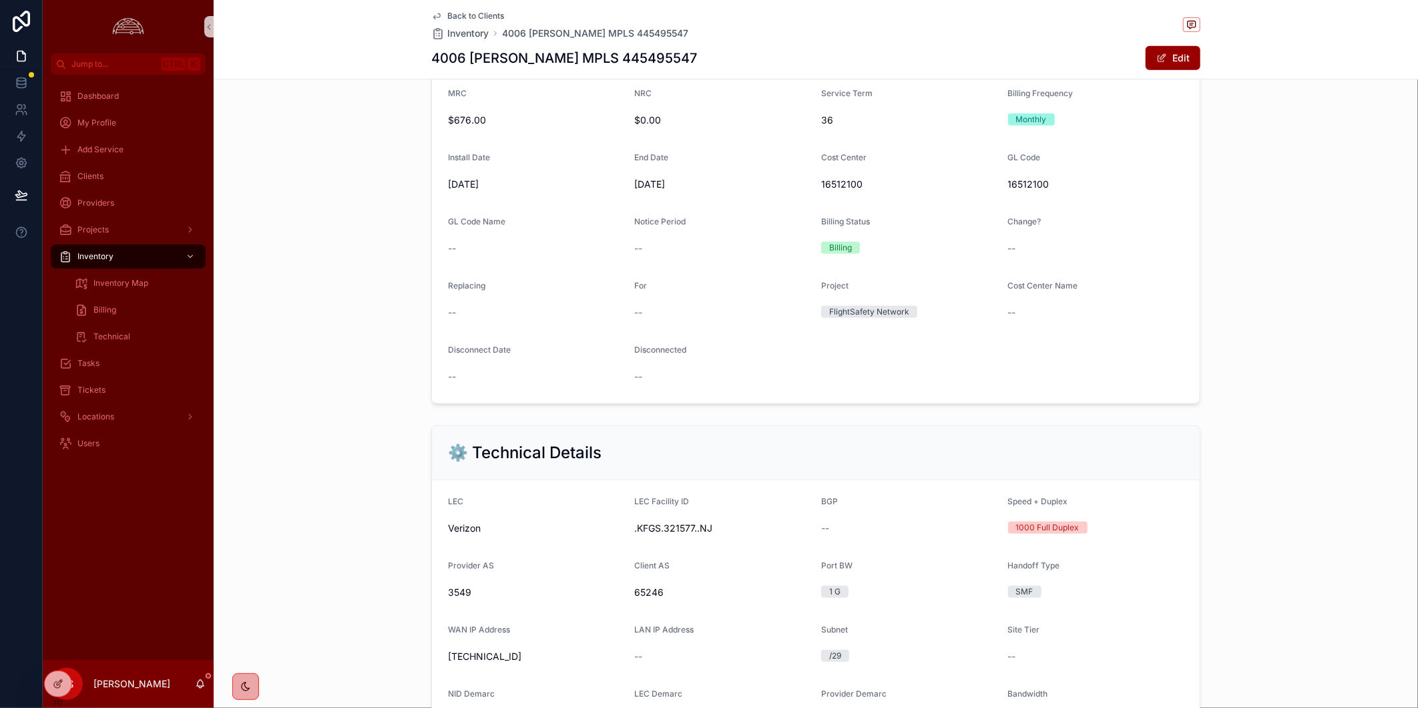
scroll to position [74, 0]
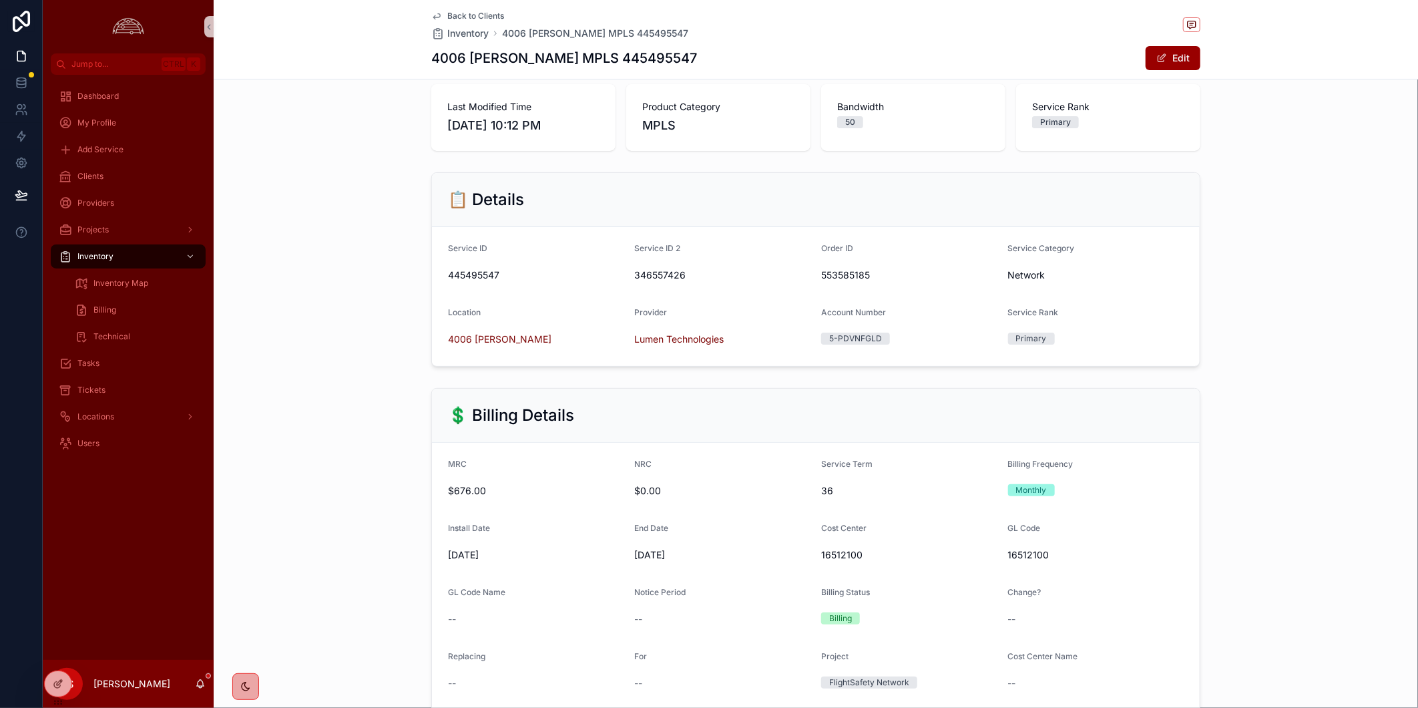
click at [489, 17] on span "Back to Clients" at bounding box center [475, 16] width 57 height 11
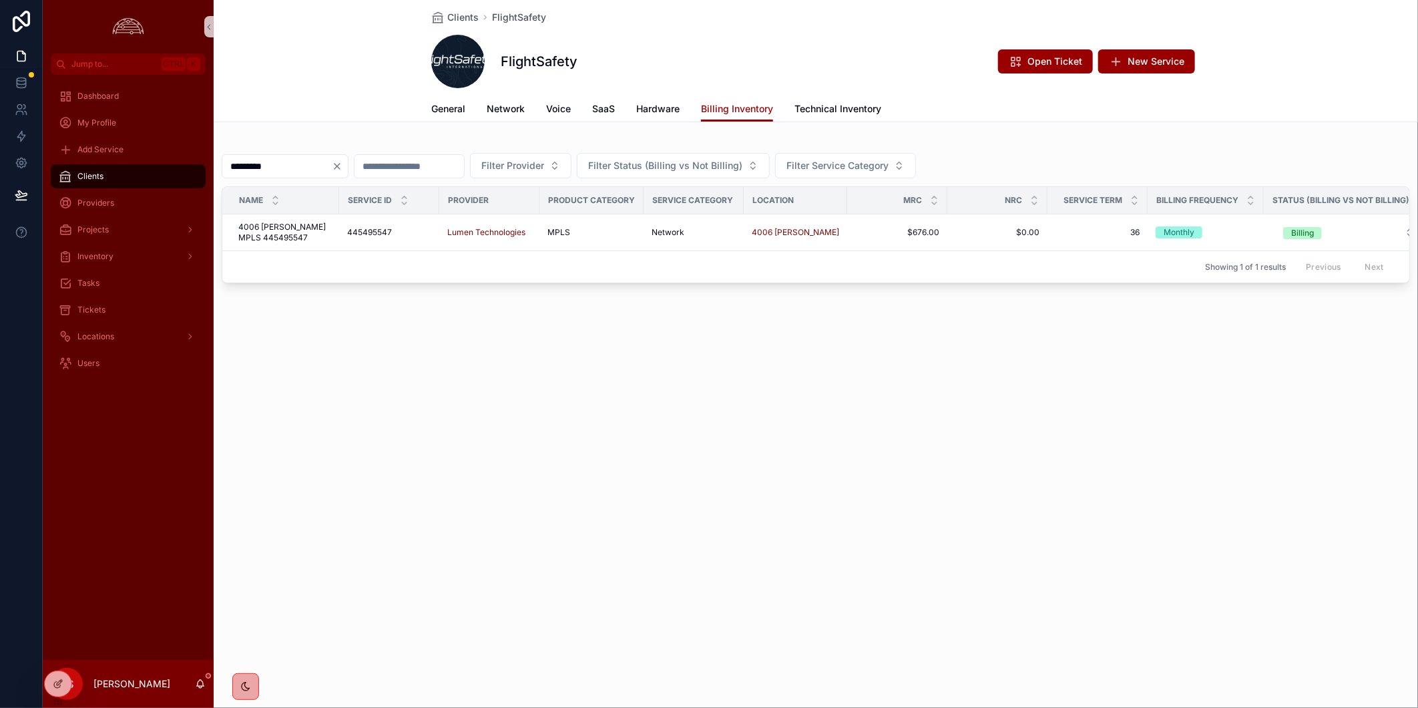
click at [332, 163] on input "*********" at bounding box center [276, 166] width 109 height 19
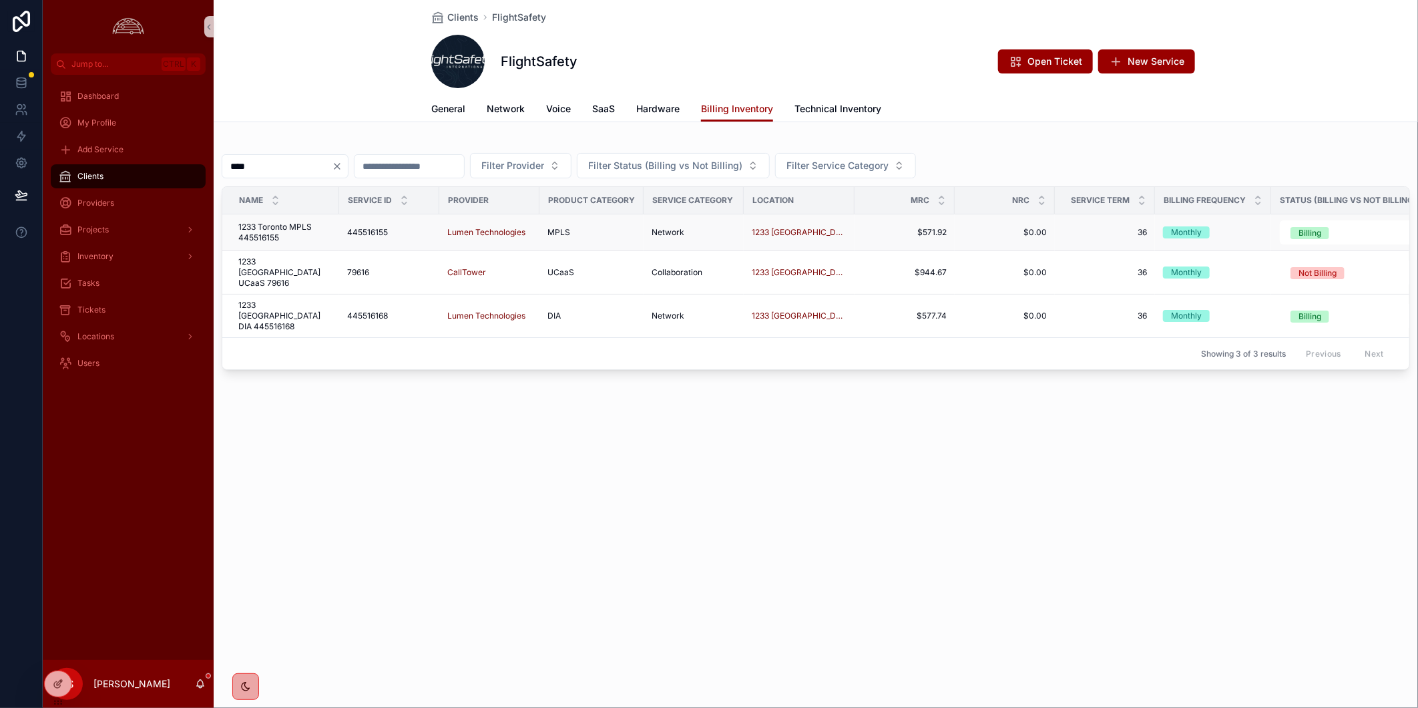
type input "****"
click at [287, 228] on span "1233 Toronto MPLS 445516155" at bounding box center [284, 232] width 93 height 21
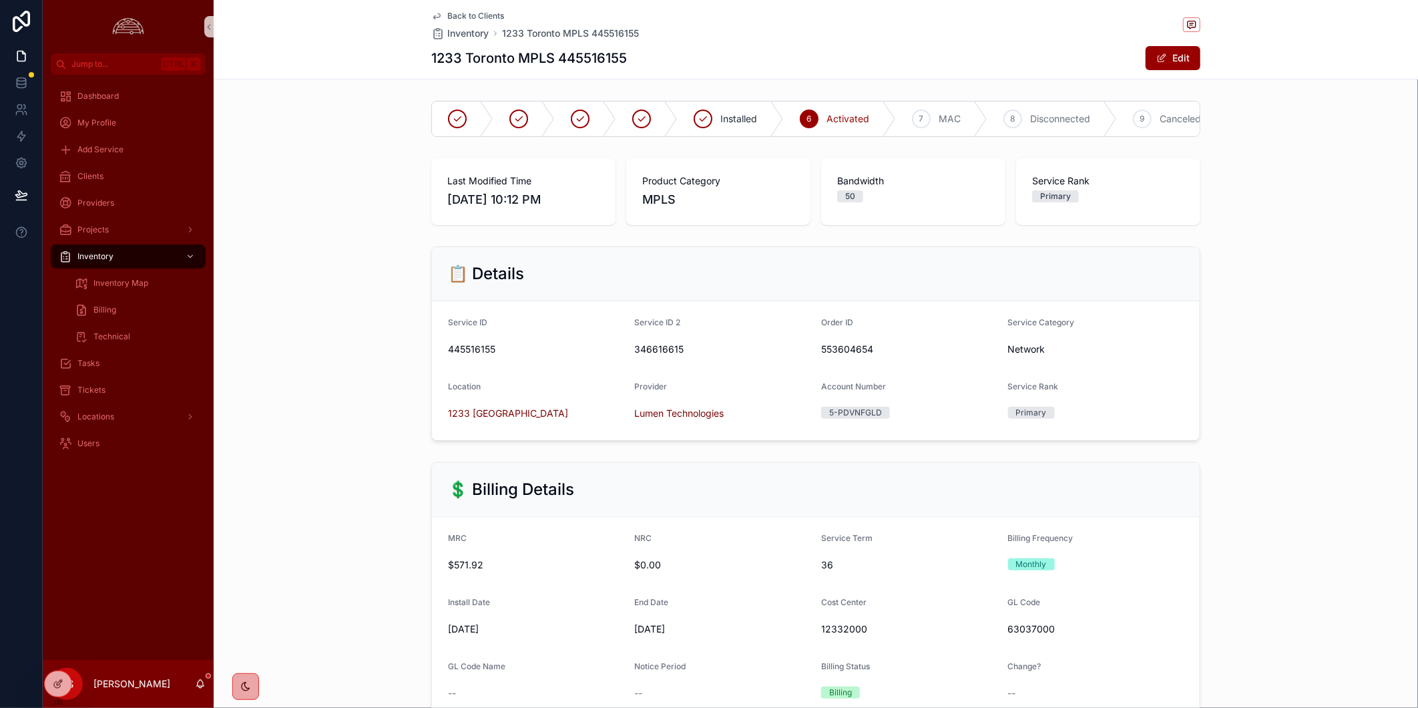
click at [597, 61] on h1 "1233 Toronto MPLS 445516155" at bounding box center [529, 58] width 196 height 19
copy h1 "445516155"
click at [1280, 320] on div "📋 Details Service ID 445516155 Service ID 2 346616615 Order ID 553604654 Servic…" at bounding box center [816, 343] width 1204 height 205
drag, startPoint x: 110, startPoint y: 178, endPoint x: 1342, endPoint y: 224, distance: 1232.3
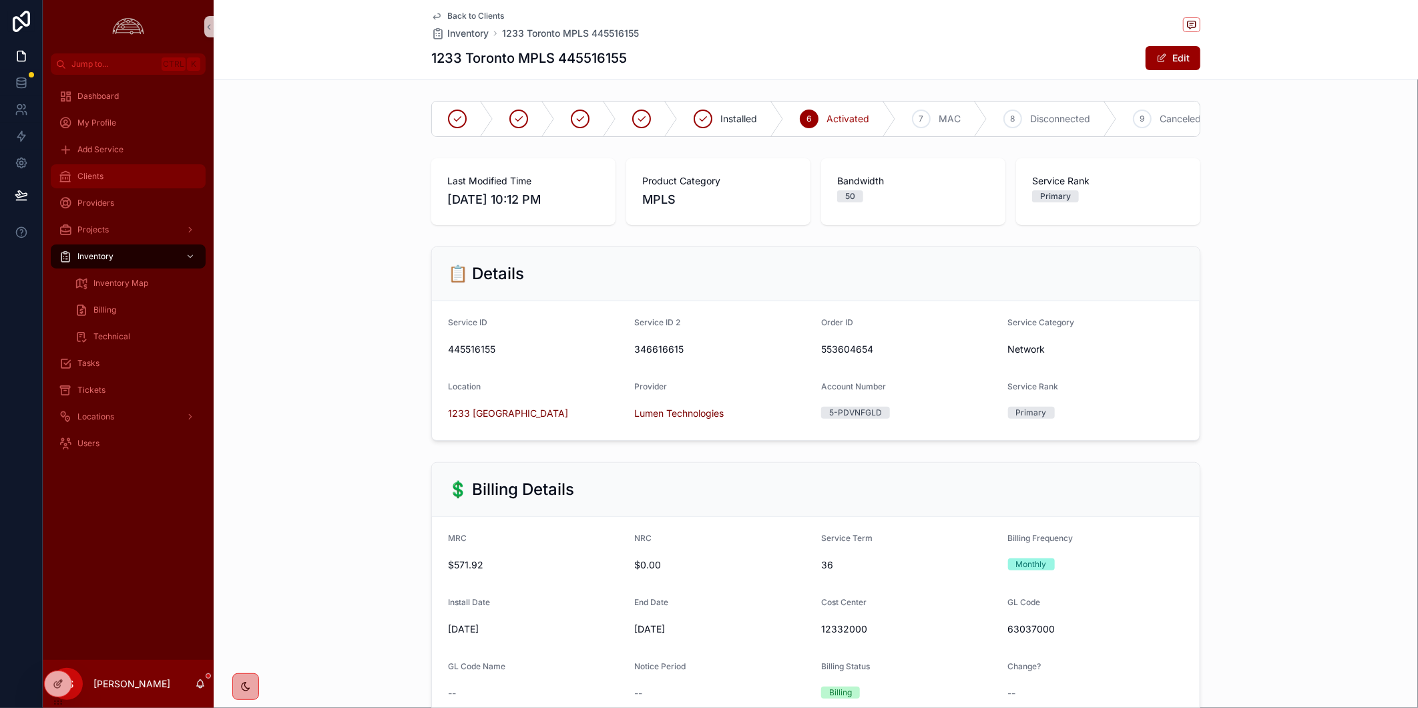
click at [110, 178] on div "Clients" at bounding box center [128, 176] width 139 height 21
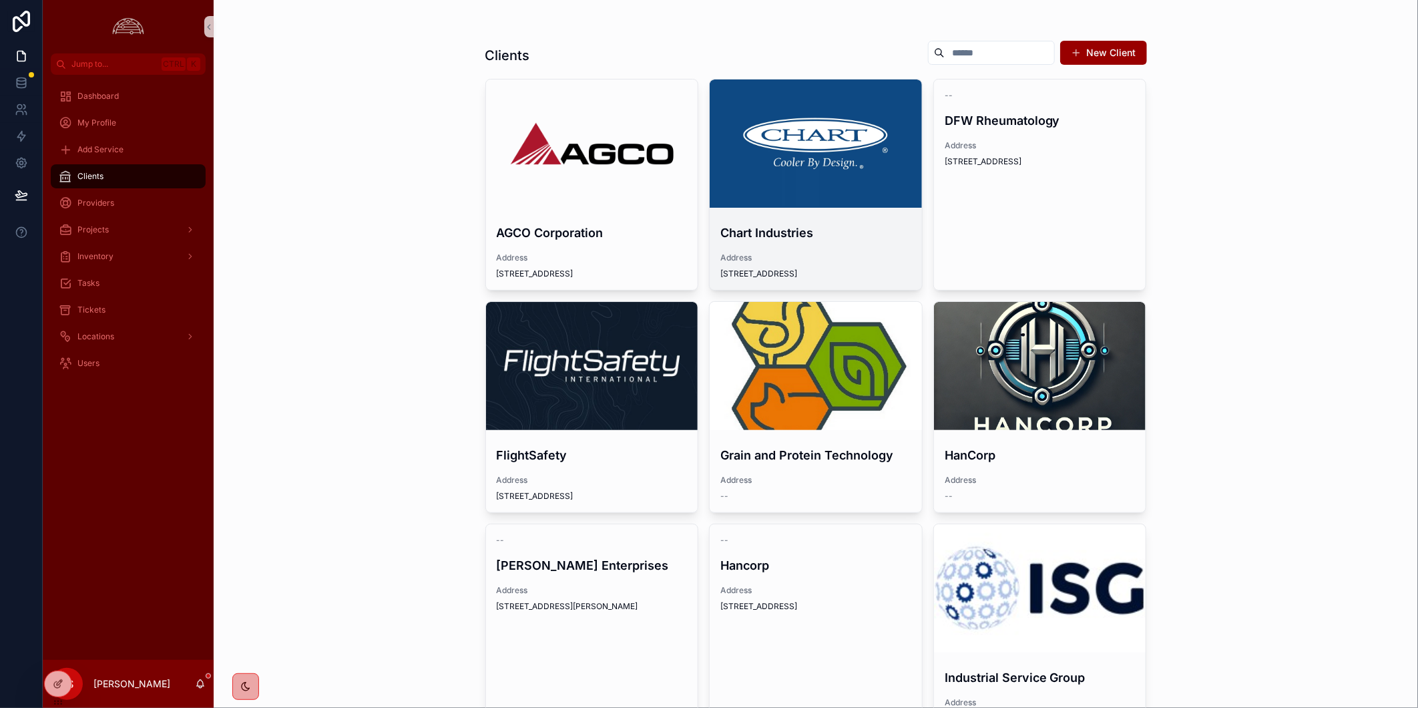
click at [800, 164] on div "scrollable content" at bounding box center [816, 143] width 212 height 128
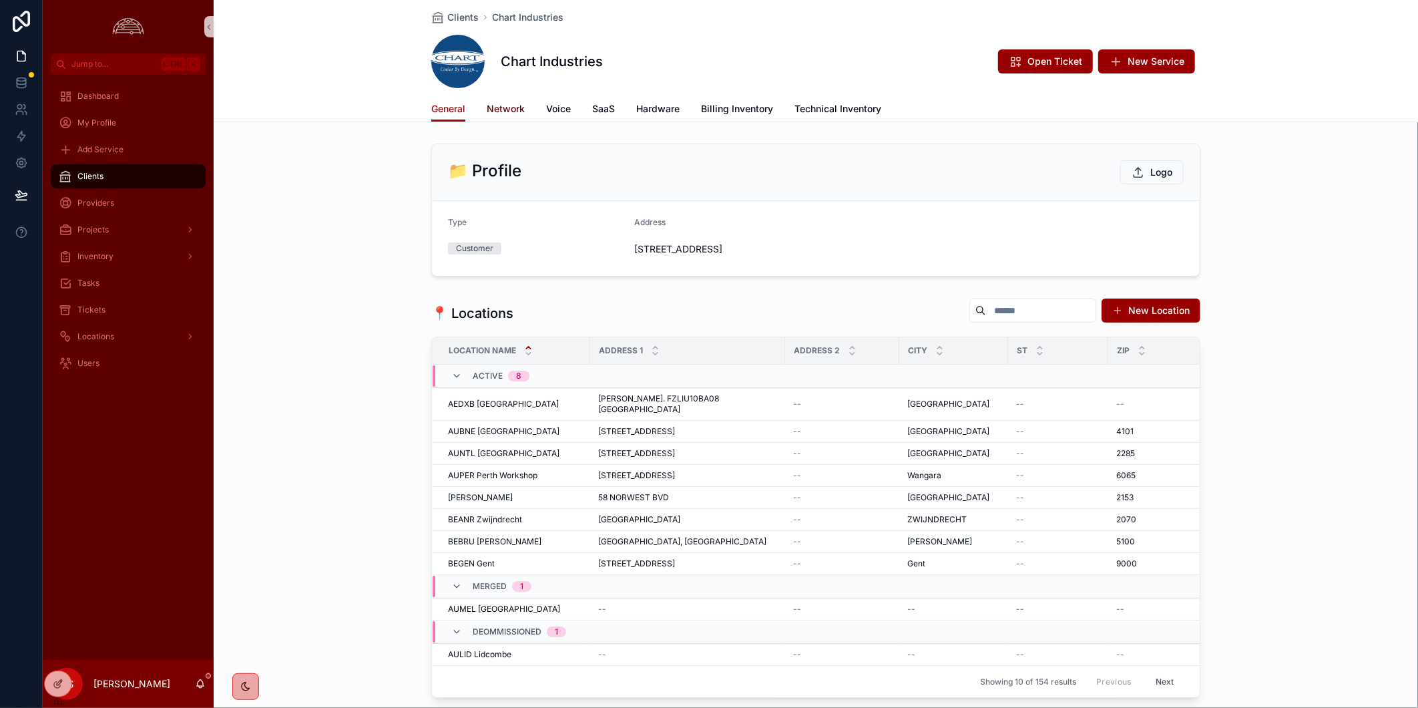
click at [513, 103] on span "Network" at bounding box center [506, 108] width 38 height 13
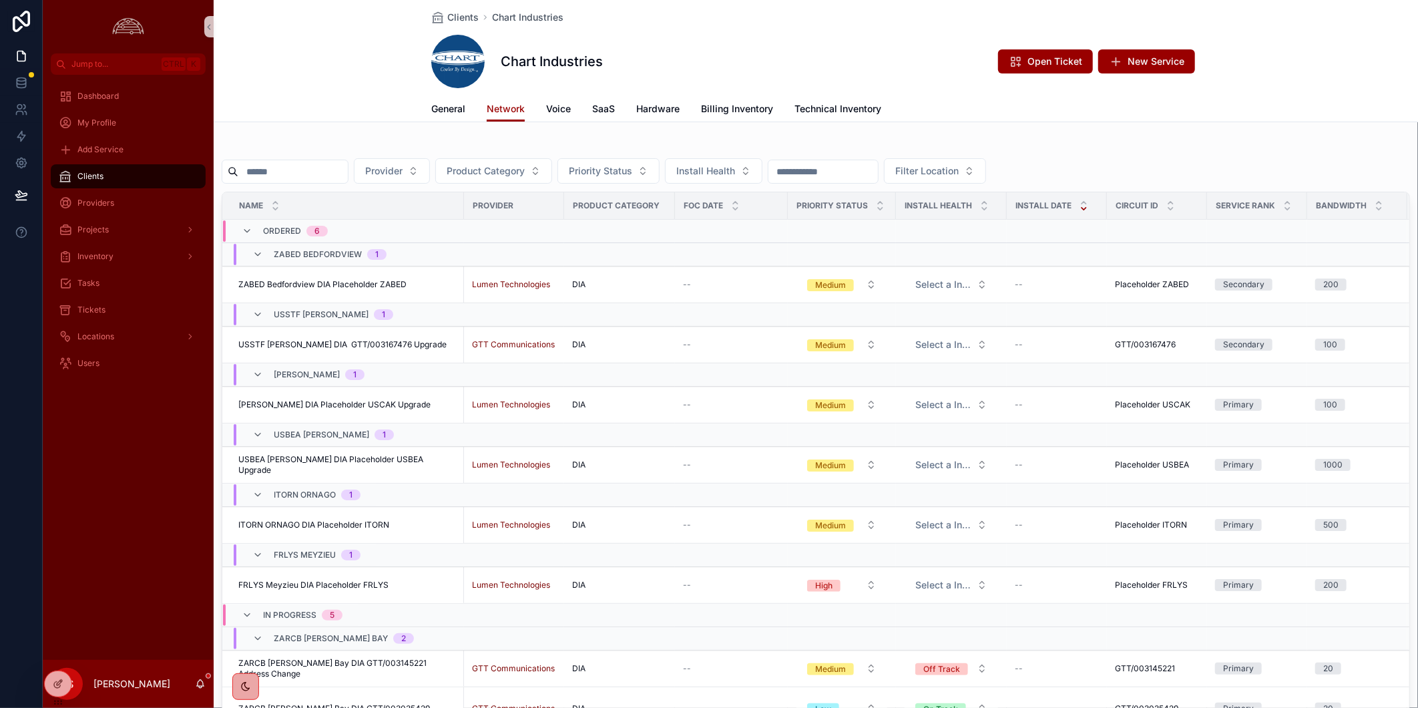
click at [348, 172] on input "scrollable content" at bounding box center [292, 171] width 109 height 19
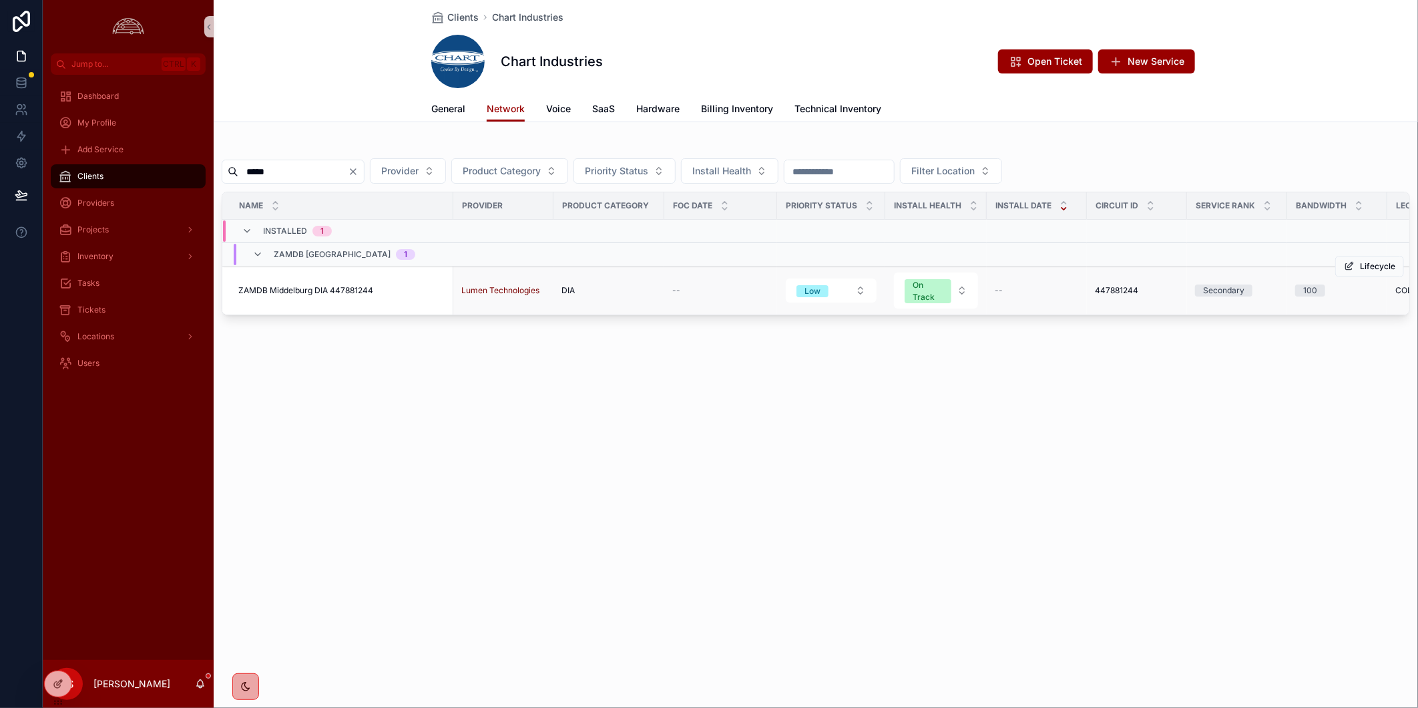
type input "*****"
click at [289, 290] on span "ZAMDB Middelburg DIA 447881244" at bounding box center [305, 290] width 135 height 11
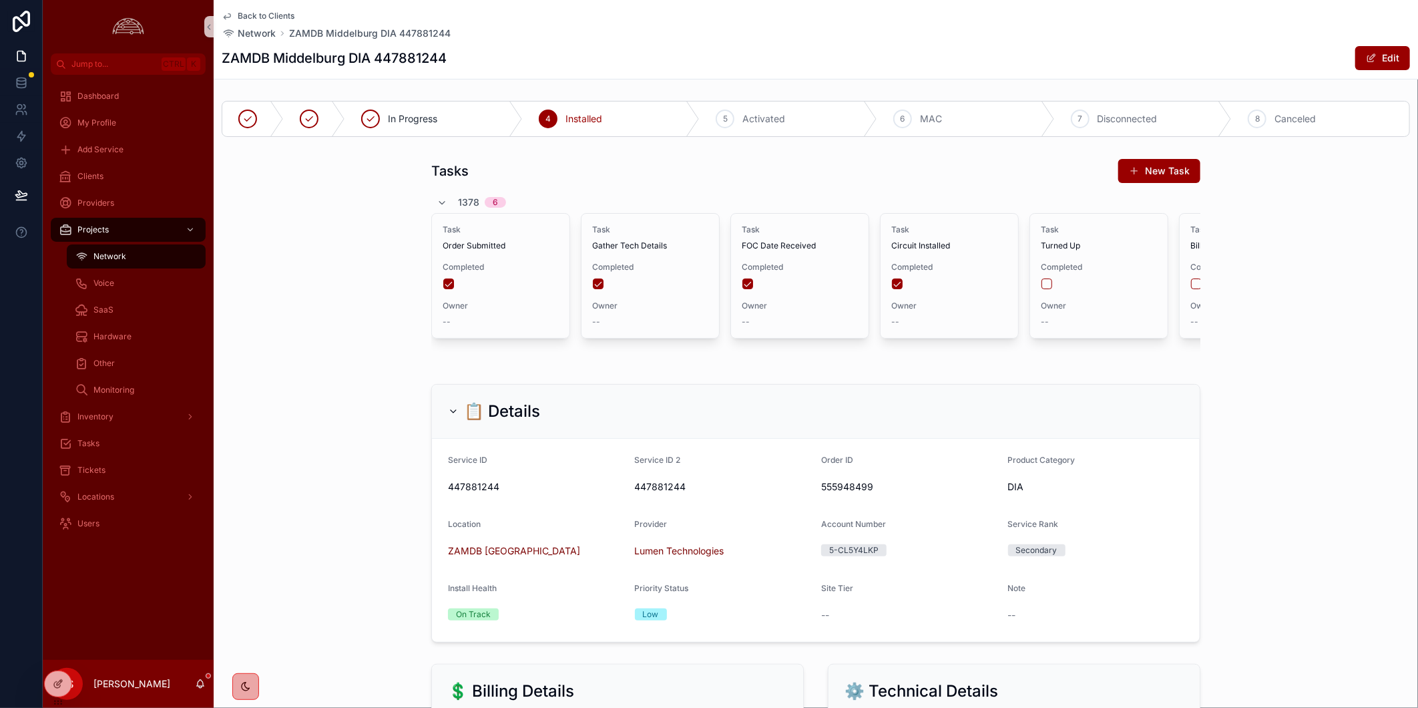
click at [946, 37] on div "Back to Clients Network ZAMDB Middelburg DIA 447881244" at bounding box center [816, 25] width 1188 height 29
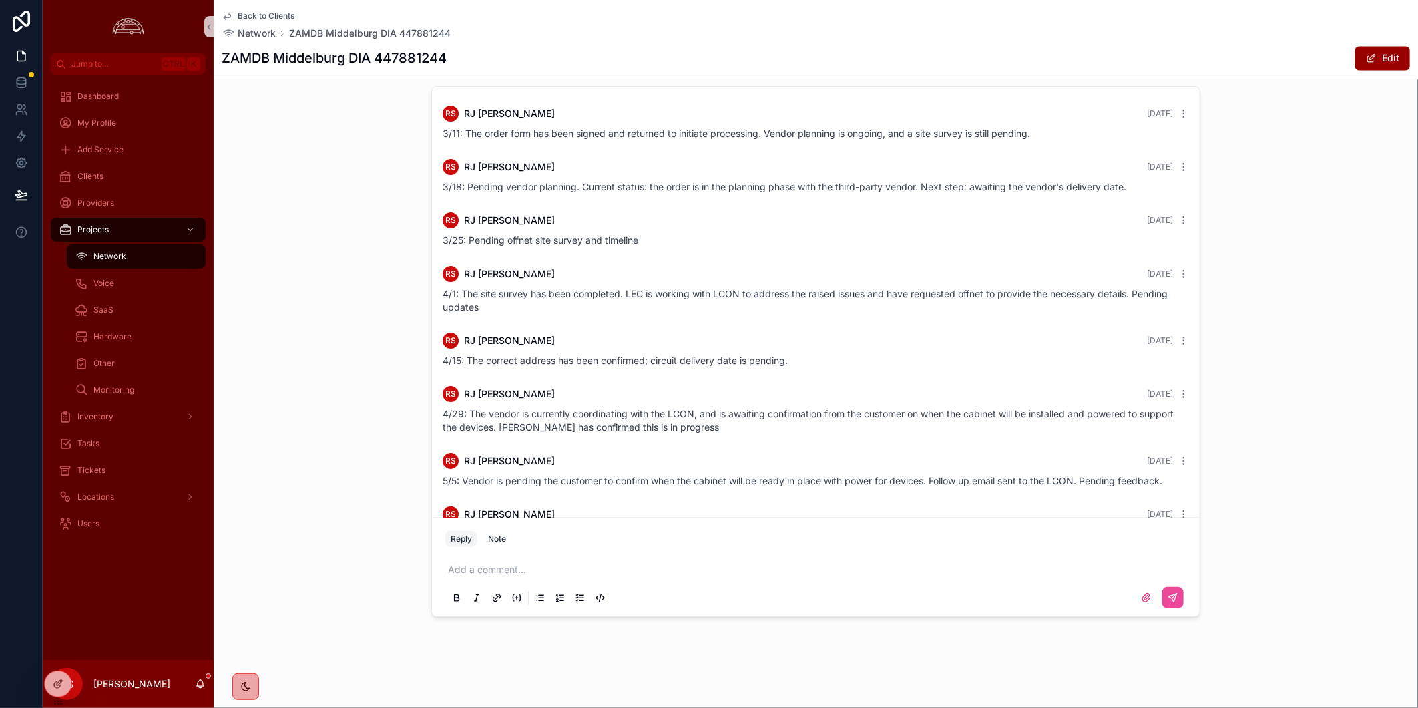
scroll to position [1868, 0]
click at [272, 15] on span "Back to Clients" at bounding box center [266, 16] width 57 height 11
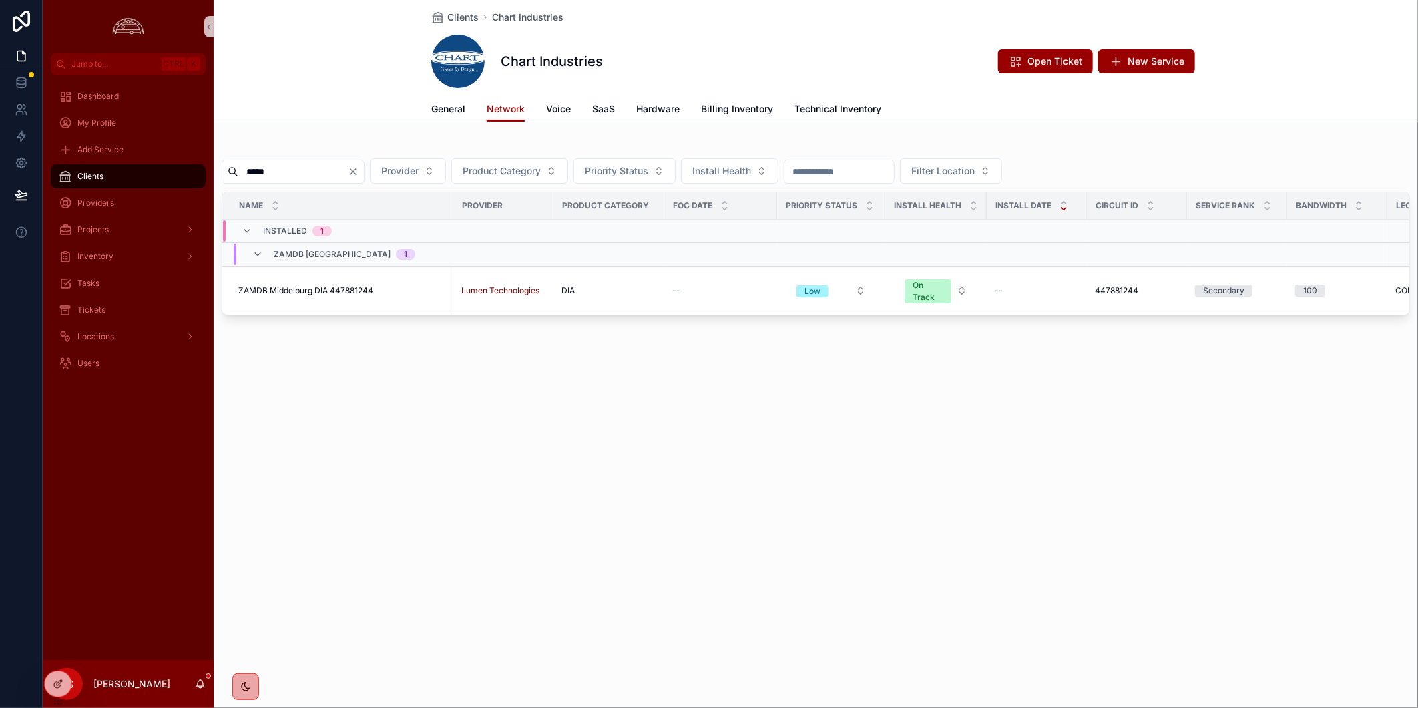
click at [306, 177] on input "*****" at bounding box center [292, 171] width 109 height 19
paste input "****"
type input "*********"
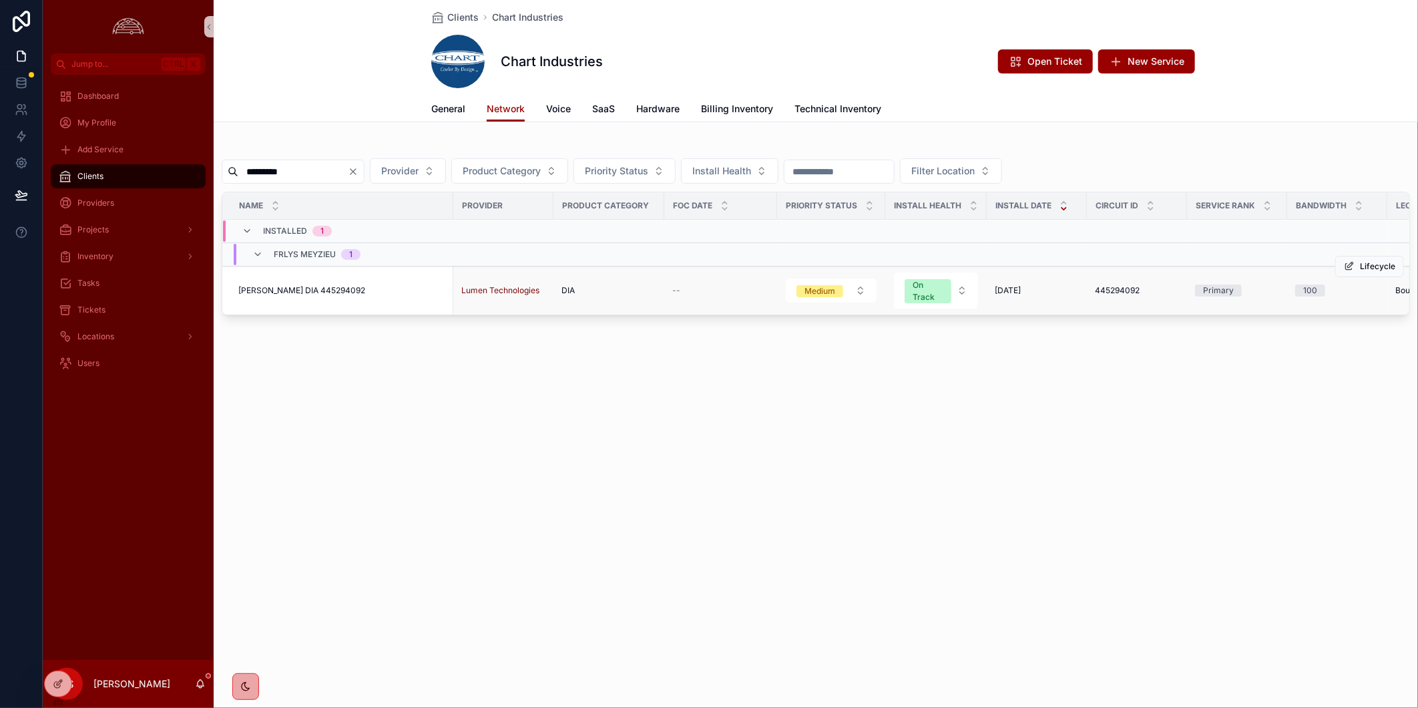
click at [277, 288] on span "[PERSON_NAME] DIA 445294092" at bounding box center [301, 290] width 127 height 11
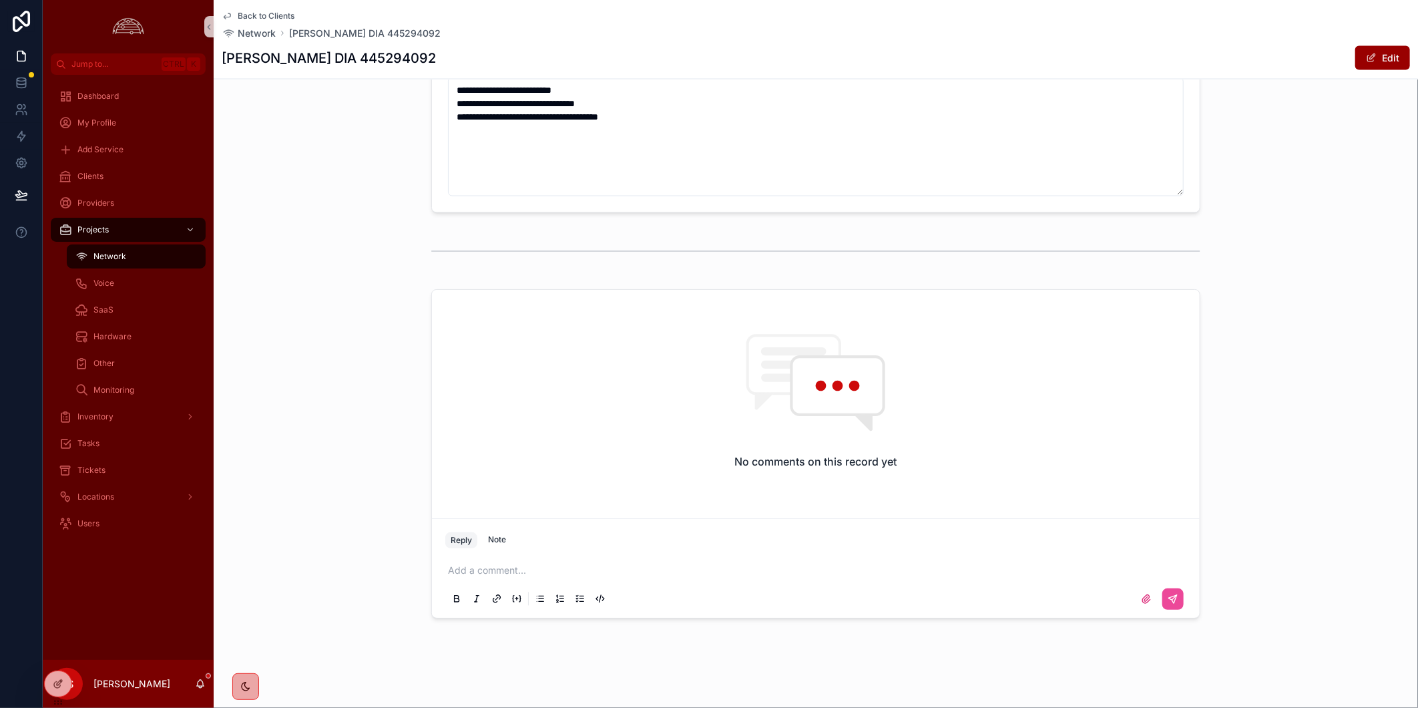
scroll to position [1438, 0]
drag, startPoint x: 117, startPoint y: 180, endPoint x: 349, endPoint y: 258, distance: 244.2
click at [117, 180] on div "Clients" at bounding box center [128, 176] width 139 height 21
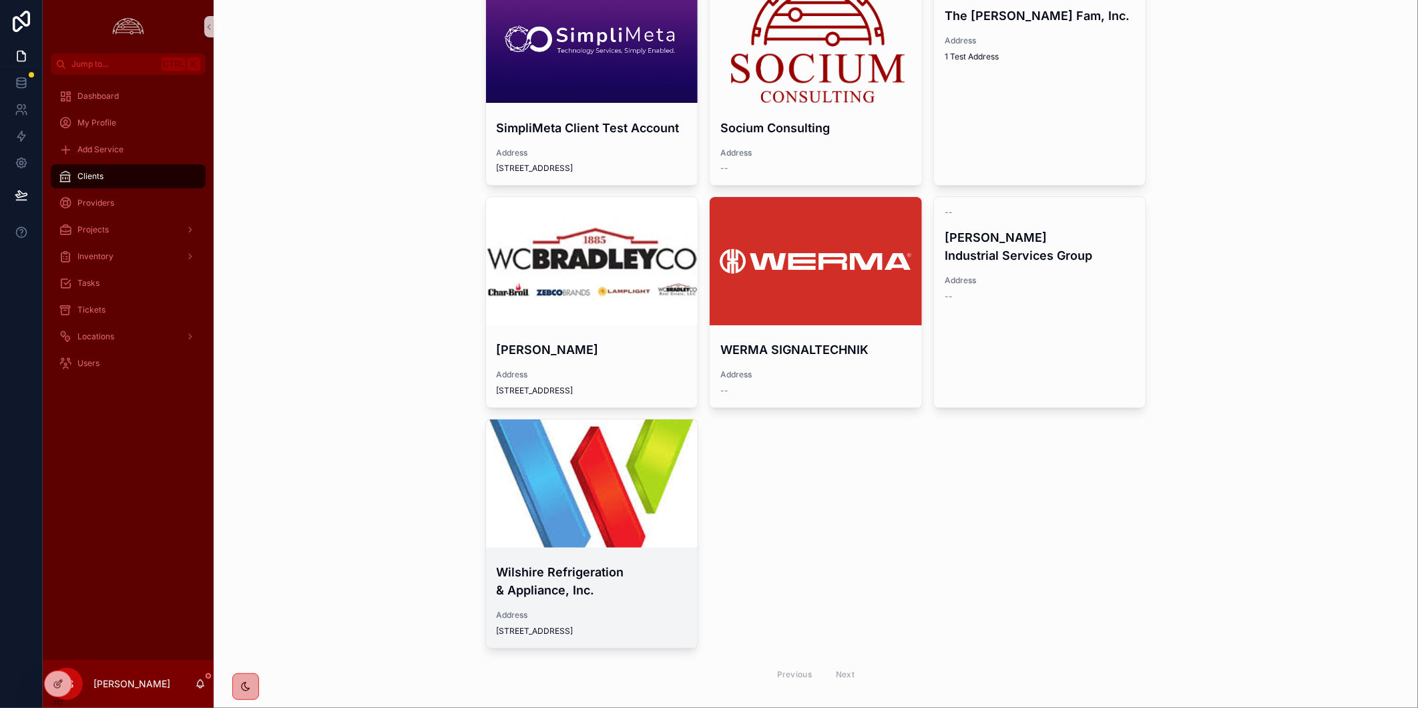
click at [595, 483] on div "scrollable content" at bounding box center [592, 483] width 212 height 16
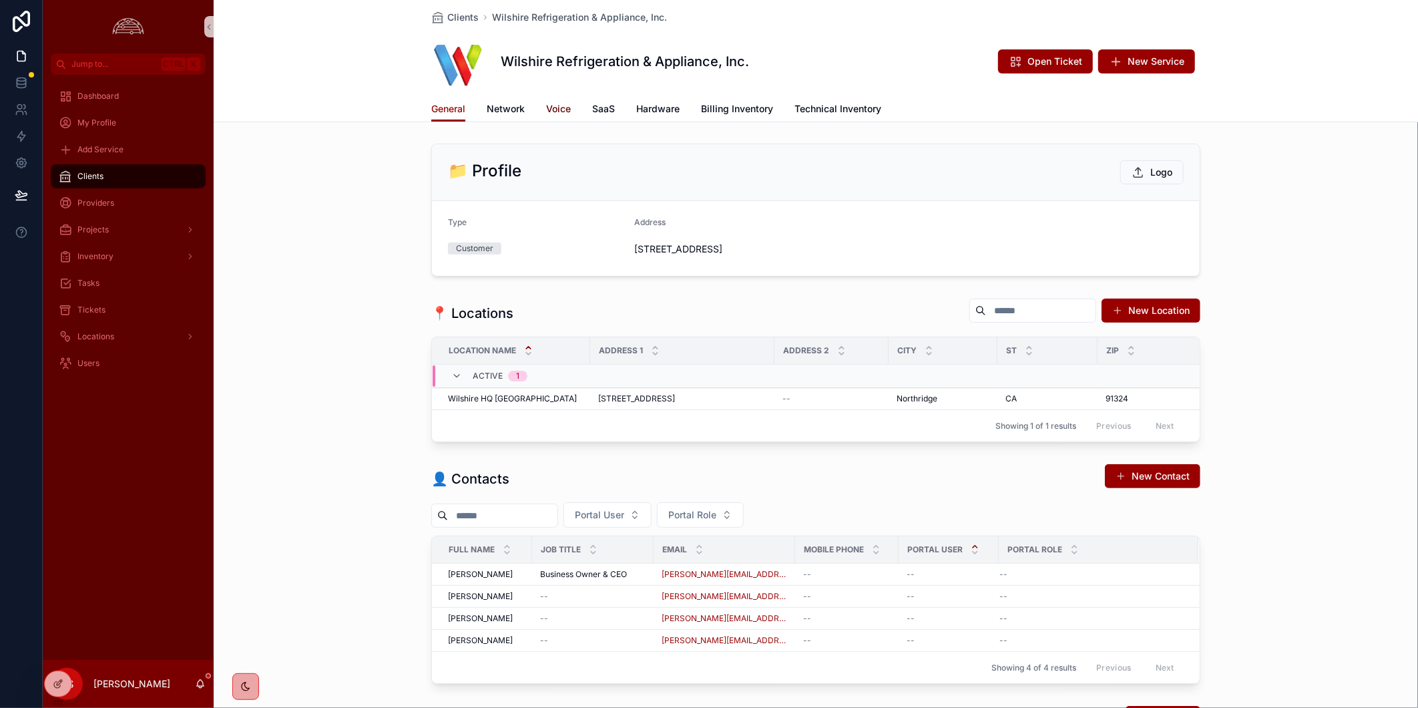
click at [546, 107] on span "Voice" at bounding box center [558, 108] width 25 height 13
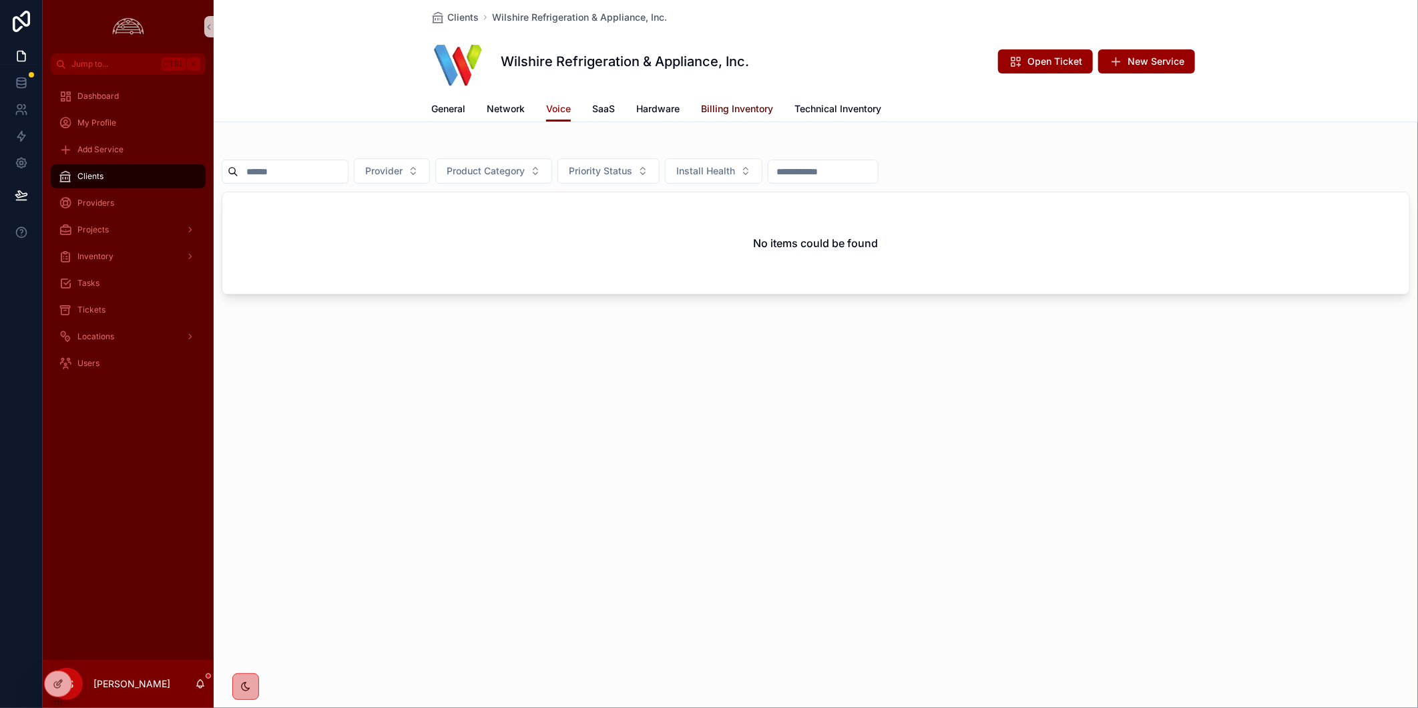
click at [724, 107] on span "Billing Inventory" at bounding box center [737, 108] width 72 height 13
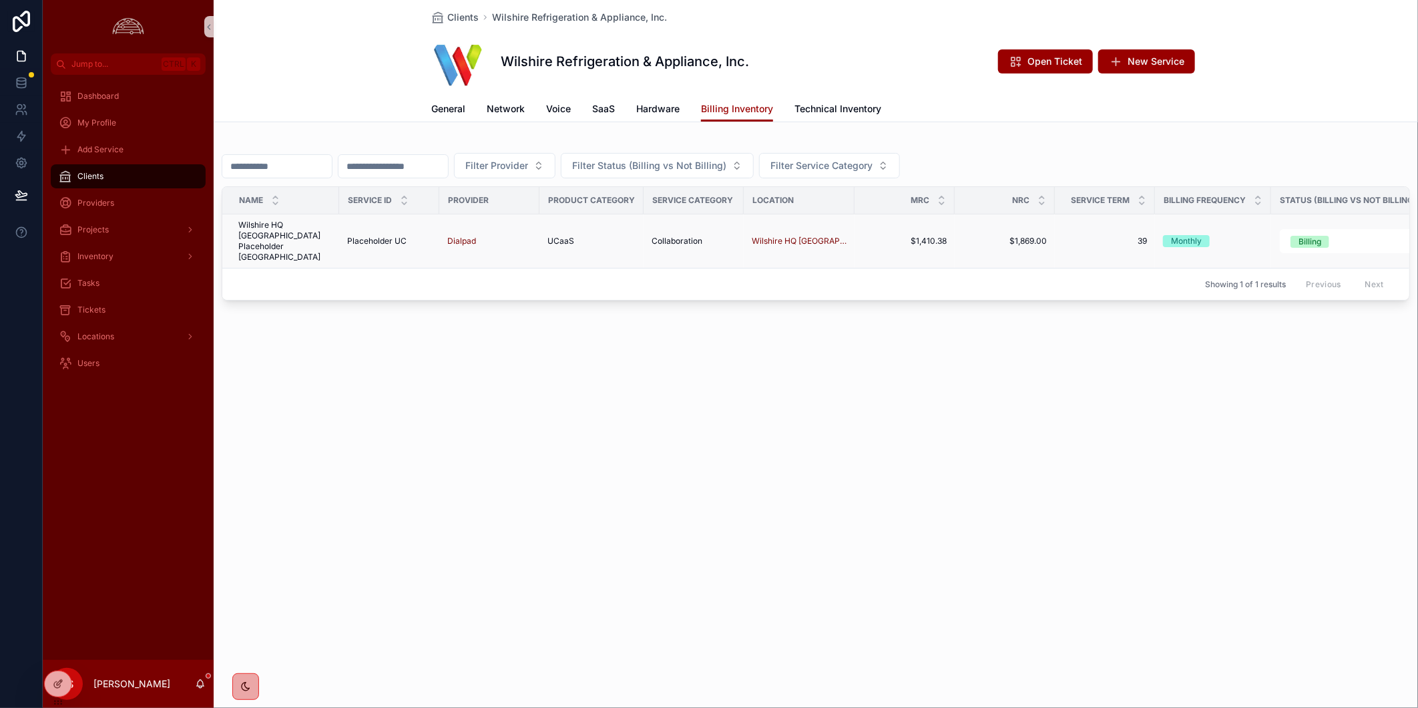
click at [309, 231] on span "Wilshire HQ [GEOGRAPHIC_DATA] Placeholder [GEOGRAPHIC_DATA]" at bounding box center [284, 241] width 93 height 43
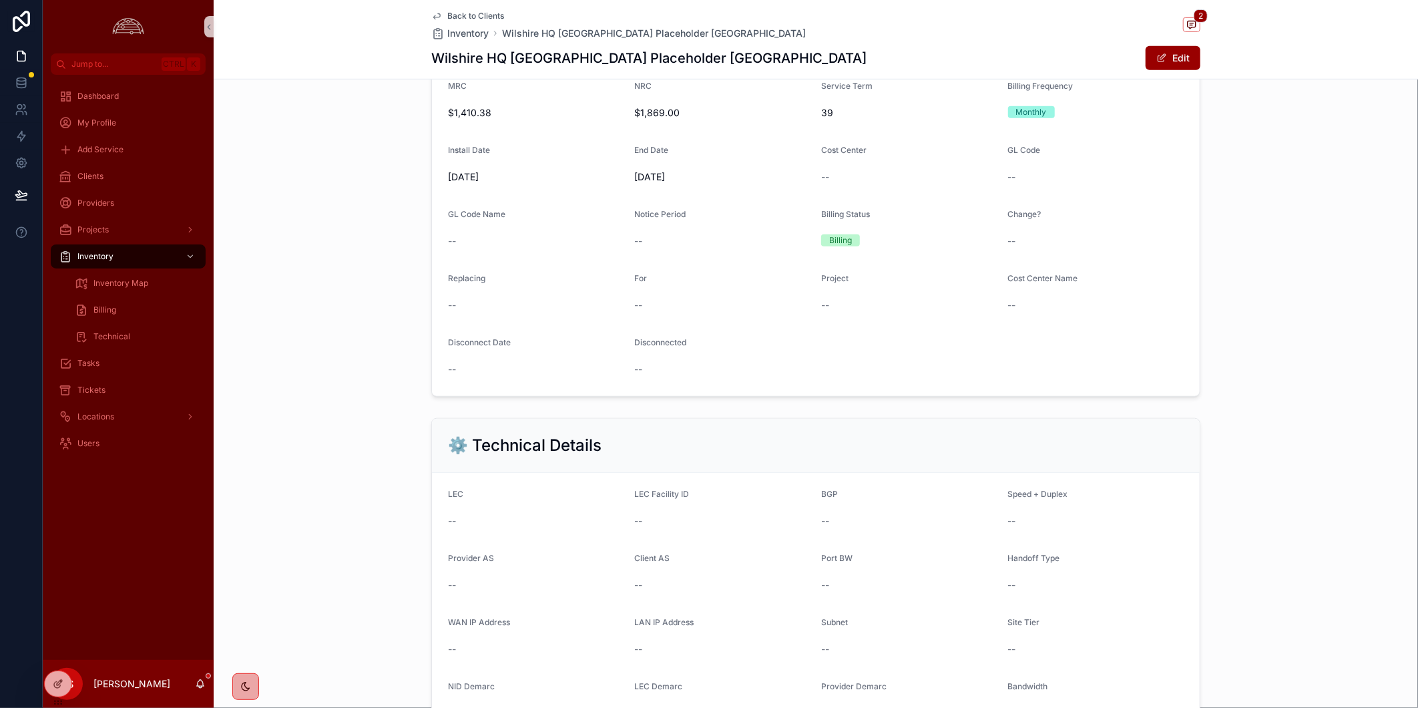
scroll to position [447, 0]
click at [1186, 21] on icon "scrollable content" at bounding box center [1191, 24] width 11 height 11
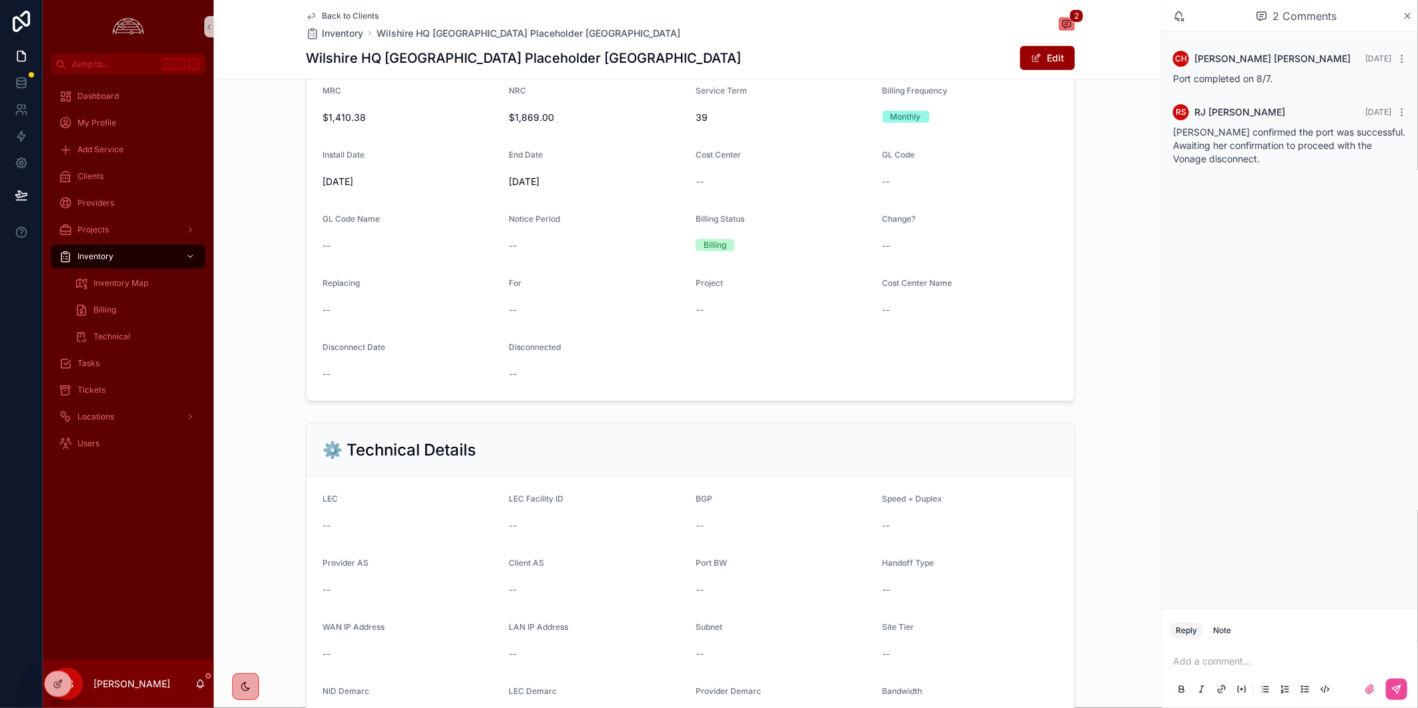
click at [1292, 663] on p "scrollable content" at bounding box center [1293, 660] width 240 height 13
click at [1253, 663] on p "scrollable content" at bounding box center [1293, 660] width 240 height 13
drag, startPoint x: 1258, startPoint y: 659, endPoint x: 1157, endPoint y: 666, distance: 100.4
click at [1157, 666] on div "Jump to... Ctrl K Dashboard My Profile Add Service Clients Providers Projects I…" at bounding box center [730, 354] width 1375 height 708
click at [1408, 687] on div "scrollable content" at bounding box center [1290, 688] width 240 height 27
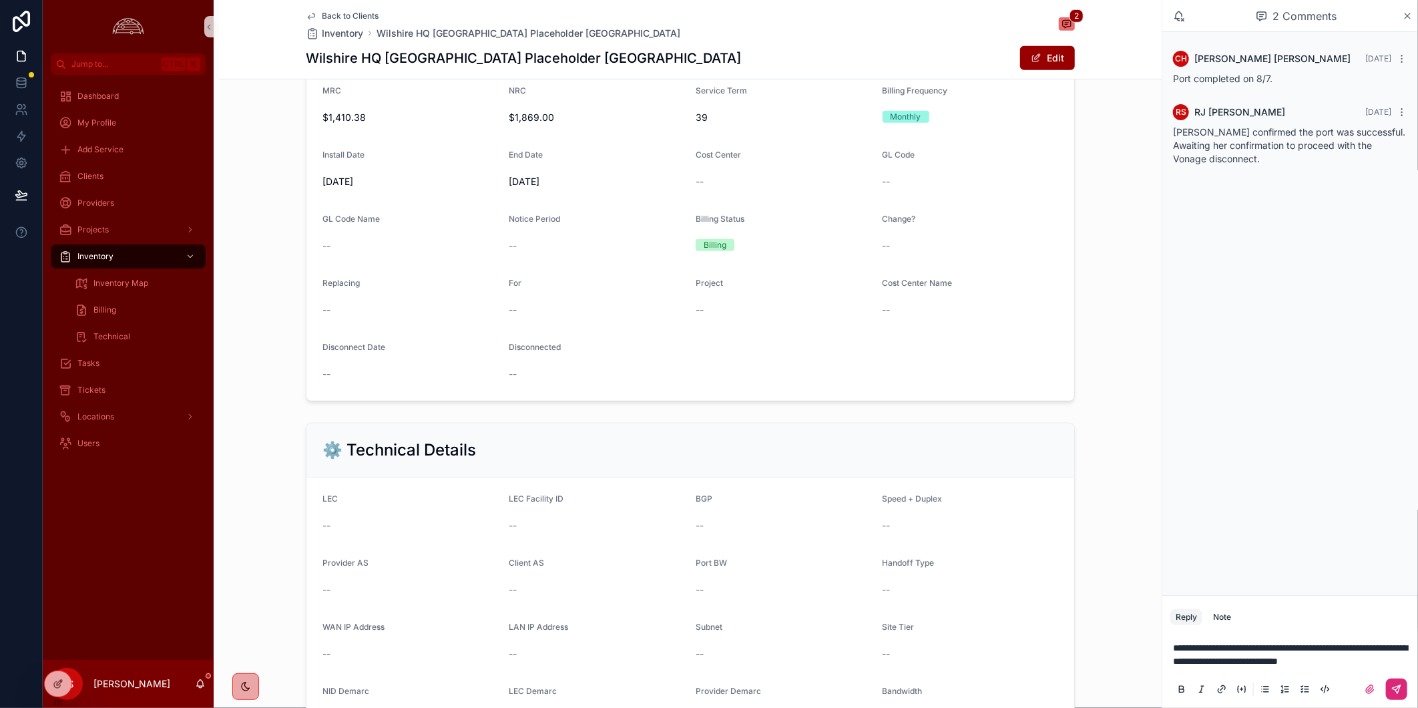
click at [1402, 689] on button "scrollable content" at bounding box center [1396, 688] width 21 height 21
click at [1324, 400] on div "CH [PERSON_NAME] [DATE] Port completed on 8/7. RS [PERSON_NAME] [DATE] [PERSON_…" at bounding box center [1290, 313] width 256 height 563
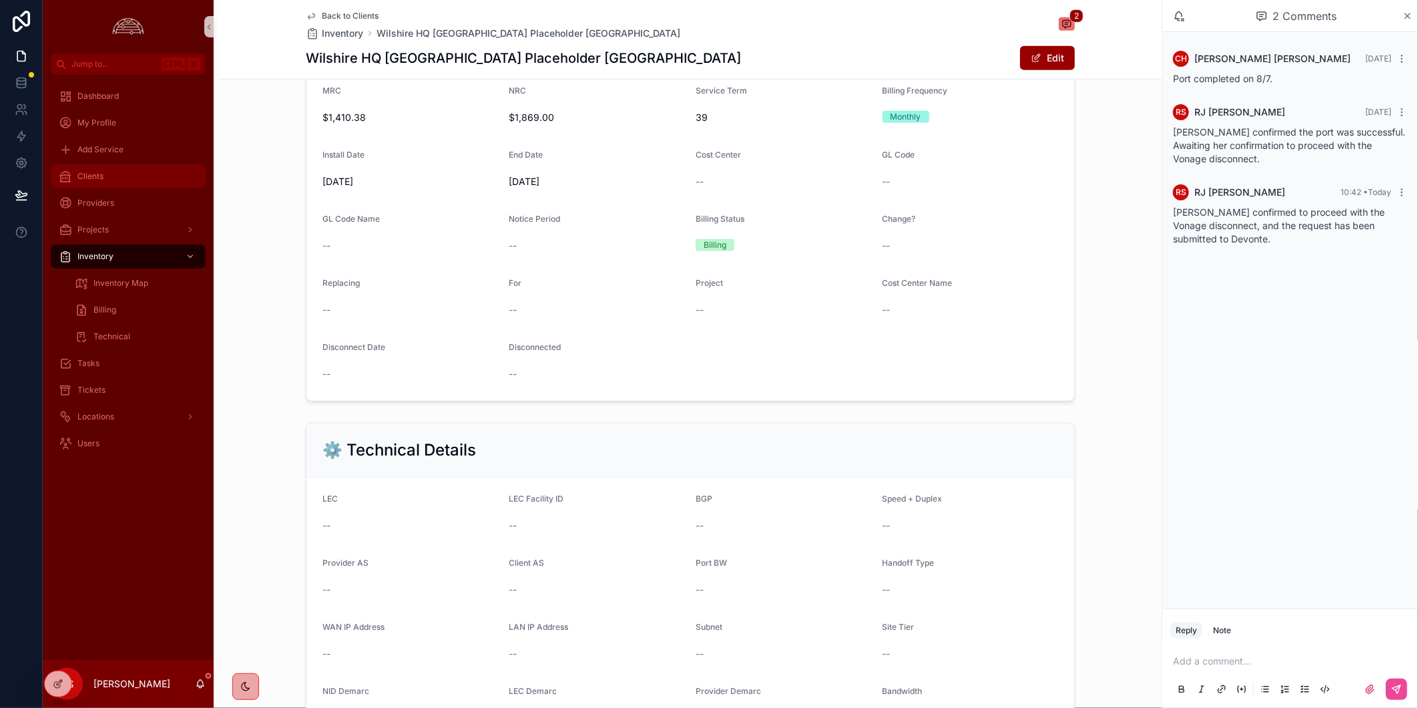
click at [105, 174] on div "Clients" at bounding box center [128, 176] width 139 height 21
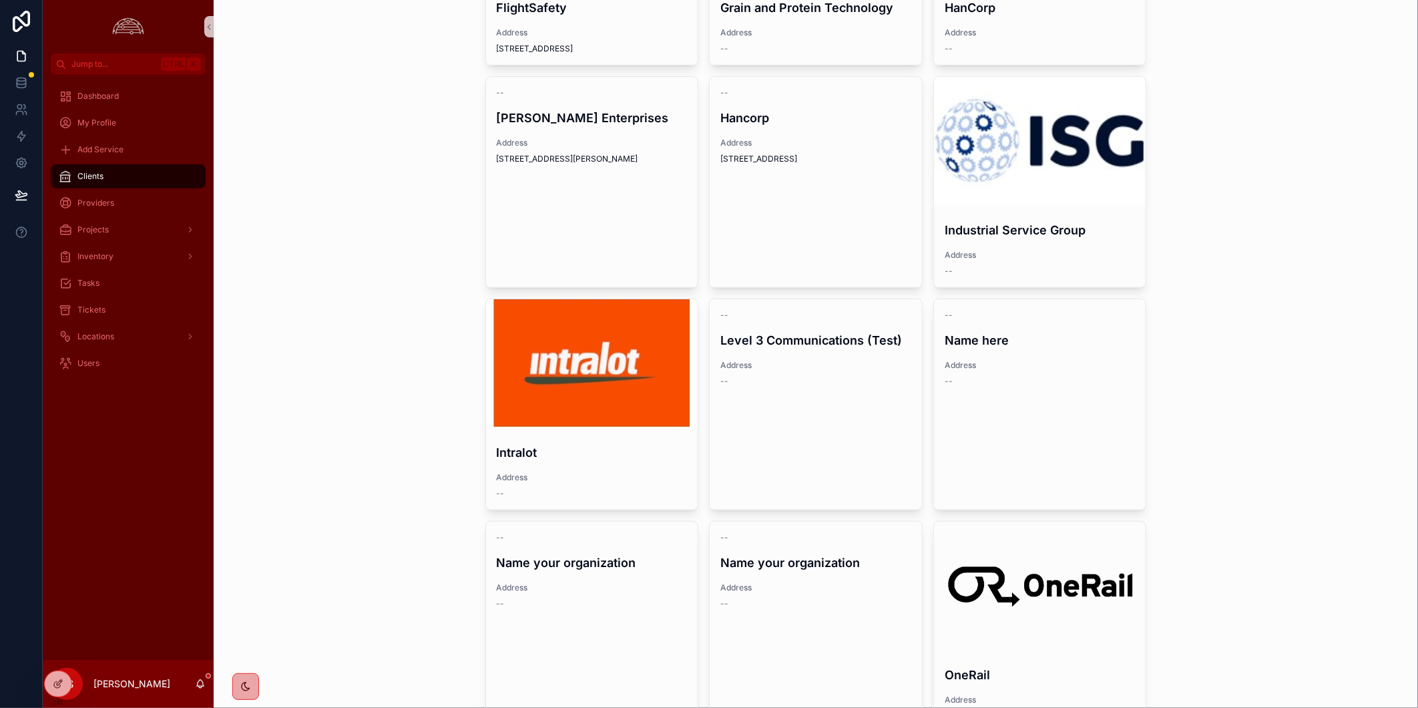
click at [378, 405] on div "Clients New Client AGCO Corporation Address [STREET_ADDRESS] Chart Industries A…" at bounding box center [816, 354] width 1204 height 708
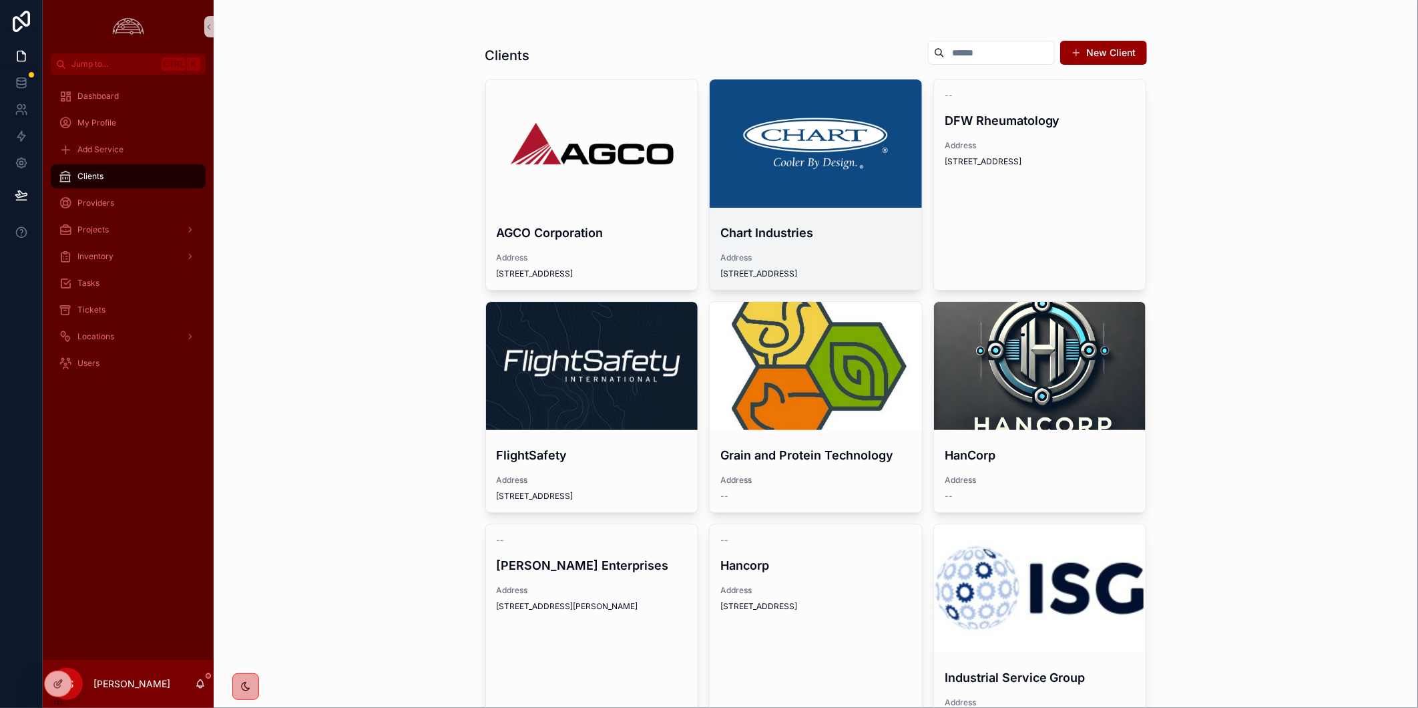
click at [830, 158] on div "scrollable content" at bounding box center [816, 143] width 212 height 128
